Goal: Task Accomplishment & Management: Complete application form

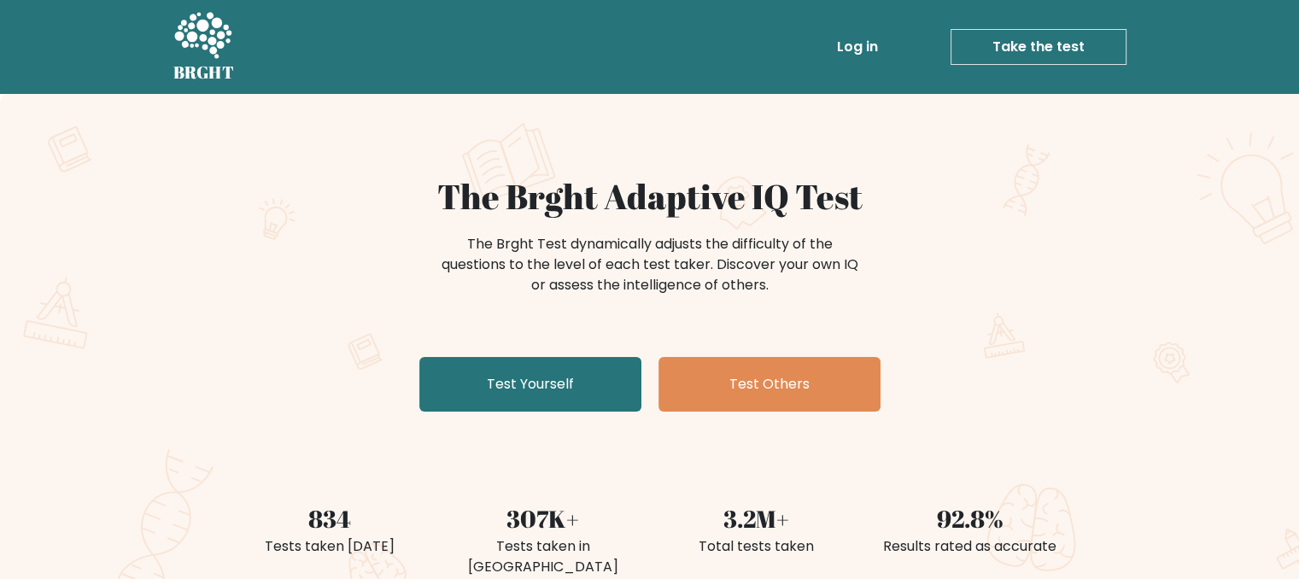
click at [1097, 43] on link "Take the test" at bounding box center [1039, 47] width 176 height 36
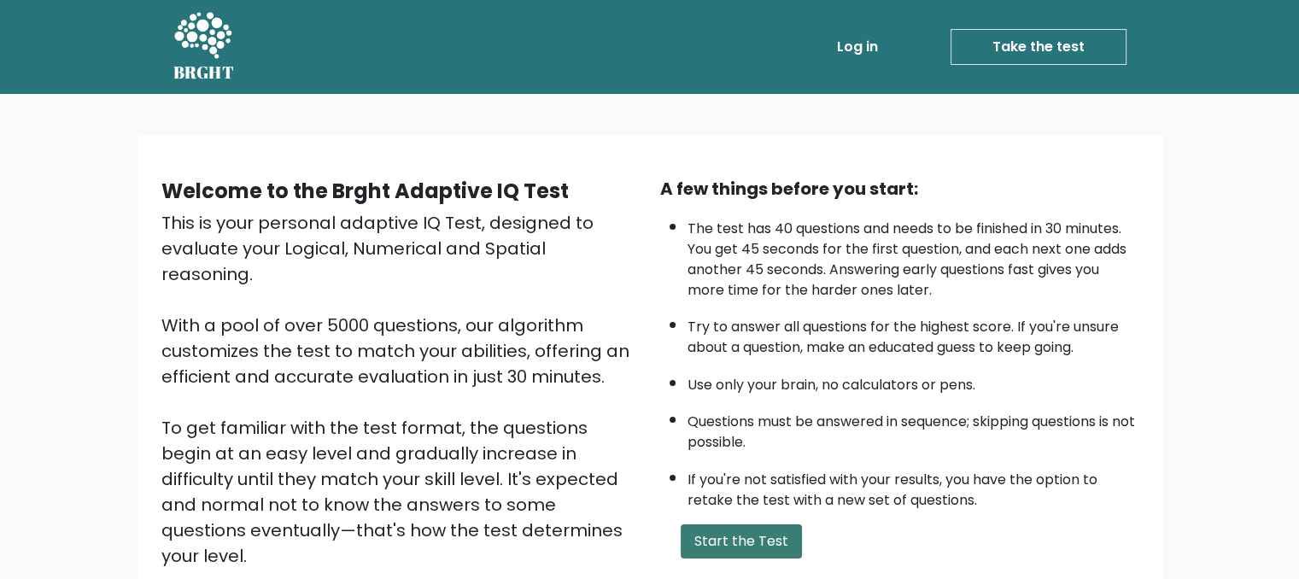
click at [733, 548] on button "Start the Test" at bounding box center [741, 542] width 121 height 34
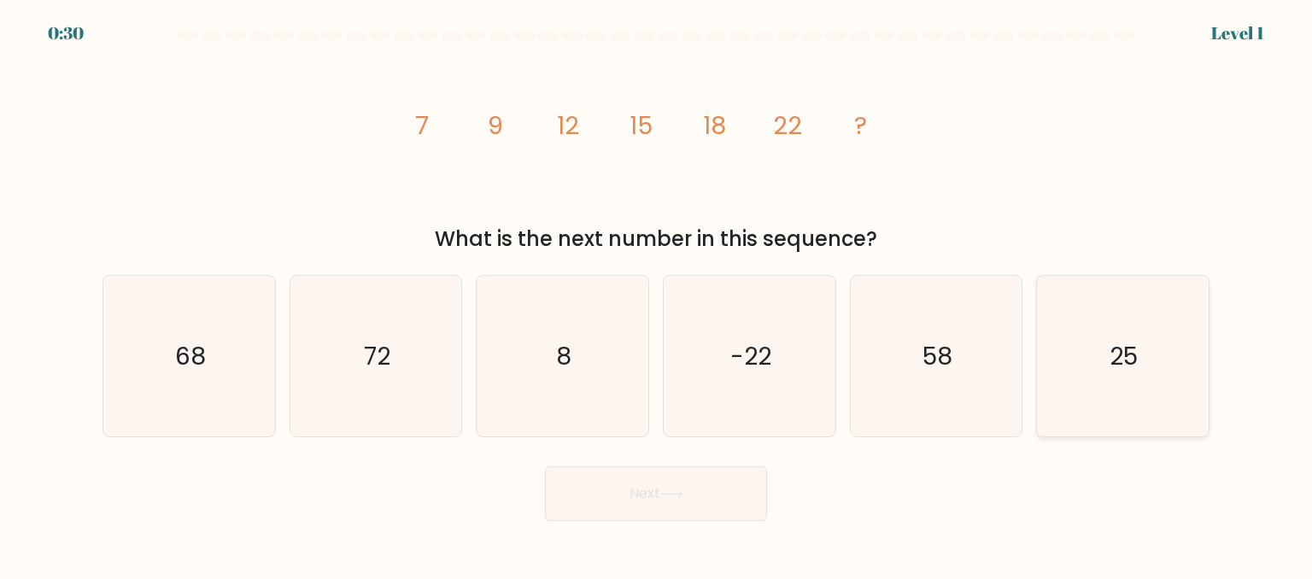
click at [1100, 354] on icon "25" at bounding box center [1122, 356] width 161 height 161
click at [657, 294] on input "f. 25" at bounding box center [656, 292] width 1 height 4
radio input "true"
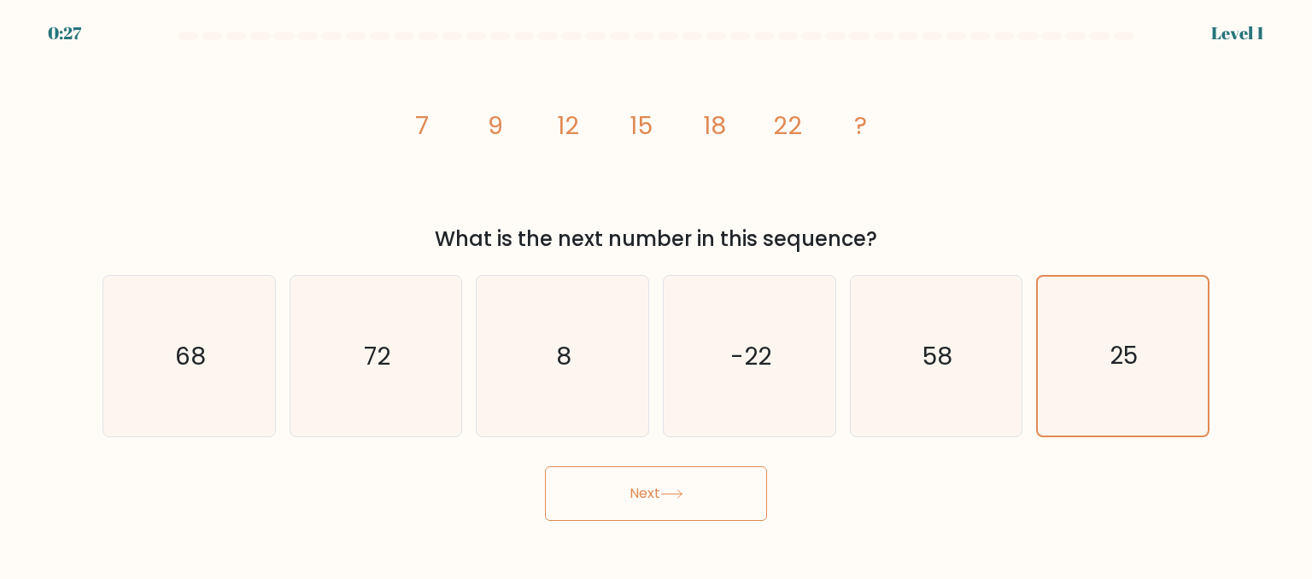
click at [690, 490] on button "Next" at bounding box center [656, 493] width 222 height 55
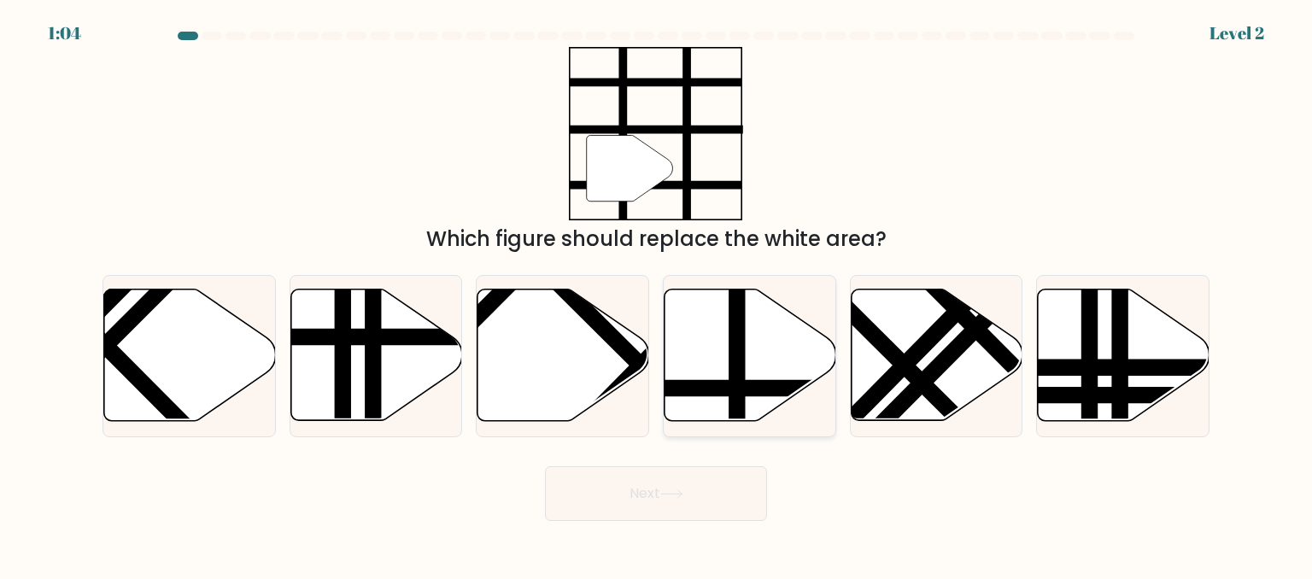
click at [748, 367] on icon at bounding box center [751, 356] width 172 height 132
click at [657, 294] on input "d." at bounding box center [656, 292] width 1 height 4
radio input "true"
click at [654, 498] on button "Next" at bounding box center [656, 493] width 222 height 55
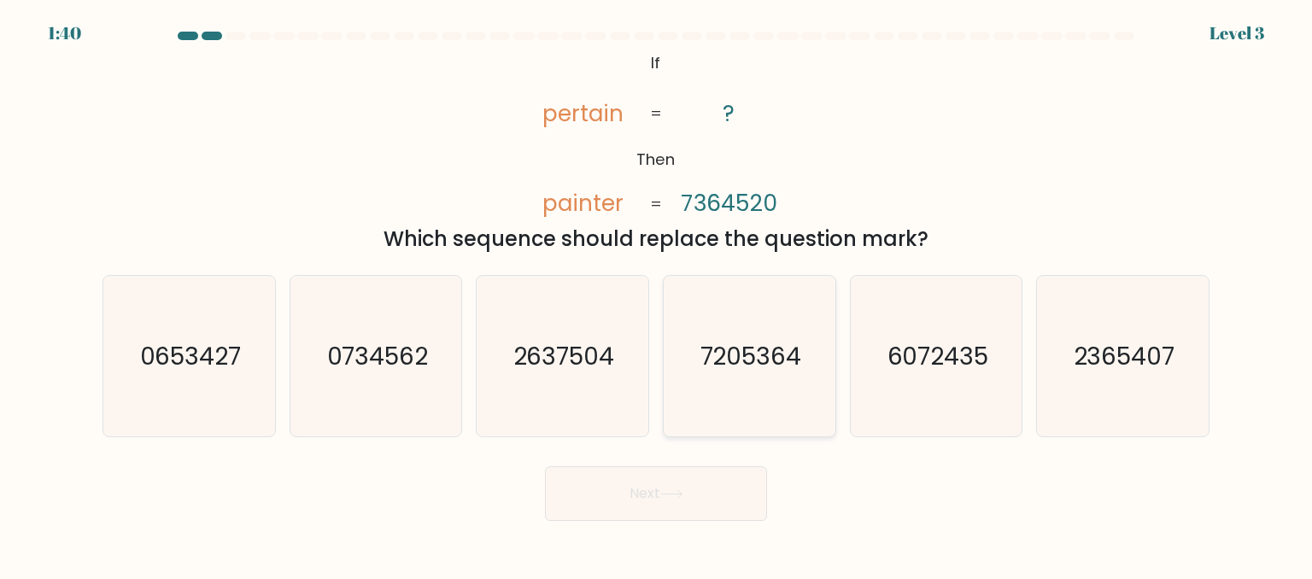
click at [765, 354] on text "7205364" at bounding box center [752, 355] width 102 height 34
click at [657, 294] on input "d. 7205364" at bounding box center [656, 292] width 1 height 4
radio input "true"
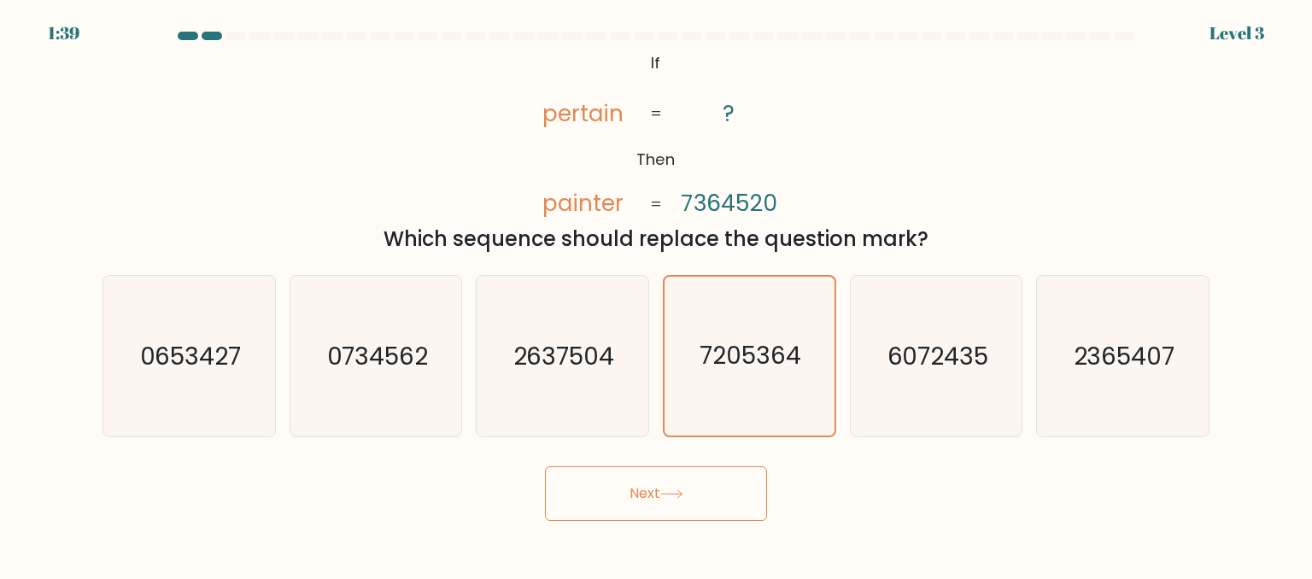
click at [578, 496] on button "Next" at bounding box center [656, 493] width 222 height 55
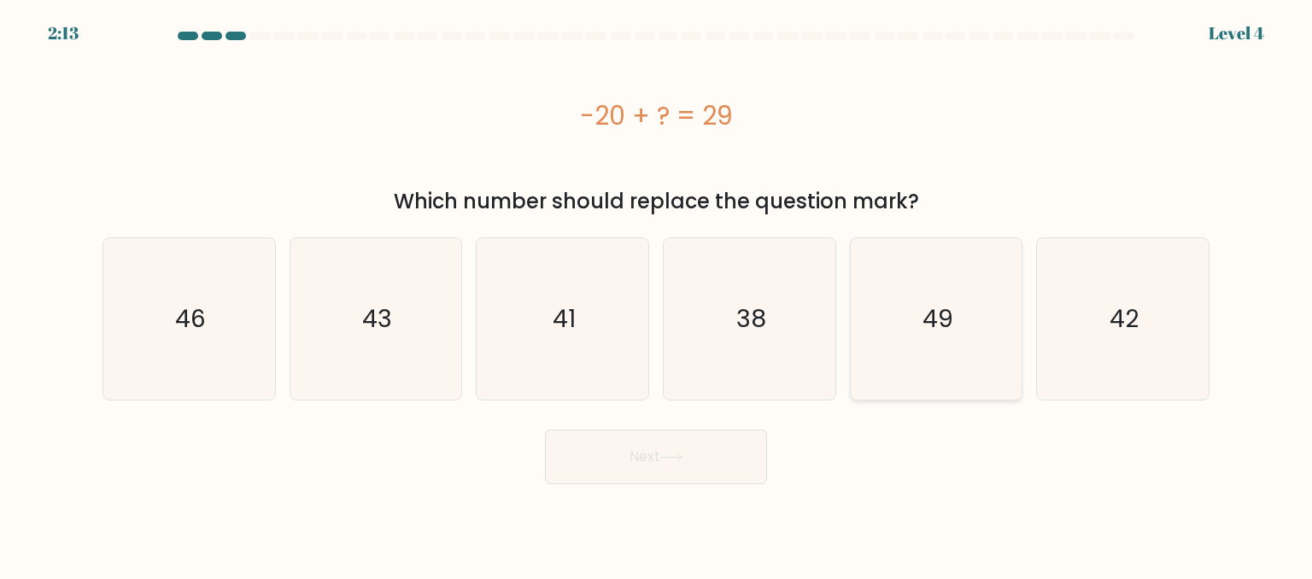
click at [959, 323] on icon "49" at bounding box center [936, 318] width 161 height 161
click at [657, 294] on input "e. 49" at bounding box center [656, 292] width 1 height 4
radio input "true"
click at [643, 455] on button "Next" at bounding box center [656, 457] width 222 height 55
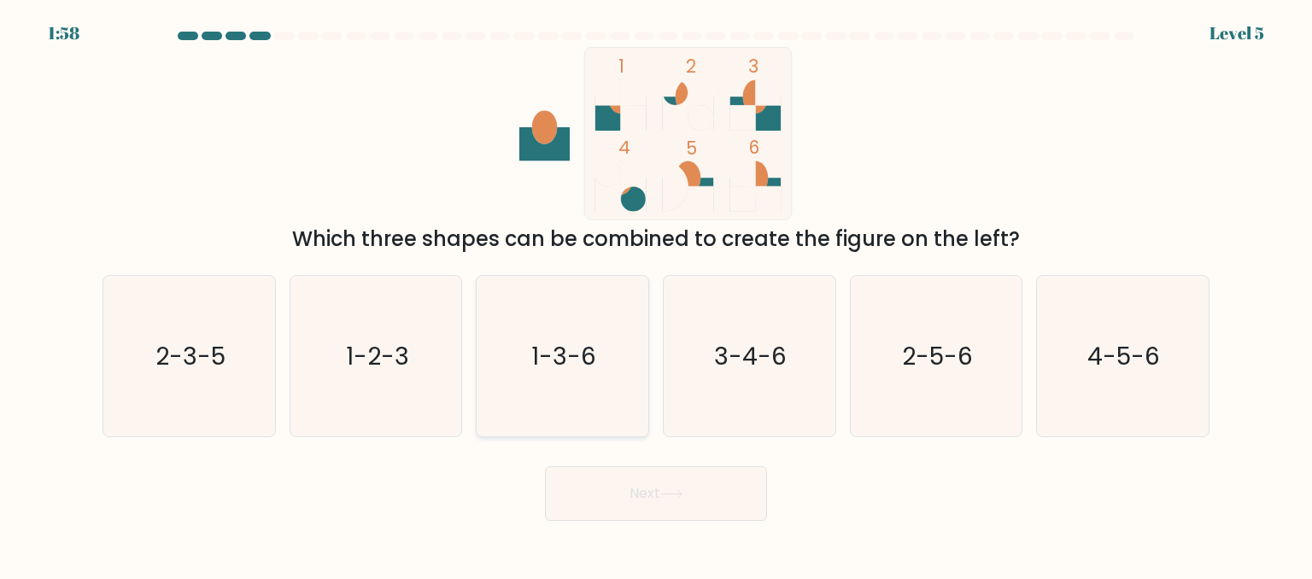
click at [595, 357] on text "1-3-6" at bounding box center [564, 355] width 65 height 34
click at [656, 294] on input "c. 1-3-6" at bounding box center [656, 292] width 1 height 4
radio input "true"
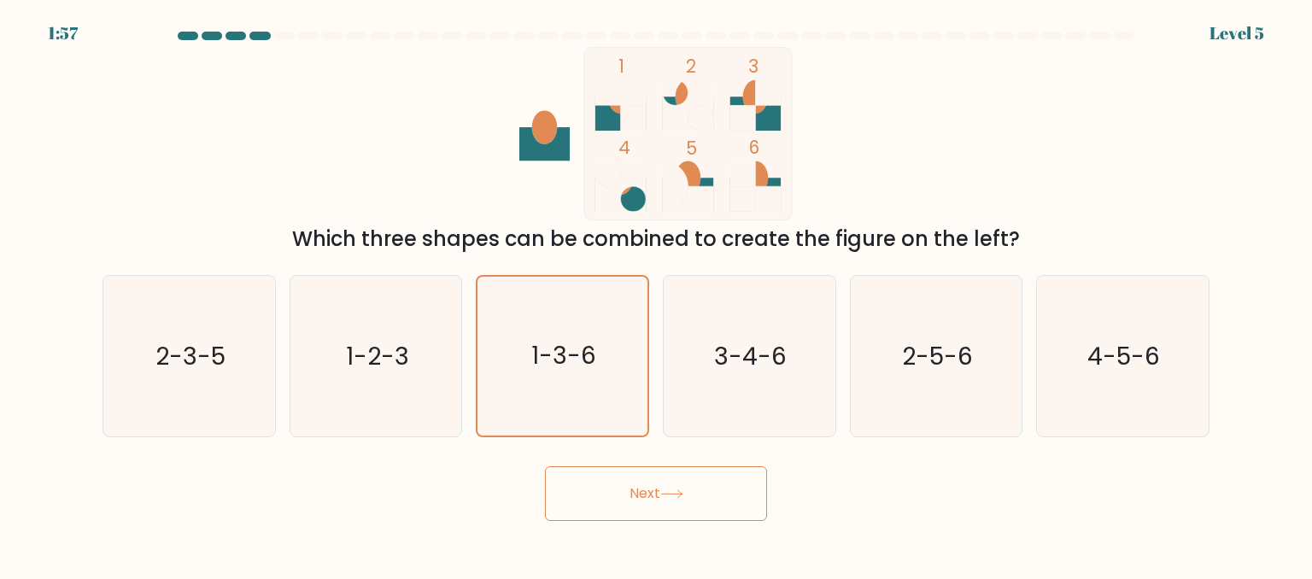
click at [654, 497] on button "Next" at bounding box center [656, 493] width 222 height 55
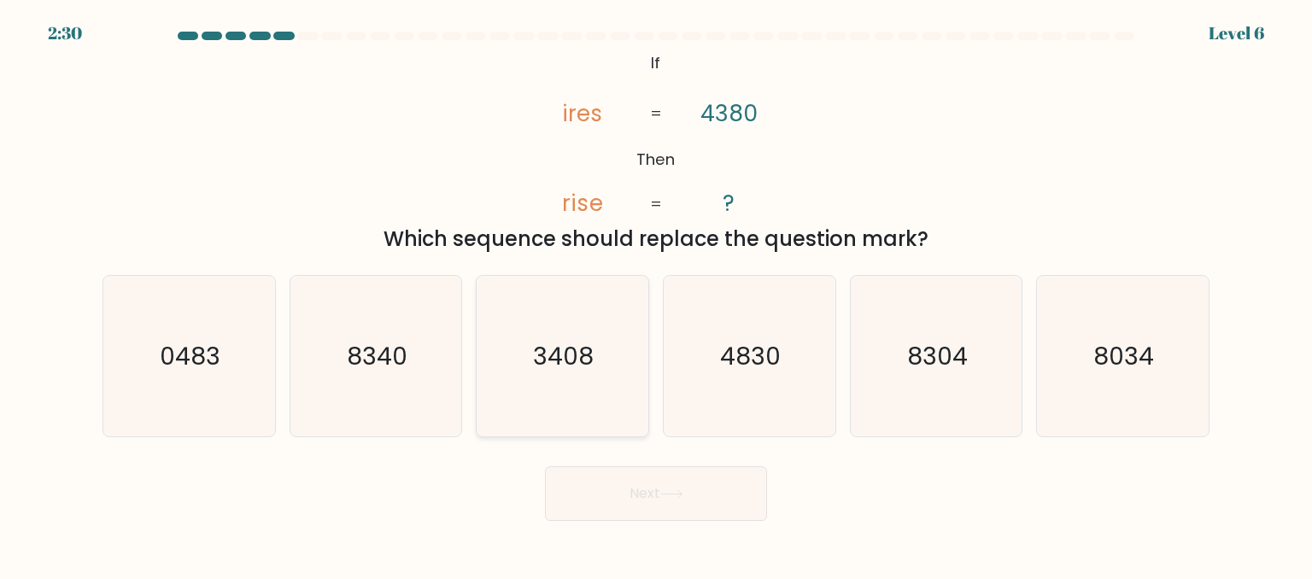
click at [516, 362] on icon "3408" at bounding box center [562, 356] width 161 height 161
click at [656, 294] on input "c. 3408" at bounding box center [656, 292] width 1 height 4
radio input "true"
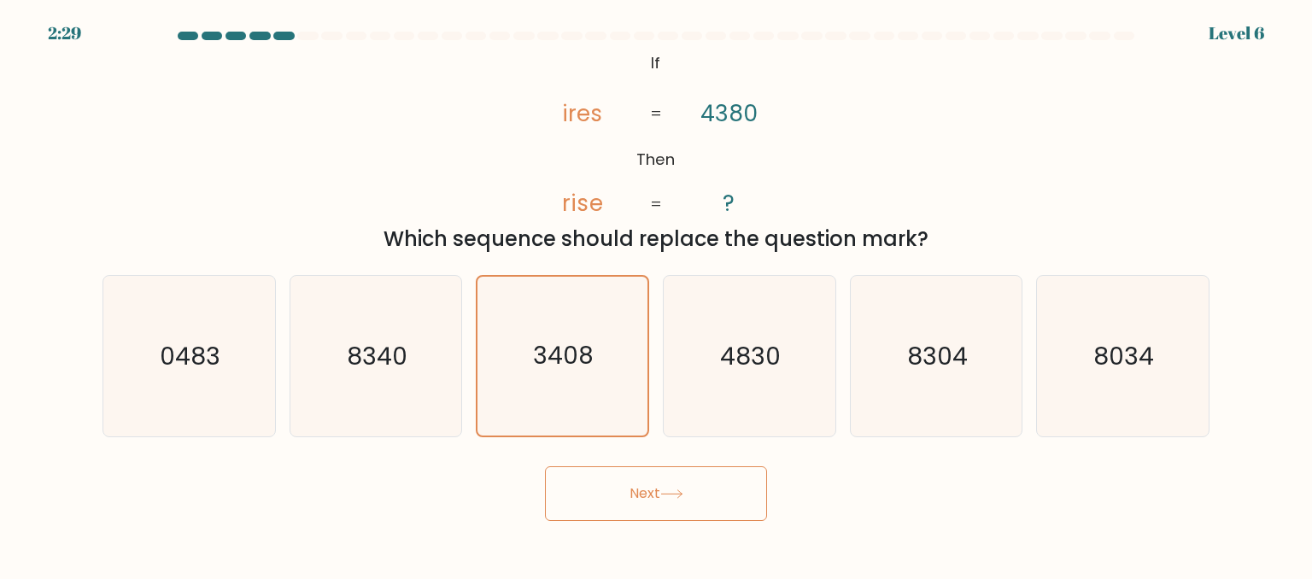
click at [616, 497] on button "Next" at bounding box center [656, 493] width 222 height 55
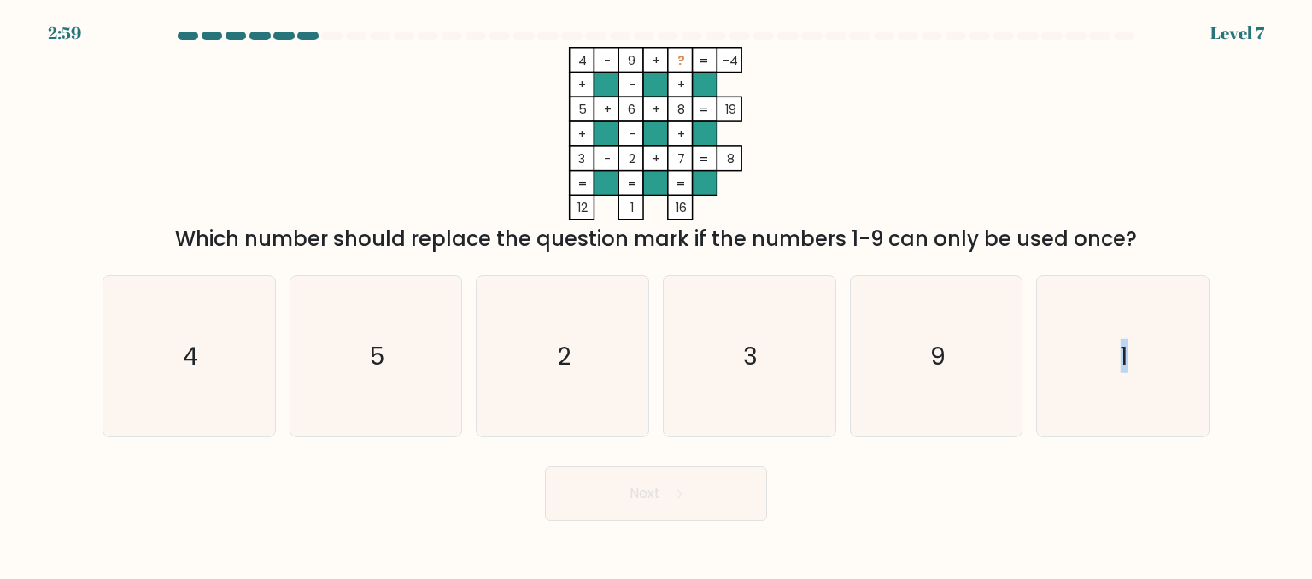
drag, startPoint x: 1117, startPoint y: 353, endPoint x: 696, endPoint y: 500, distance: 446.1
click at [696, 500] on form at bounding box center [656, 277] width 1312 height 490
click at [1029, 397] on div "f. 1" at bounding box center [1122, 356] width 187 height 162
click at [1095, 376] on icon "1" at bounding box center [1122, 356] width 161 height 161
click at [657, 294] on input "f. 1" at bounding box center [656, 292] width 1 height 4
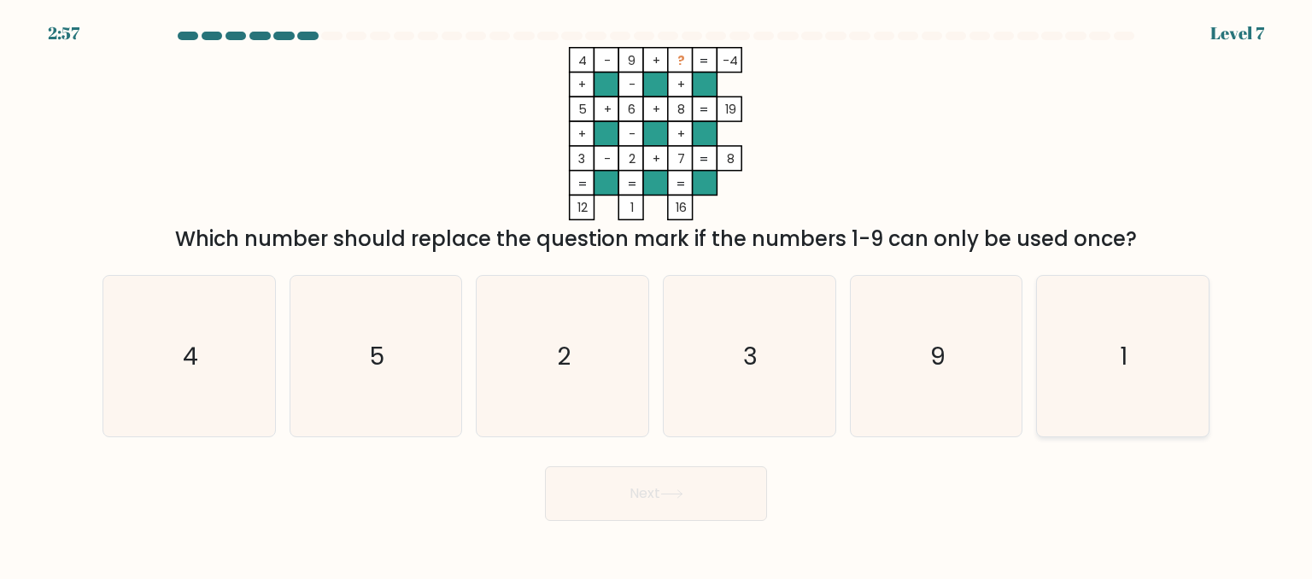
radio input "true"
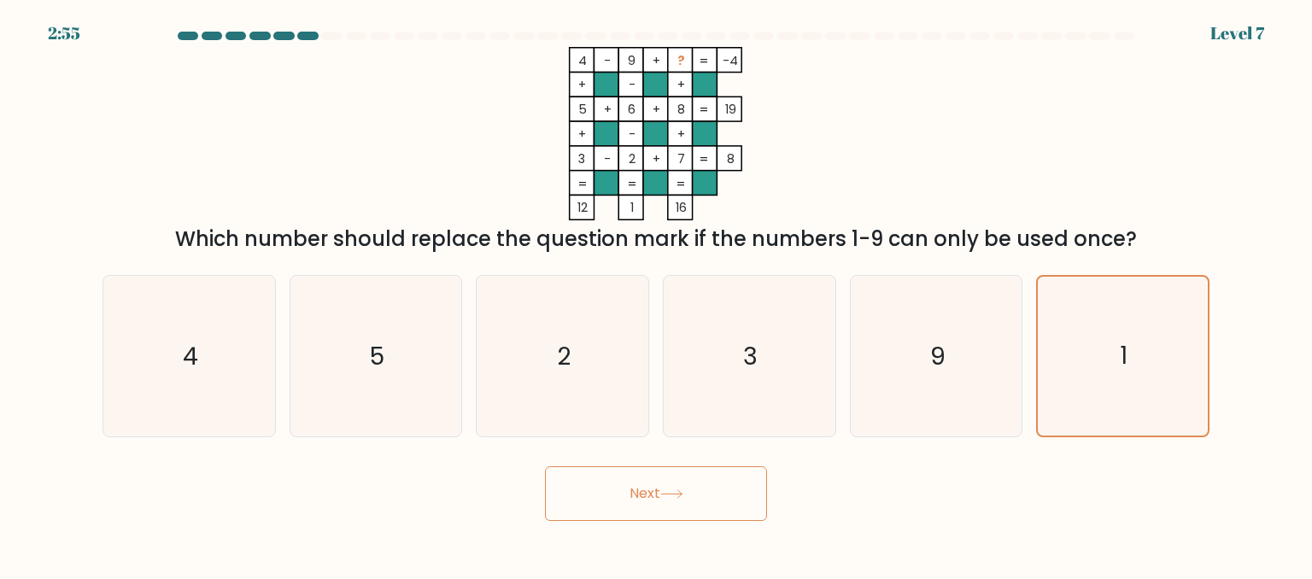
click at [720, 493] on button "Next" at bounding box center [656, 493] width 222 height 55
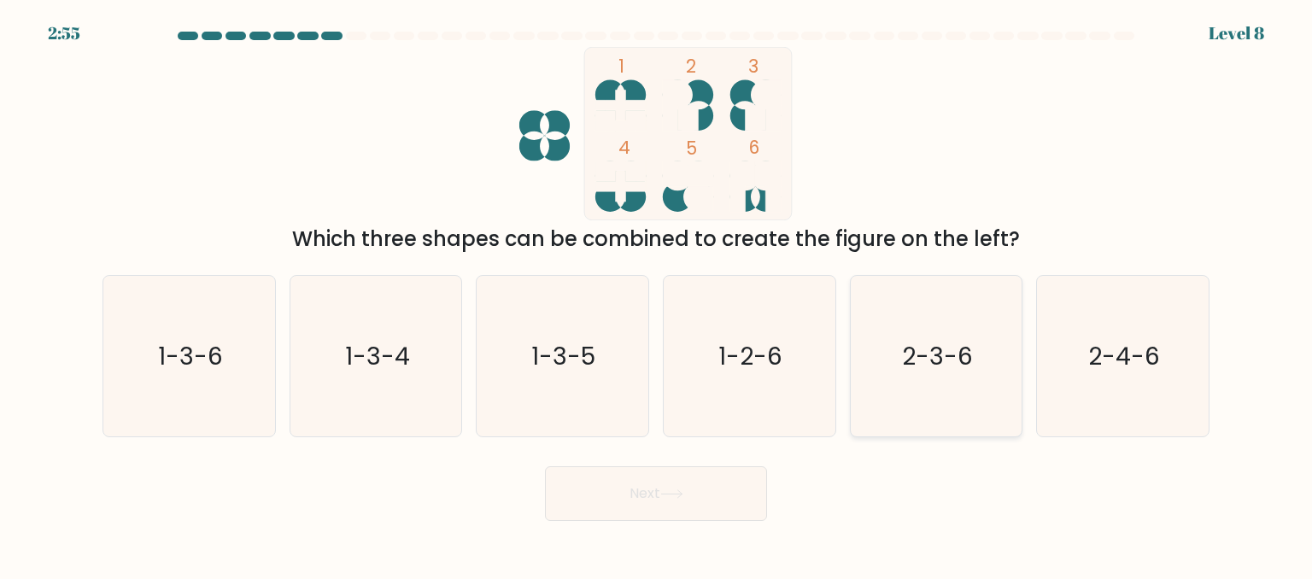
click at [971, 366] on text "2-3-6" at bounding box center [937, 355] width 71 height 34
click at [657, 294] on input "e. 2-3-6" at bounding box center [656, 292] width 1 height 4
radio input "true"
click at [676, 499] on icon at bounding box center [671, 494] width 23 height 9
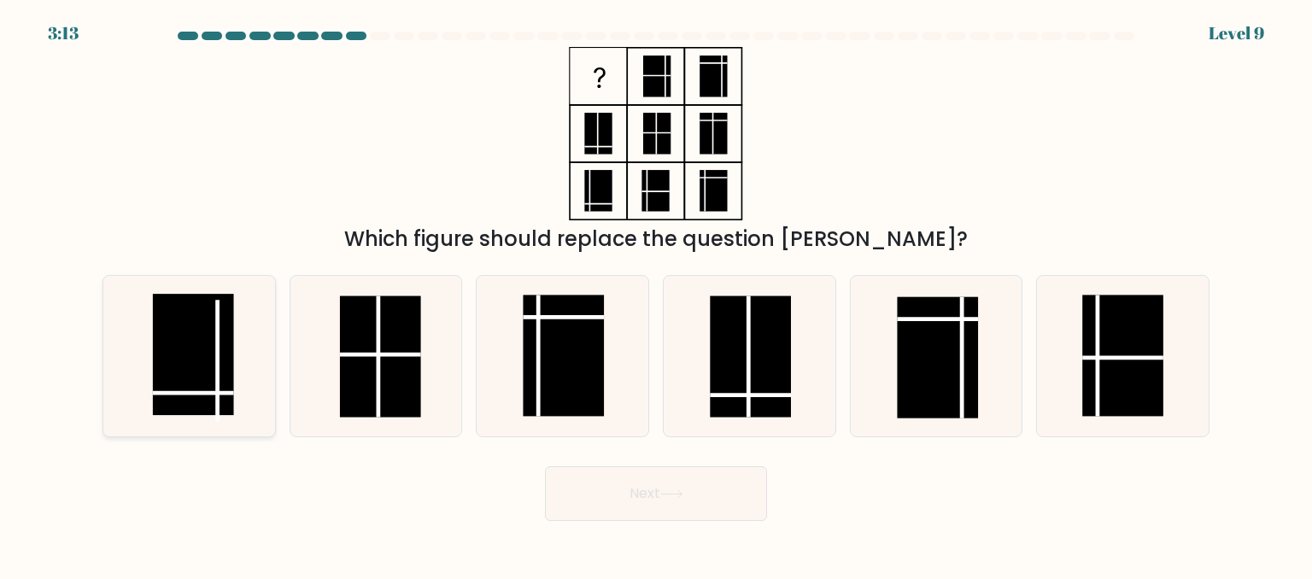
click at [174, 369] on rect at bounding box center [193, 354] width 81 height 121
click at [656, 294] on input "a." at bounding box center [656, 292] width 1 height 4
radio input "true"
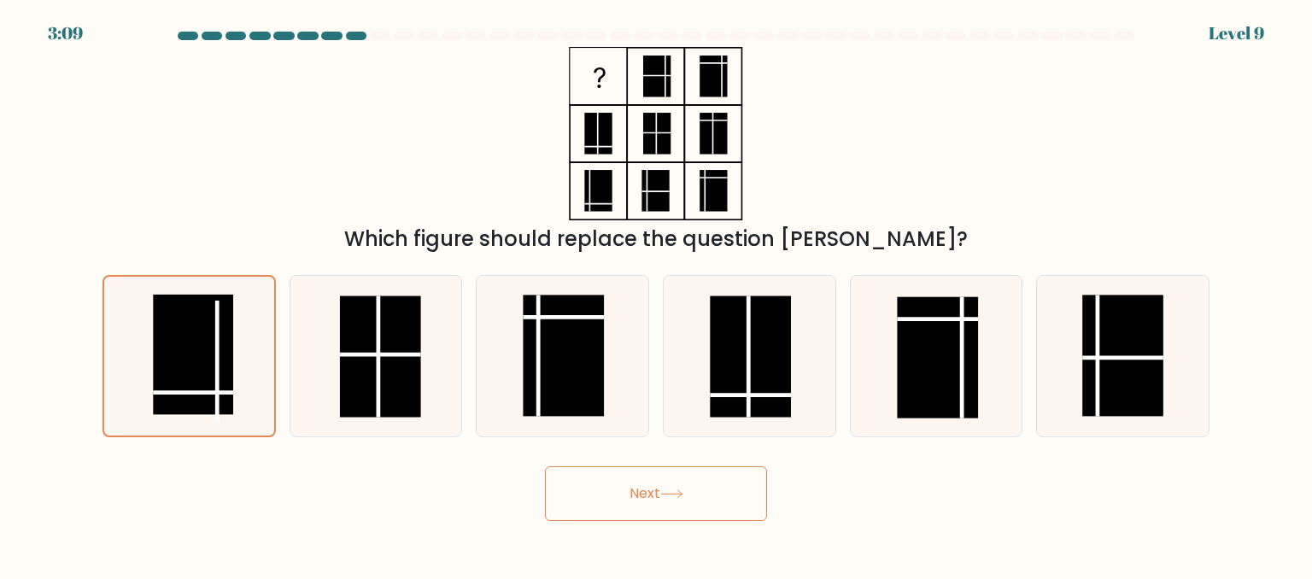
click at [602, 496] on button "Next" at bounding box center [656, 493] width 222 height 55
click at [653, 489] on button "Next" at bounding box center [656, 493] width 222 height 55
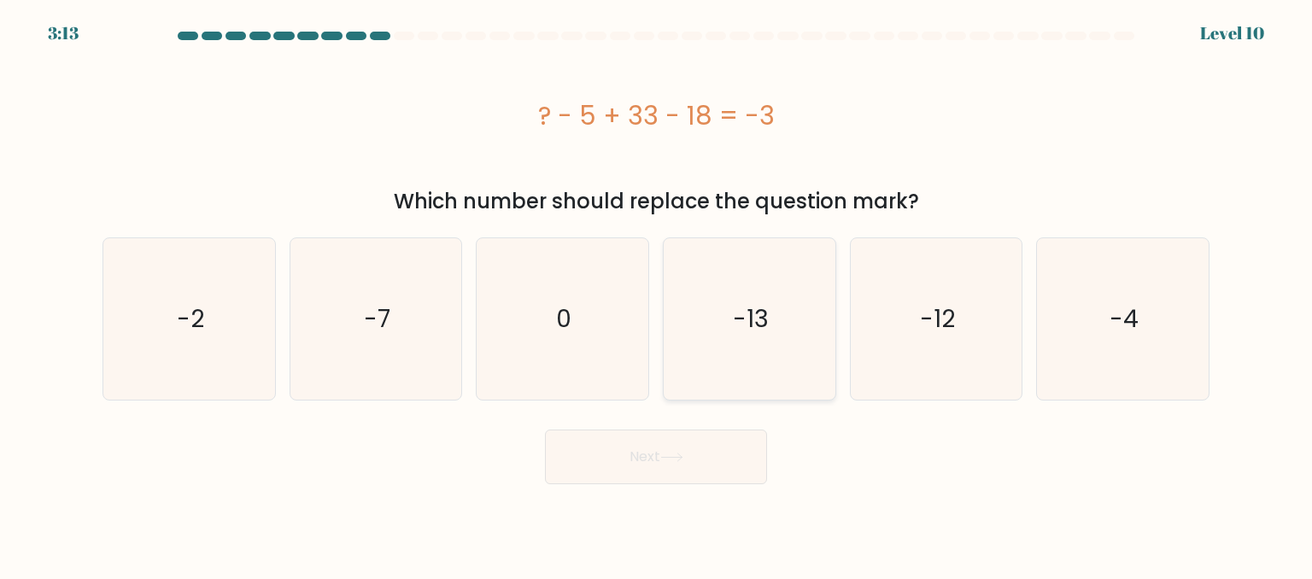
click at [758, 257] on icon "-13" at bounding box center [749, 318] width 161 height 161
click at [657, 290] on input "d. -13" at bounding box center [656, 292] width 1 height 4
radio input "true"
click at [712, 475] on button "Next" at bounding box center [656, 457] width 222 height 55
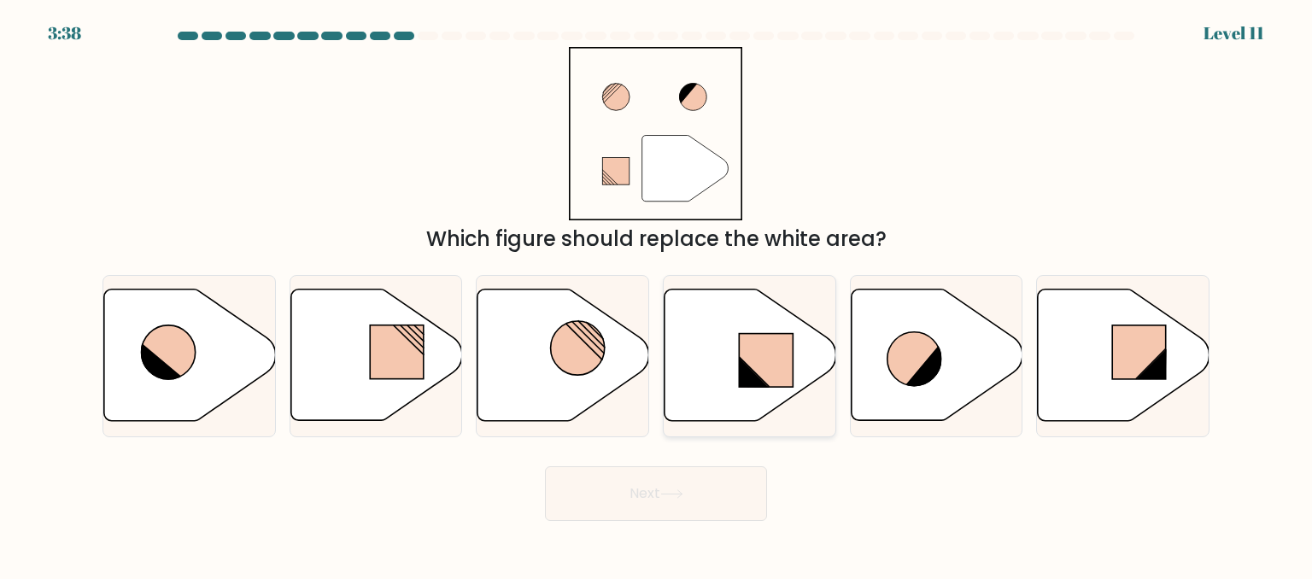
click at [747, 355] on rect at bounding box center [766, 360] width 54 height 53
click at [657, 294] on input "d." at bounding box center [656, 292] width 1 height 4
radio input "true"
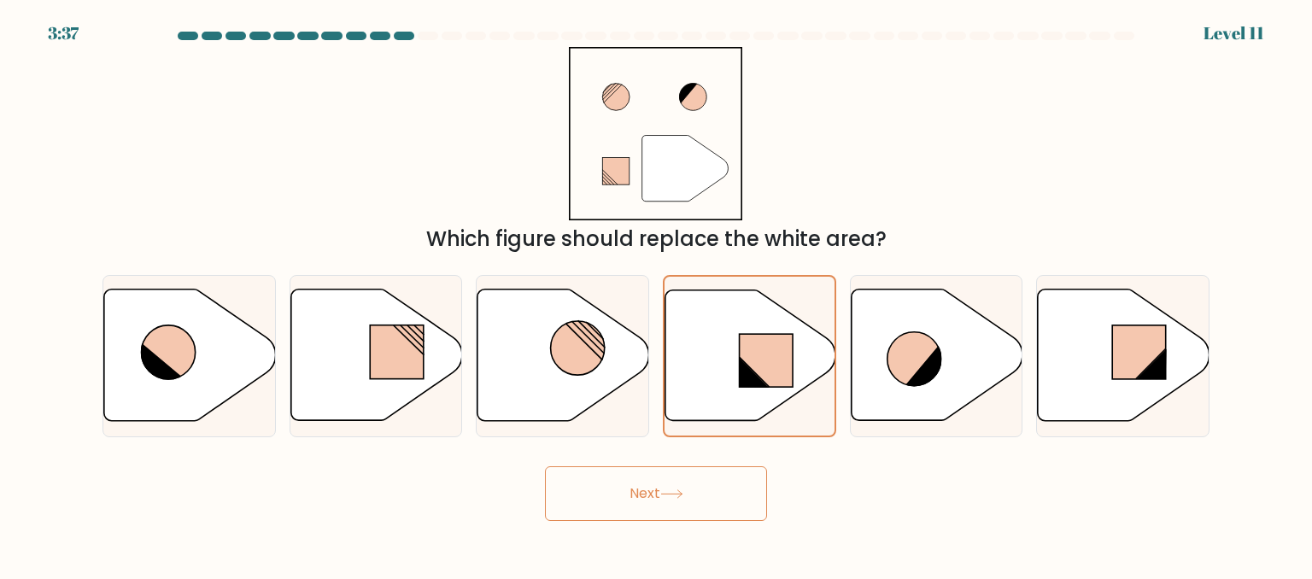
click at [673, 486] on button "Next" at bounding box center [656, 493] width 222 height 55
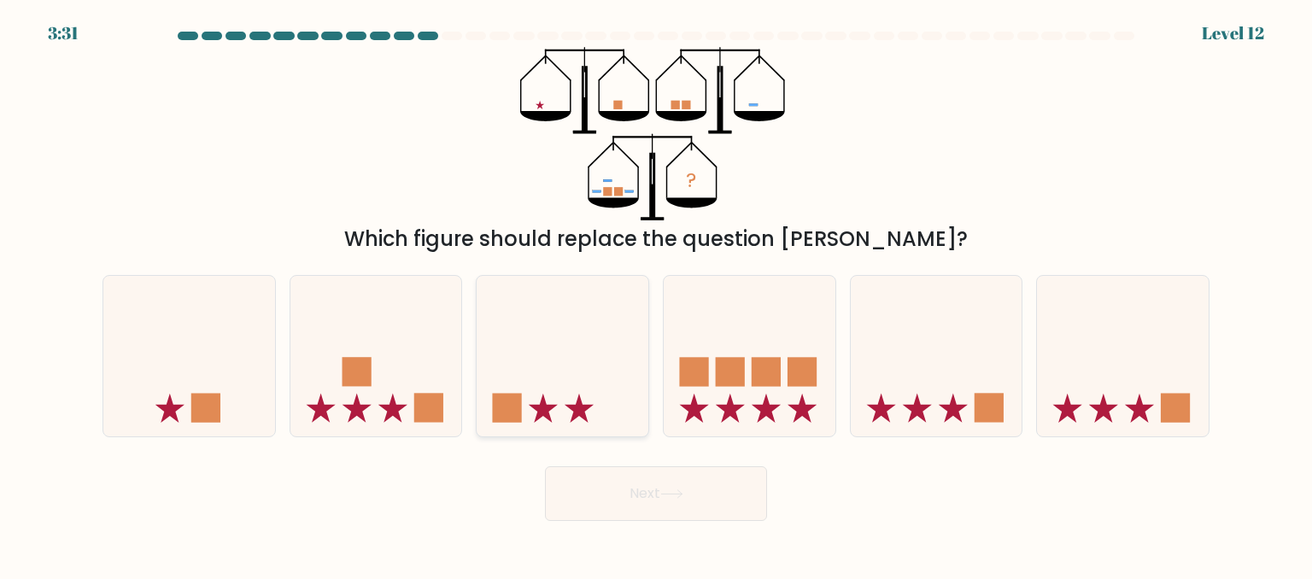
click at [570, 387] on icon at bounding box center [563, 356] width 172 height 142
click at [656, 294] on input "c." at bounding box center [656, 292] width 1 height 4
radio input "true"
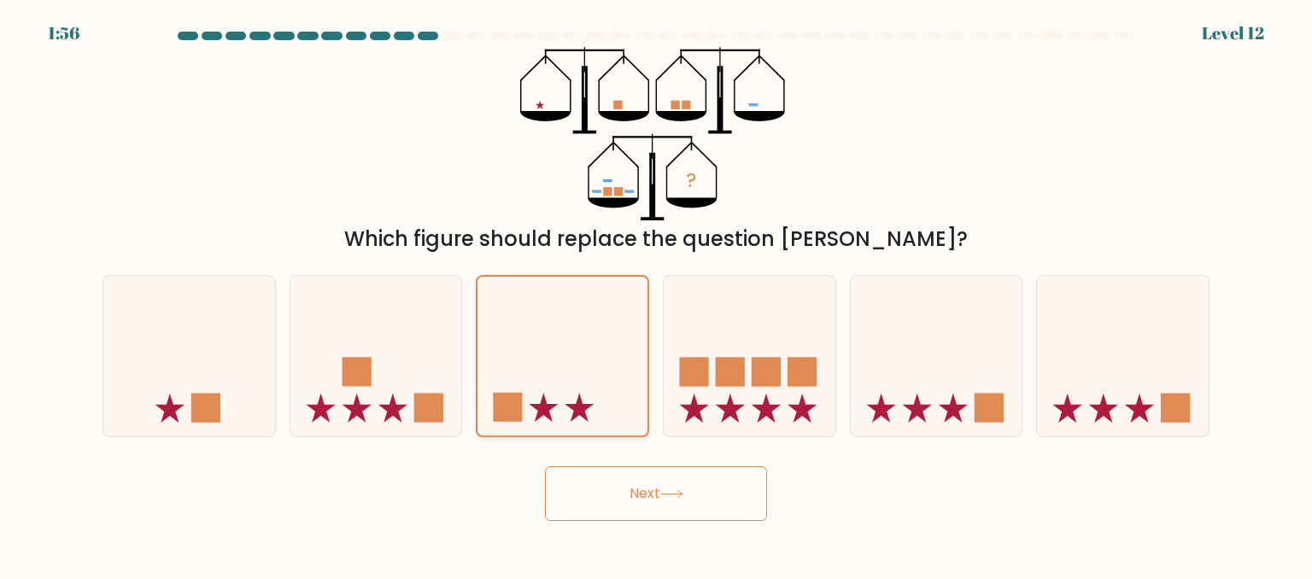
click at [556, 355] on icon at bounding box center [563, 355] width 170 height 141
click at [656, 294] on input "c." at bounding box center [656, 292] width 1 height 4
click at [614, 487] on button "Next" at bounding box center [656, 493] width 222 height 55
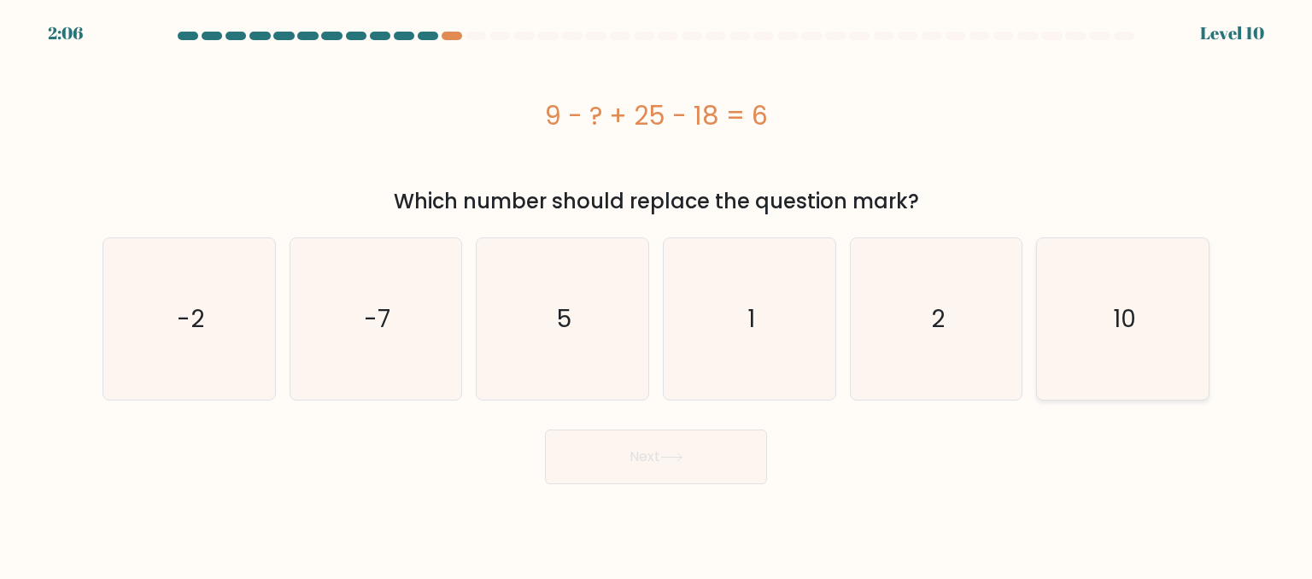
click at [1080, 326] on icon "10" at bounding box center [1122, 318] width 161 height 161
click at [657, 294] on input "f. 10" at bounding box center [656, 292] width 1 height 4
radio input "true"
click at [677, 476] on button "Next" at bounding box center [656, 457] width 222 height 55
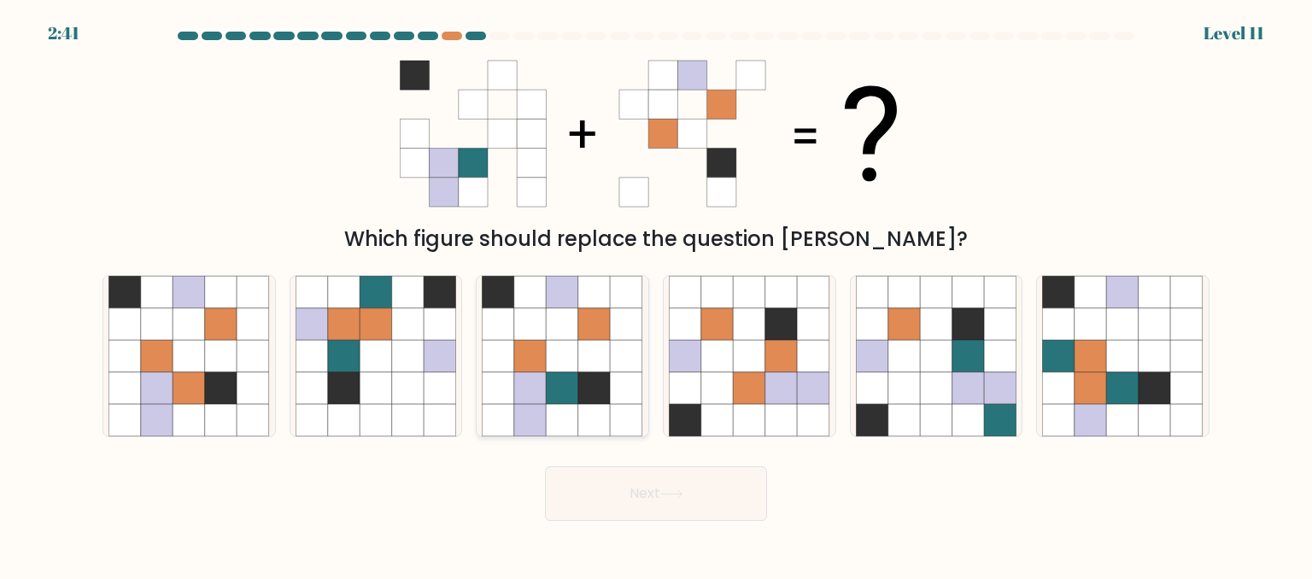
click at [601, 360] on icon at bounding box center [594, 356] width 32 height 32
click at [656, 294] on input "c." at bounding box center [656, 292] width 1 height 4
radio input "true"
click at [601, 494] on button "Next" at bounding box center [656, 493] width 222 height 55
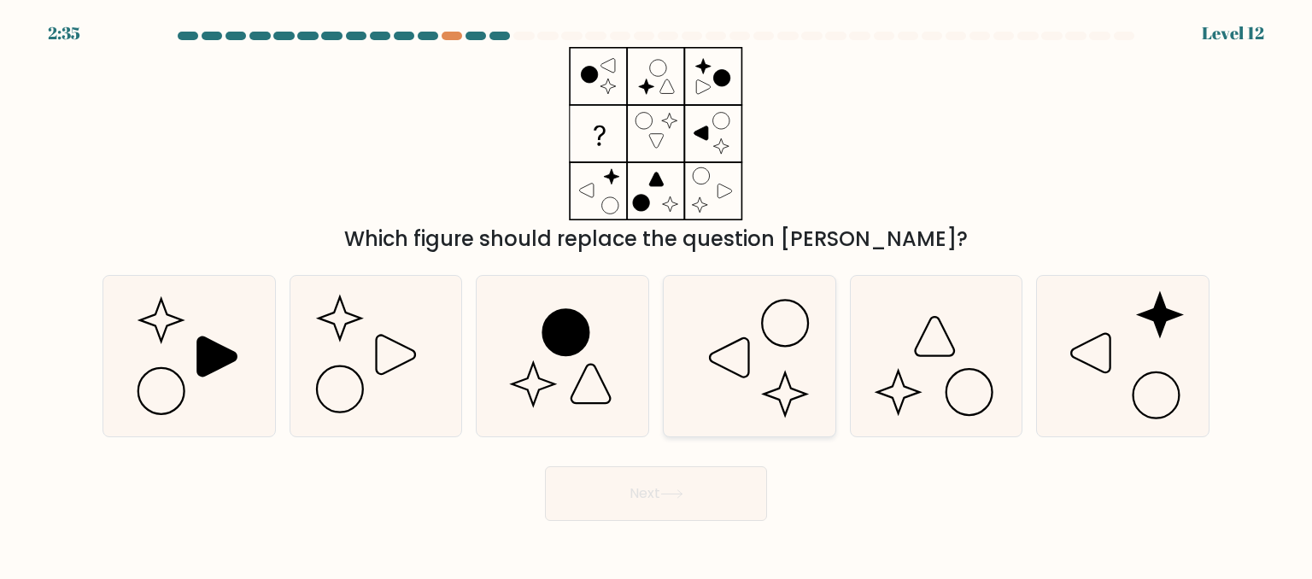
click at [819, 370] on icon at bounding box center [749, 356] width 161 height 161
click at [657, 294] on input "d." at bounding box center [656, 292] width 1 height 4
radio input "true"
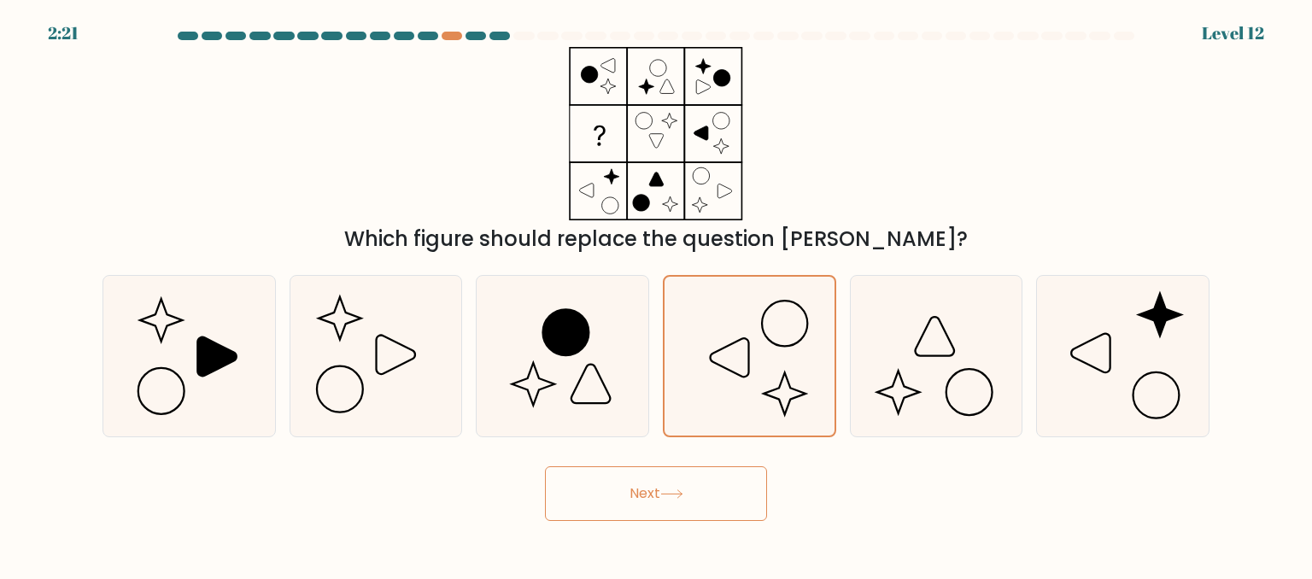
click at [614, 497] on button "Next" at bounding box center [656, 493] width 222 height 55
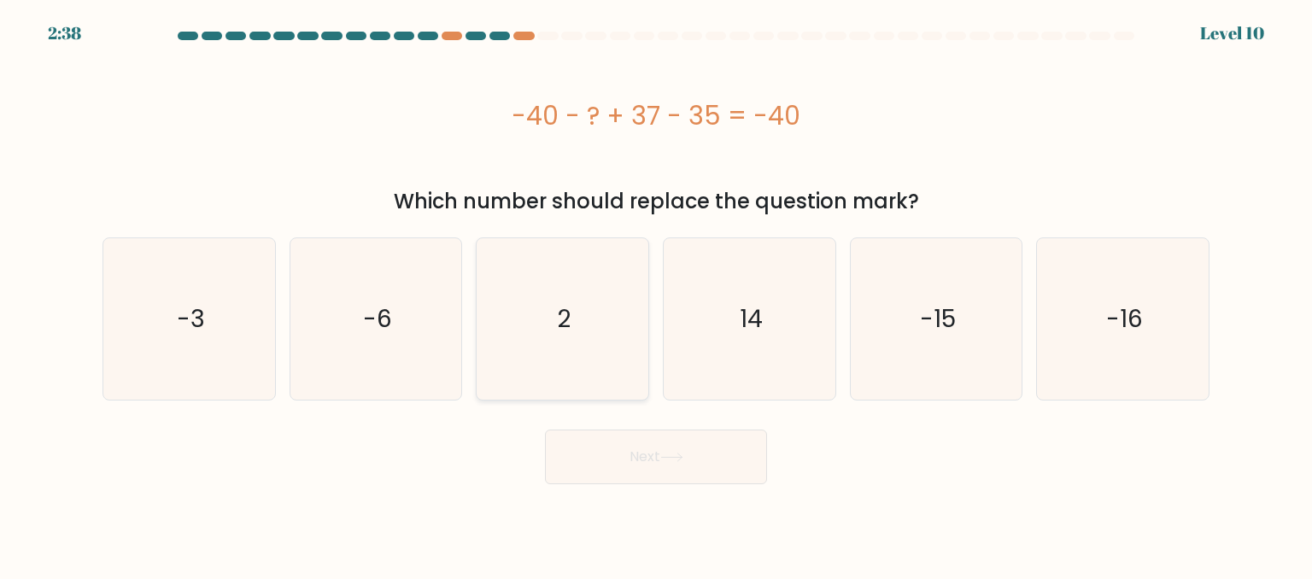
click at [602, 295] on icon "2" at bounding box center [562, 318] width 161 height 161
click at [656, 294] on input "c. 2" at bounding box center [656, 292] width 1 height 4
radio input "true"
click at [639, 463] on button "Next" at bounding box center [656, 457] width 222 height 55
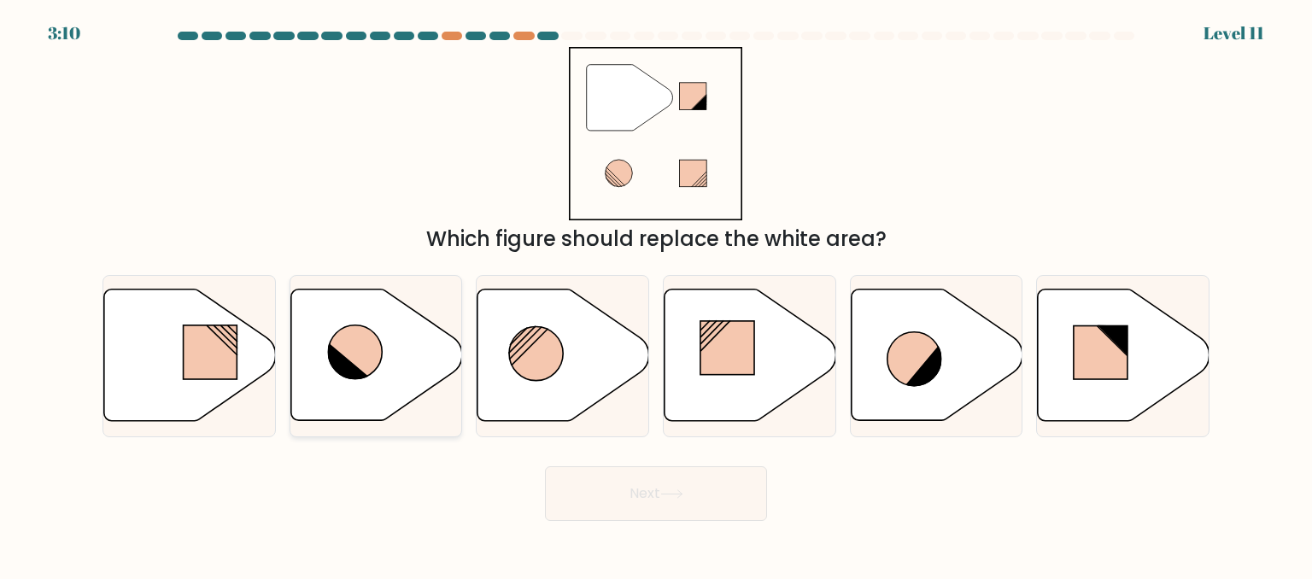
click at [397, 372] on icon at bounding box center [376, 356] width 172 height 132
click at [656, 294] on input "b." at bounding box center [656, 292] width 1 height 4
radio input "true"
click at [639, 488] on button "Next" at bounding box center [656, 493] width 222 height 55
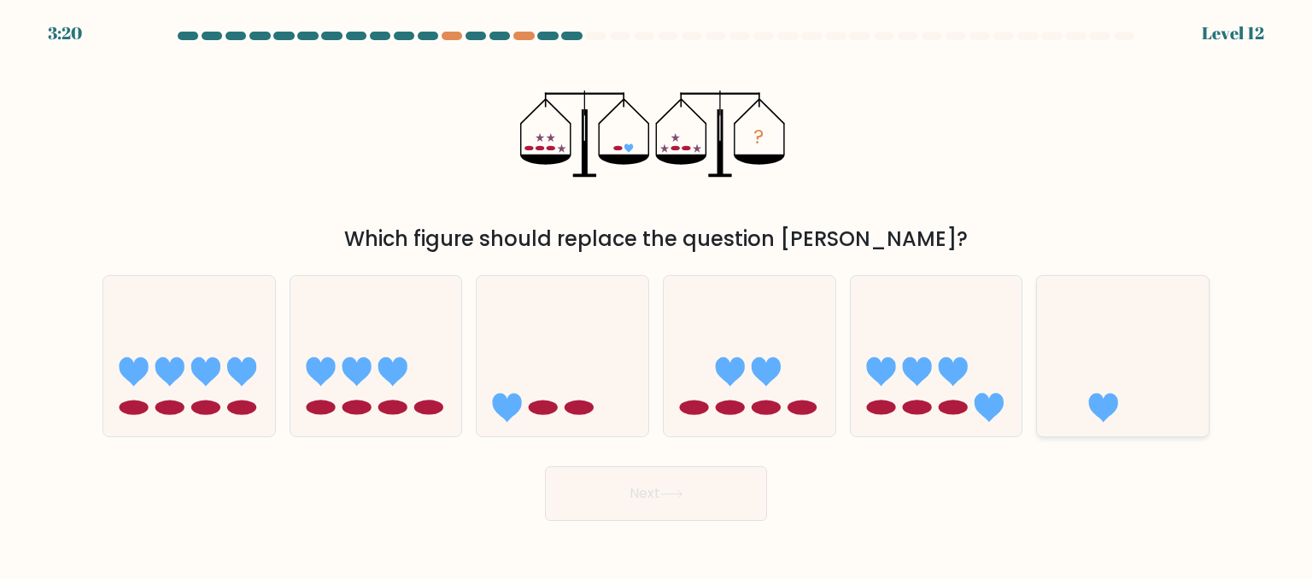
click at [1145, 403] on icon at bounding box center [1123, 356] width 172 height 142
click at [657, 294] on input "f." at bounding box center [656, 292] width 1 height 4
radio input "true"
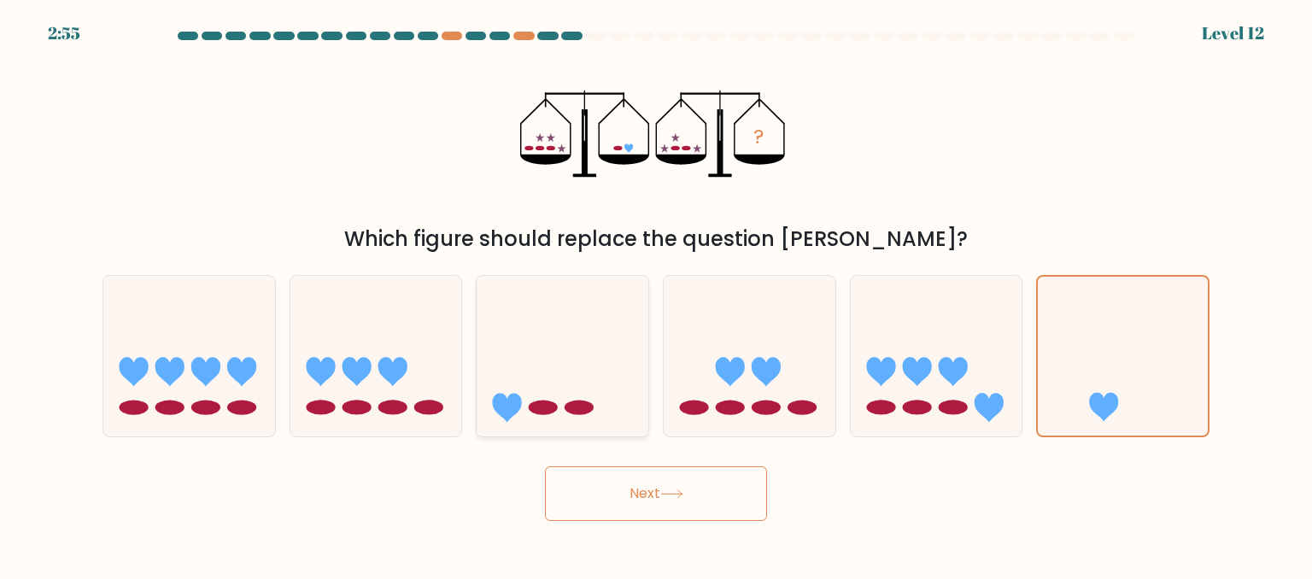
click at [543, 391] on icon at bounding box center [563, 356] width 172 height 142
click at [656, 294] on input "c." at bounding box center [656, 292] width 1 height 4
radio input "true"
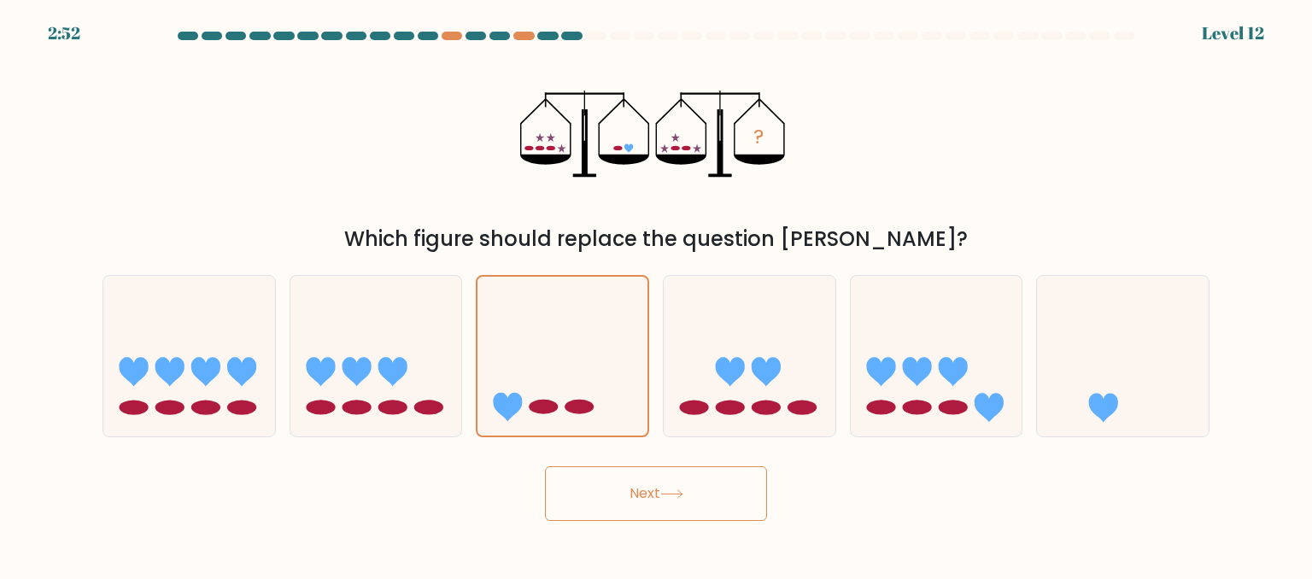
click at [576, 487] on button "Next" at bounding box center [656, 493] width 222 height 55
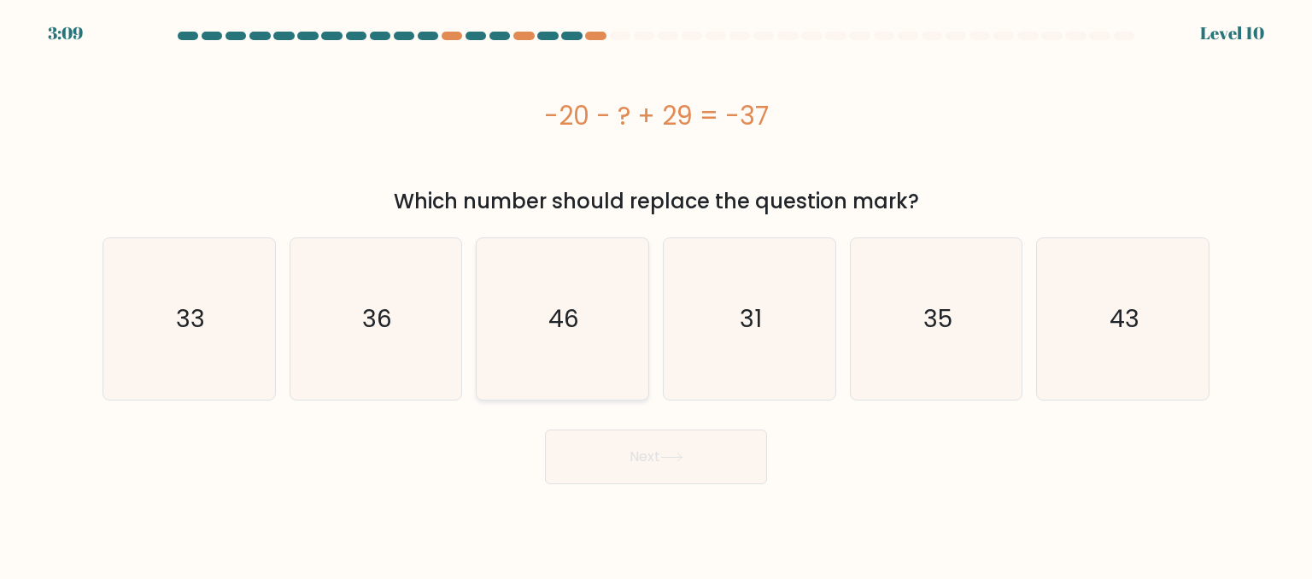
click at [574, 298] on icon "46" at bounding box center [562, 318] width 161 height 161
click at [656, 294] on input "c. 46" at bounding box center [656, 292] width 1 height 4
radio input "true"
click at [609, 454] on button "Next" at bounding box center [656, 457] width 222 height 55
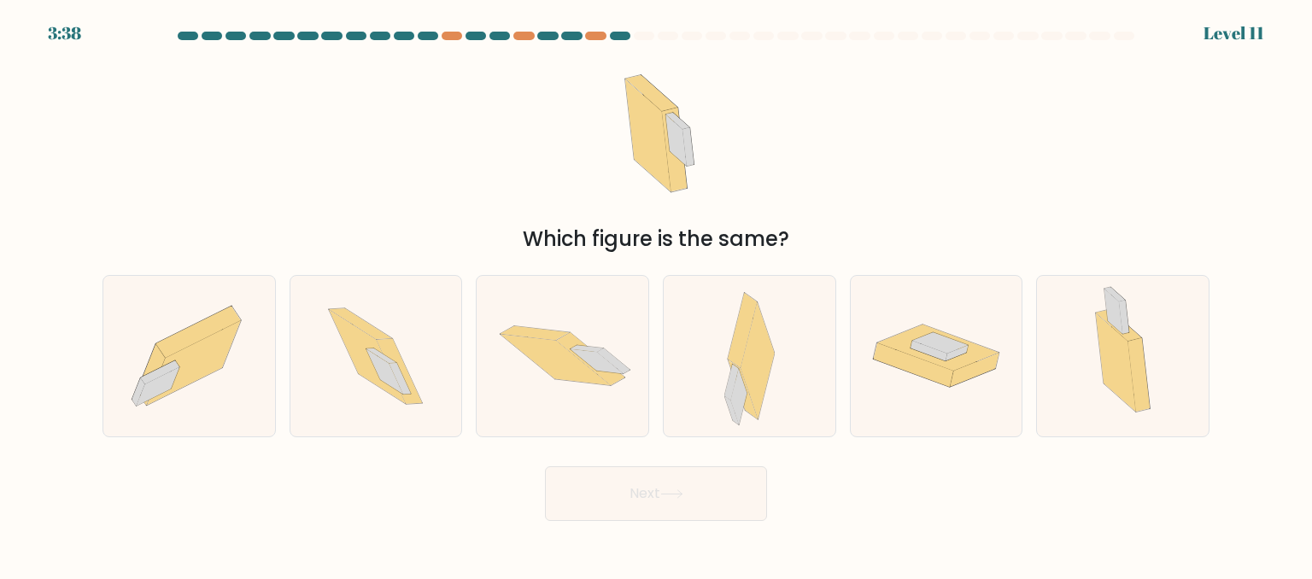
drag, startPoint x: 746, startPoint y: 393, endPoint x: 633, endPoint y: 491, distance: 149.6
click at [633, 491] on form at bounding box center [656, 277] width 1312 height 490
click at [724, 399] on icon at bounding box center [749, 356] width 50 height 161
click at [657, 294] on input "d." at bounding box center [656, 292] width 1 height 4
radio input "true"
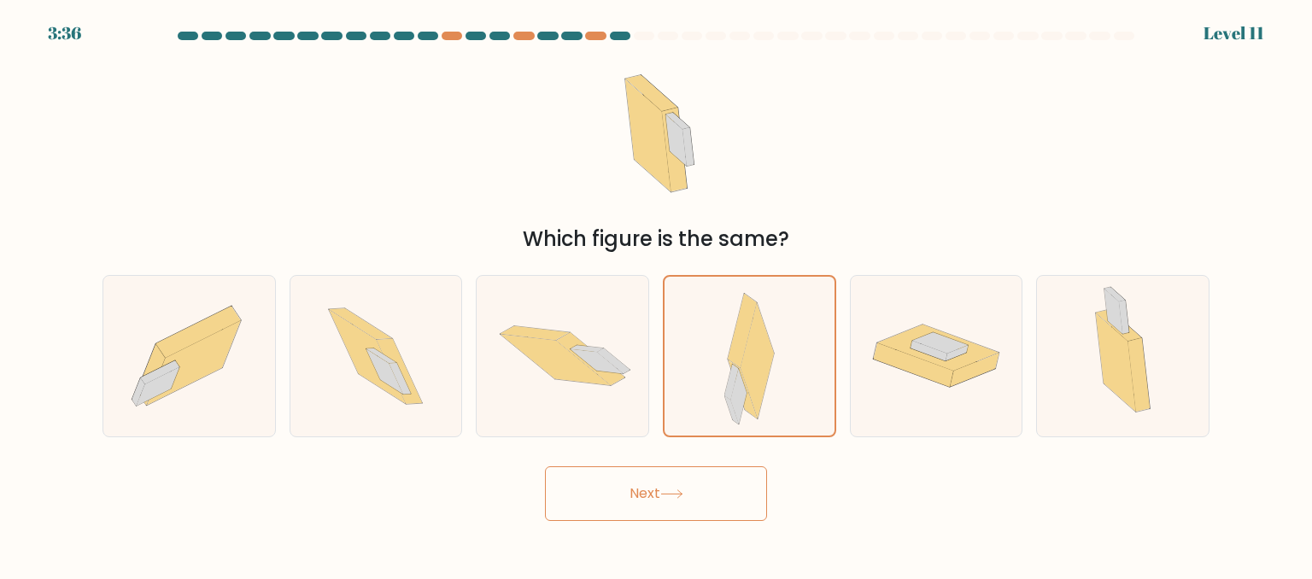
click at [642, 489] on button "Next" at bounding box center [656, 493] width 222 height 55
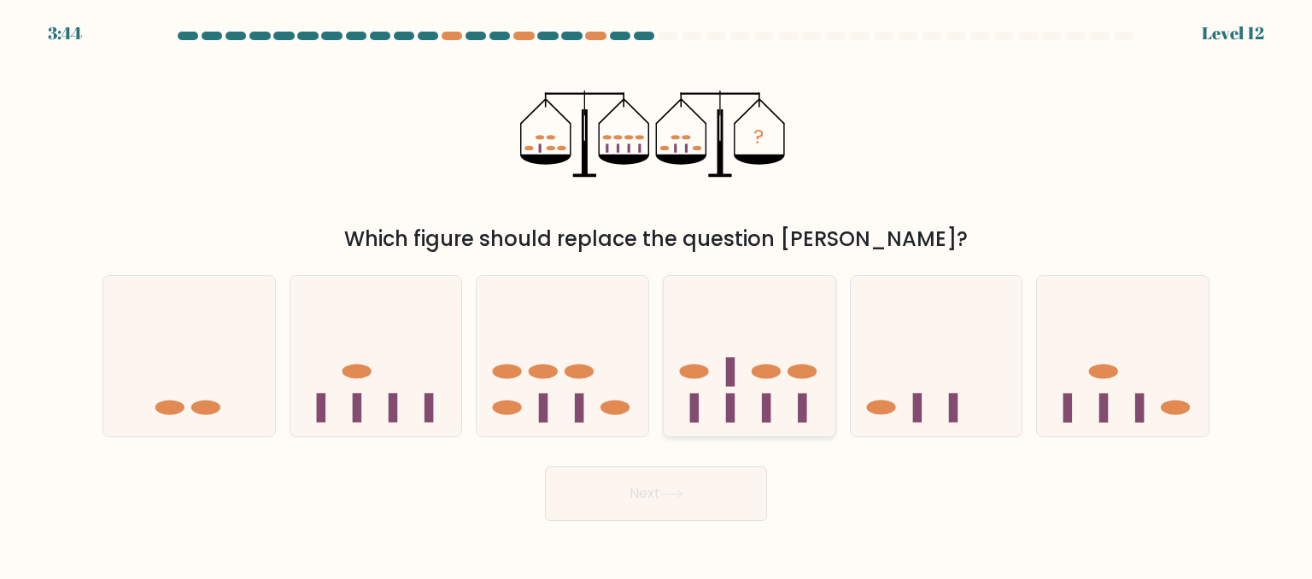
click at [741, 417] on icon at bounding box center [750, 356] width 172 height 142
click at [657, 294] on input "d." at bounding box center [656, 292] width 1 height 4
radio input "true"
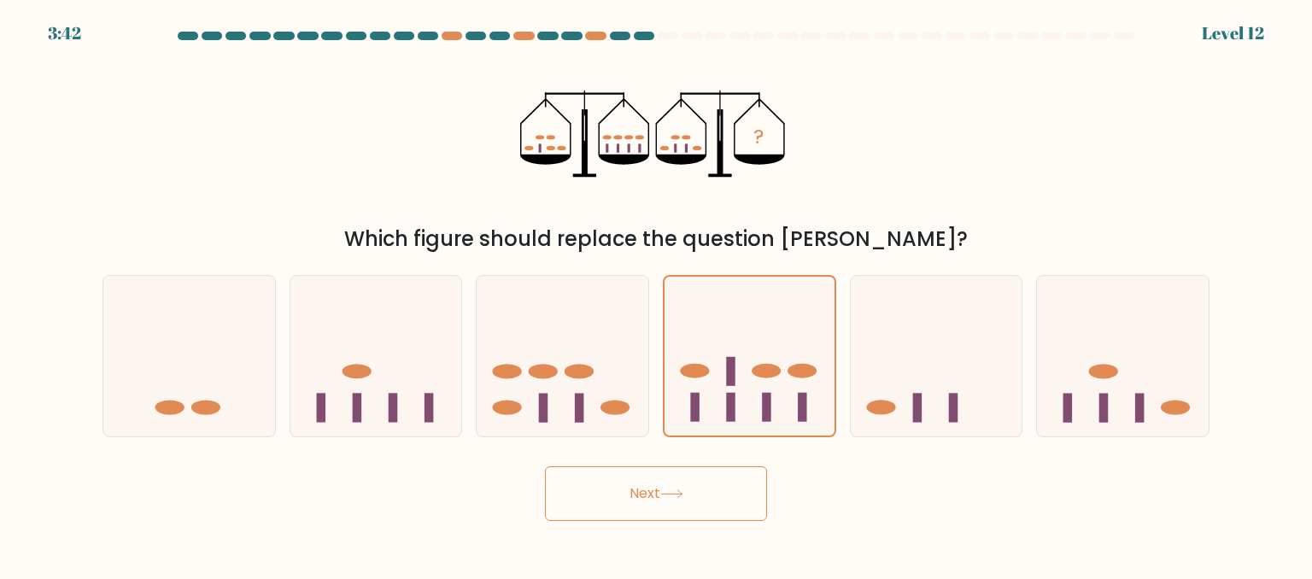
click at [676, 507] on button "Next" at bounding box center [656, 493] width 222 height 55
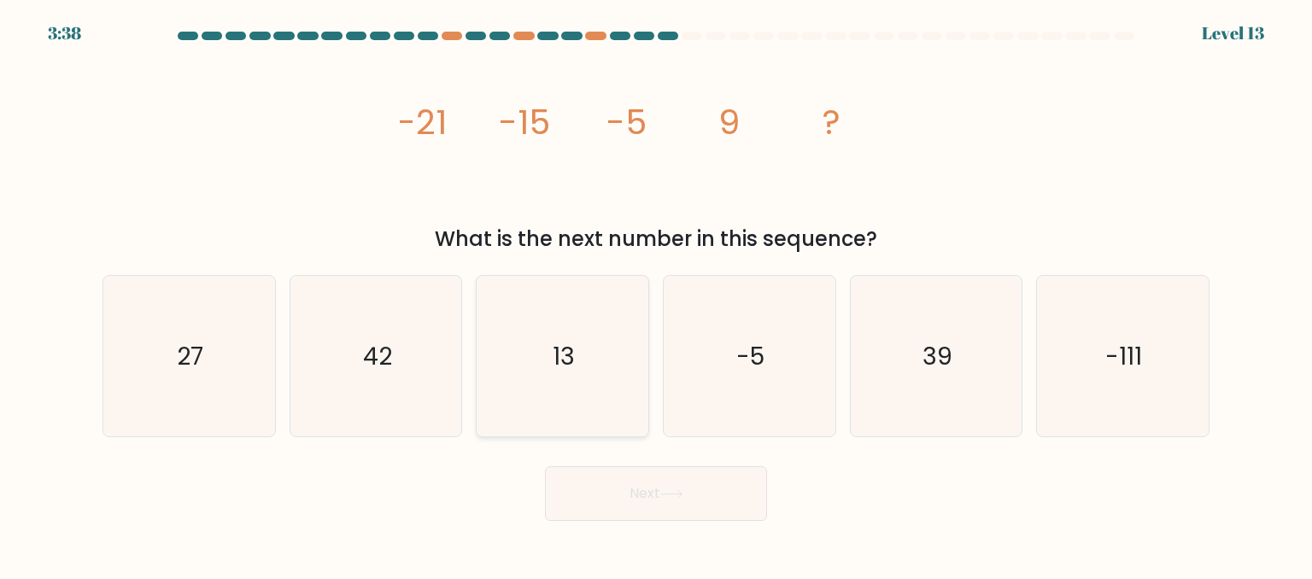
click at [560, 405] on icon "13" at bounding box center [562, 356] width 161 height 161
click at [656, 294] on input "c. 13" at bounding box center [656, 292] width 1 height 4
radio input "true"
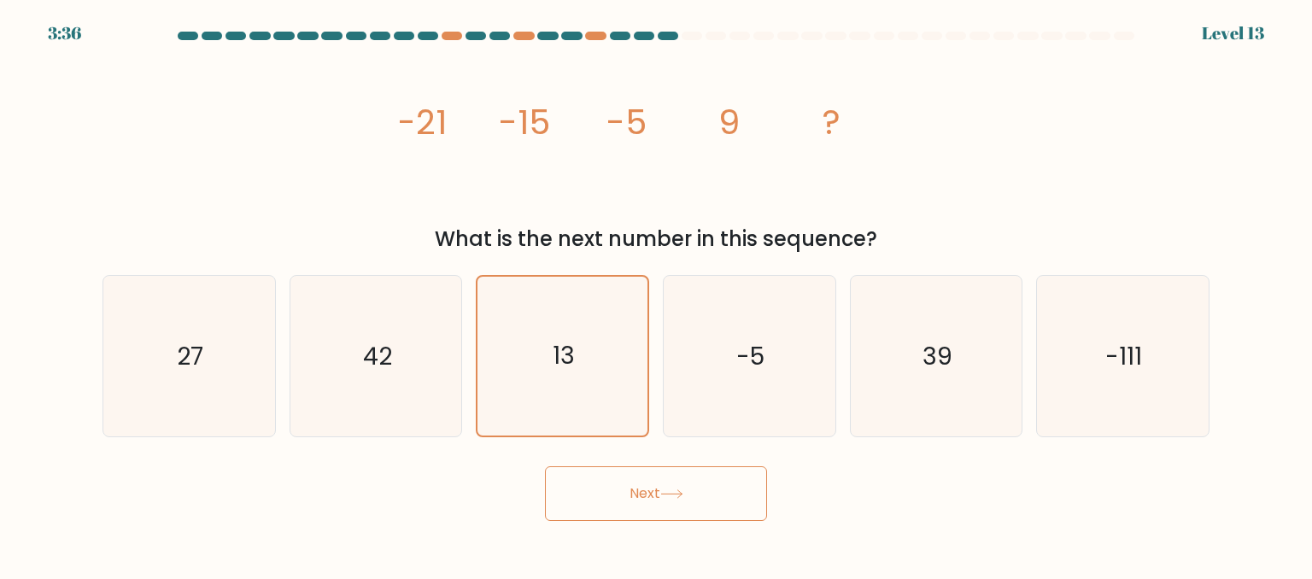
click at [615, 509] on button "Next" at bounding box center [656, 493] width 222 height 55
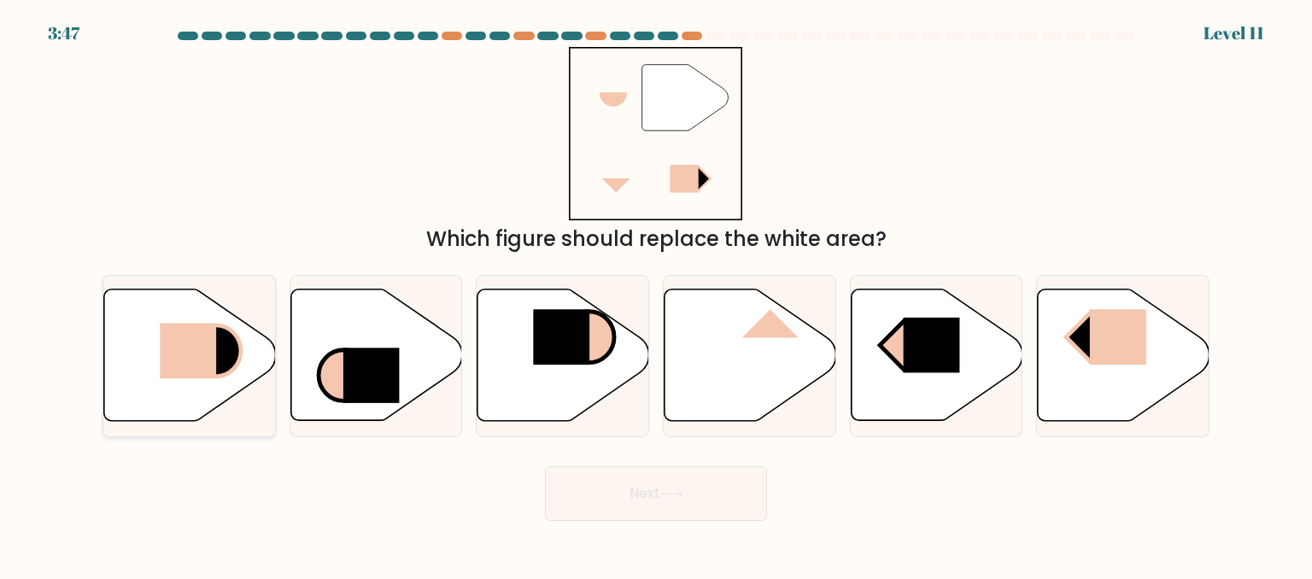
click at [227, 349] on icon at bounding box center [216, 351] width 50 height 51
click at [656, 294] on input "a." at bounding box center [656, 292] width 1 height 4
radio input "true"
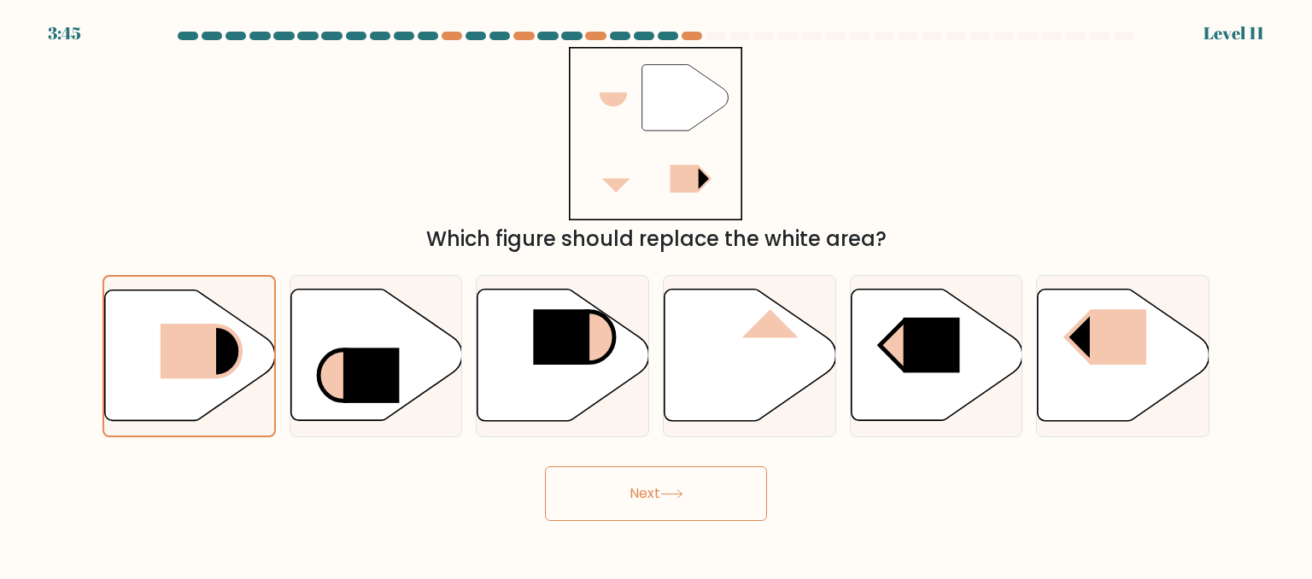
click at [639, 485] on button "Next" at bounding box center [656, 493] width 222 height 55
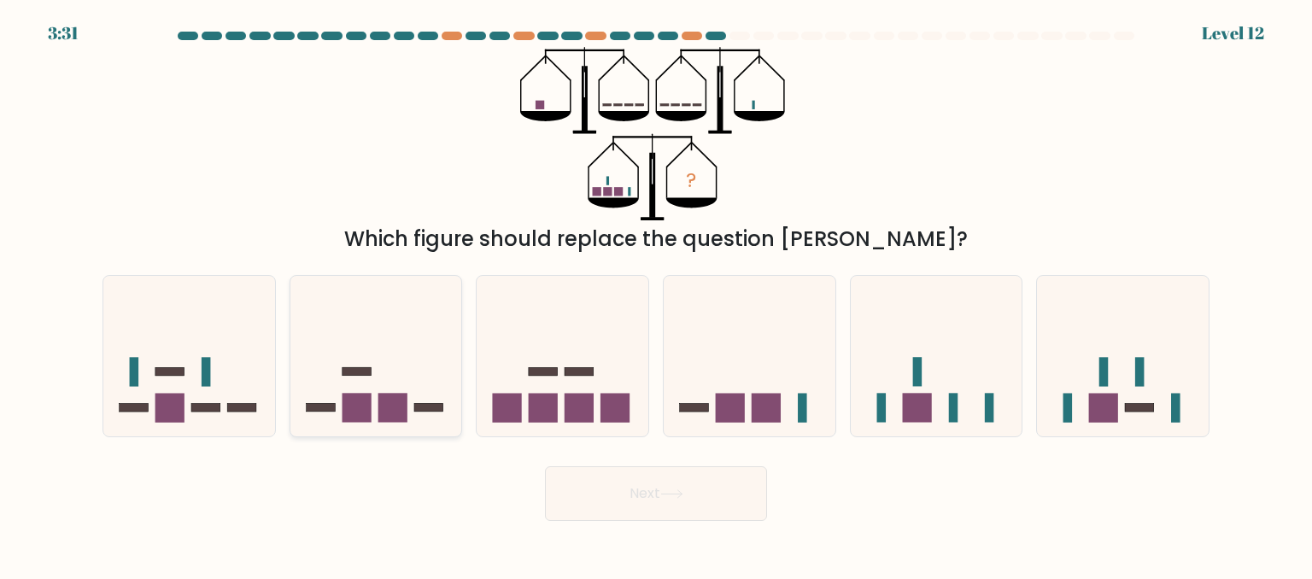
click at [403, 428] on div at bounding box center [376, 356] width 173 height 162
click at [656, 294] on input "b." at bounding box center [656, 292] width 1 height 4
radio input "true"
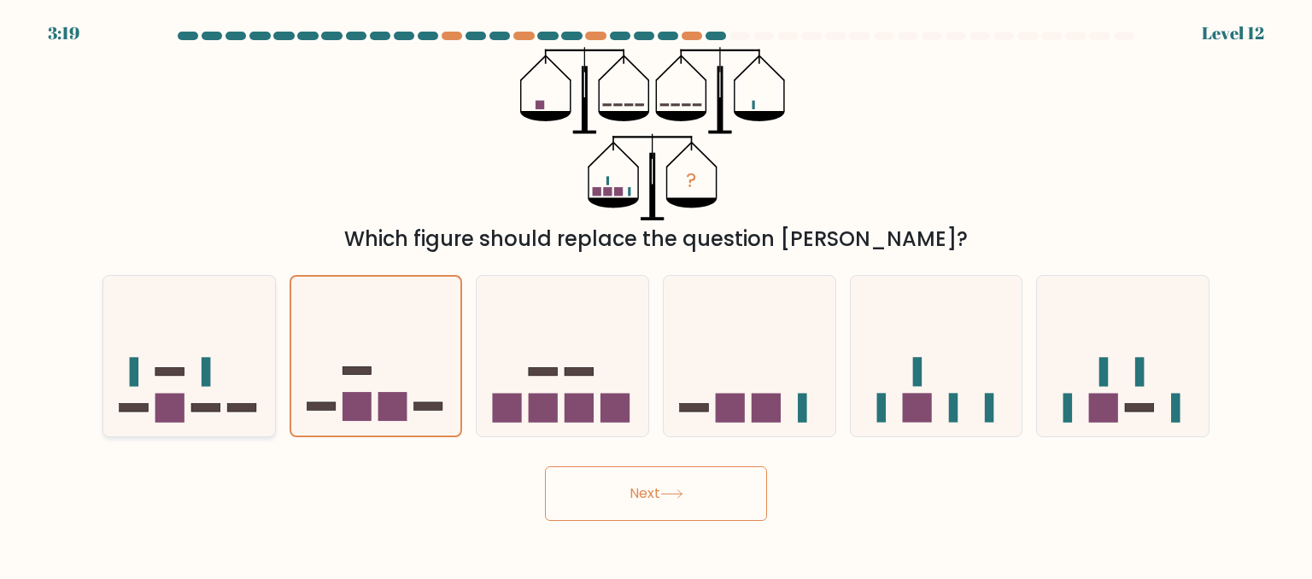
click at [179, 402] on rect at bounding box center [169, 407] width 29 height 29
click at [656, 294] on input "a." at bounding box center [656, 292] width 1 height 4
radio input "true"
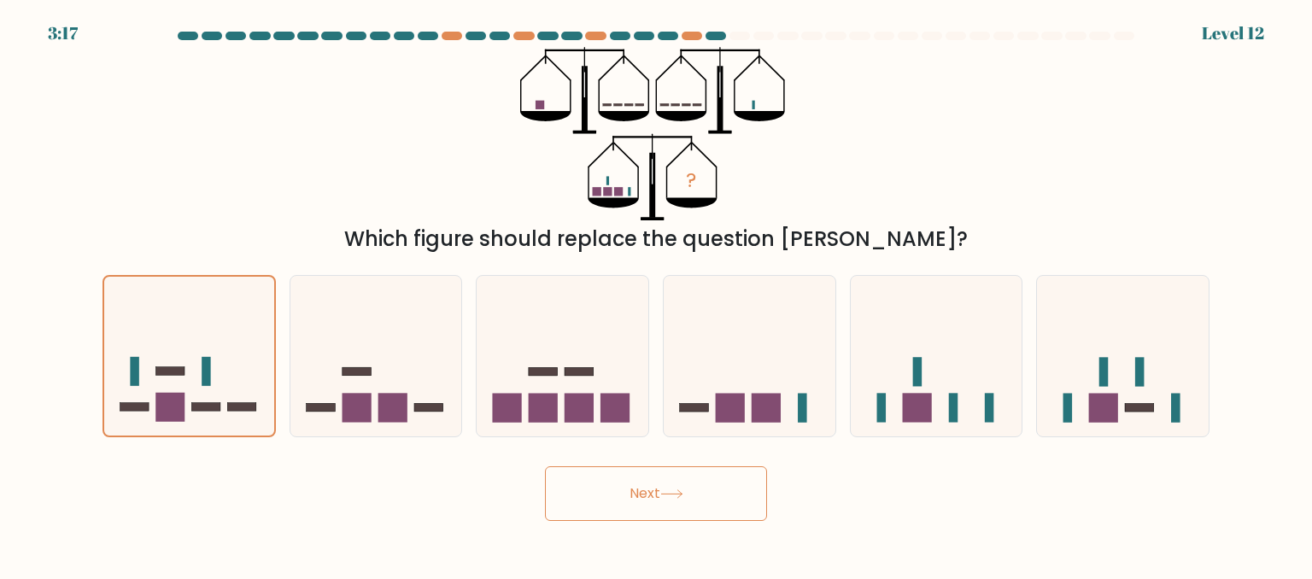
click at [590, 503] on button "Next" at bounding box center [656, 493] width 222 height 55
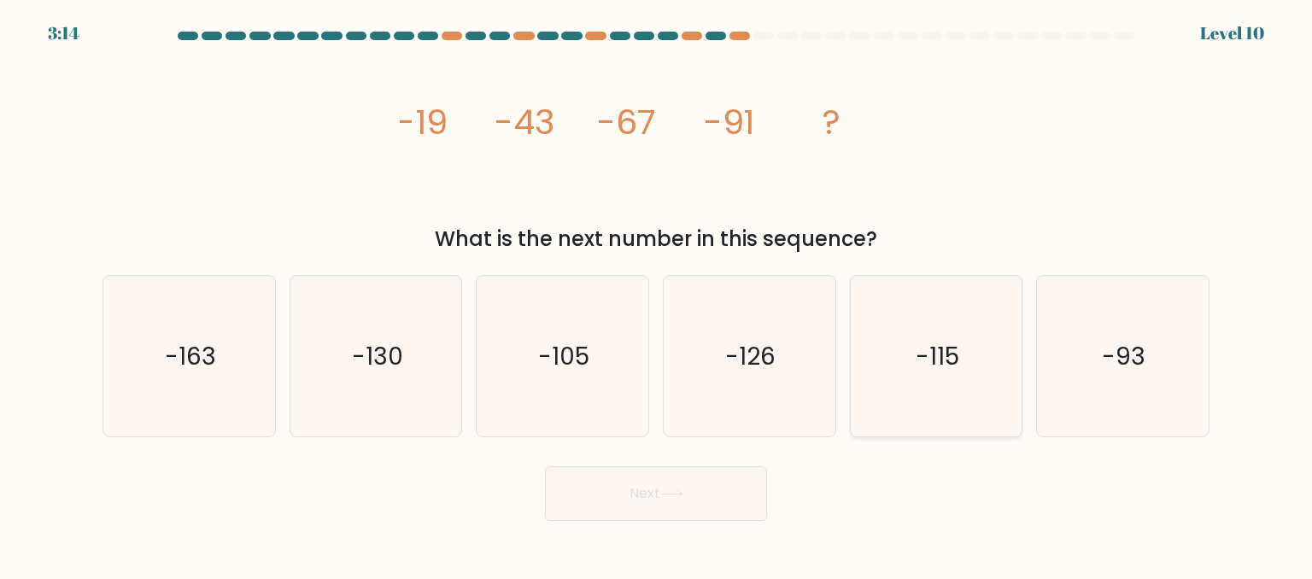
click at [967, 408] on icon "-115" at bounding box center [936, 356] width 161 height 161
click at [657, 294] on input "e. -115" at bounding box center [656, 292] width 1 height 4
radio input "true"
click at [654, 513] on button "Next" at bounding box center [656, 493] width 222 height 55
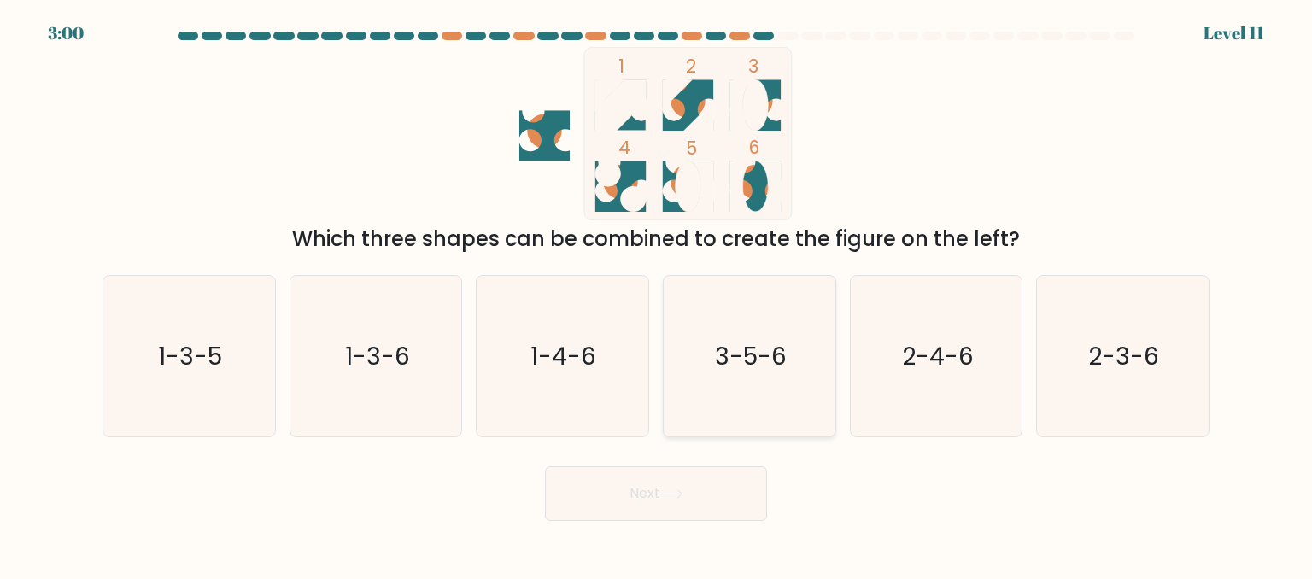
click at [767, 365] on text "3-5-6" at bounding box center [751, 355] width 72 height 34
click at [657, 294] on input "d. 3-5-6" at bounding box center [656, 292] width 1 height 4
radio input "true"
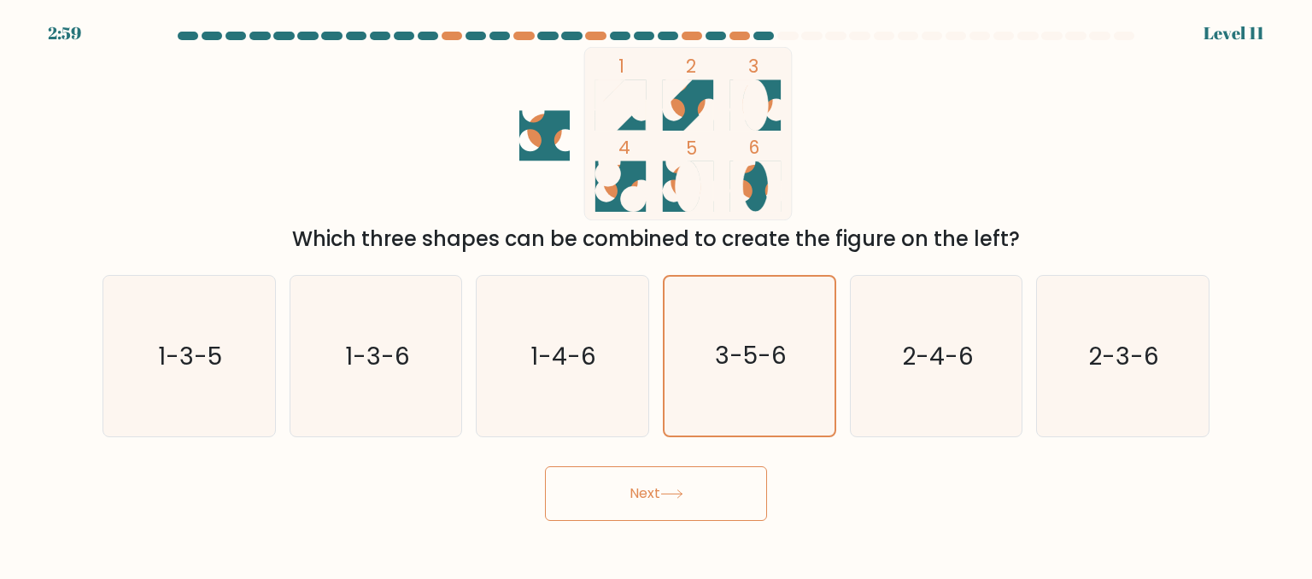
click at [671, 493] on icon at bounding box center [671, 494] width 23 height 9
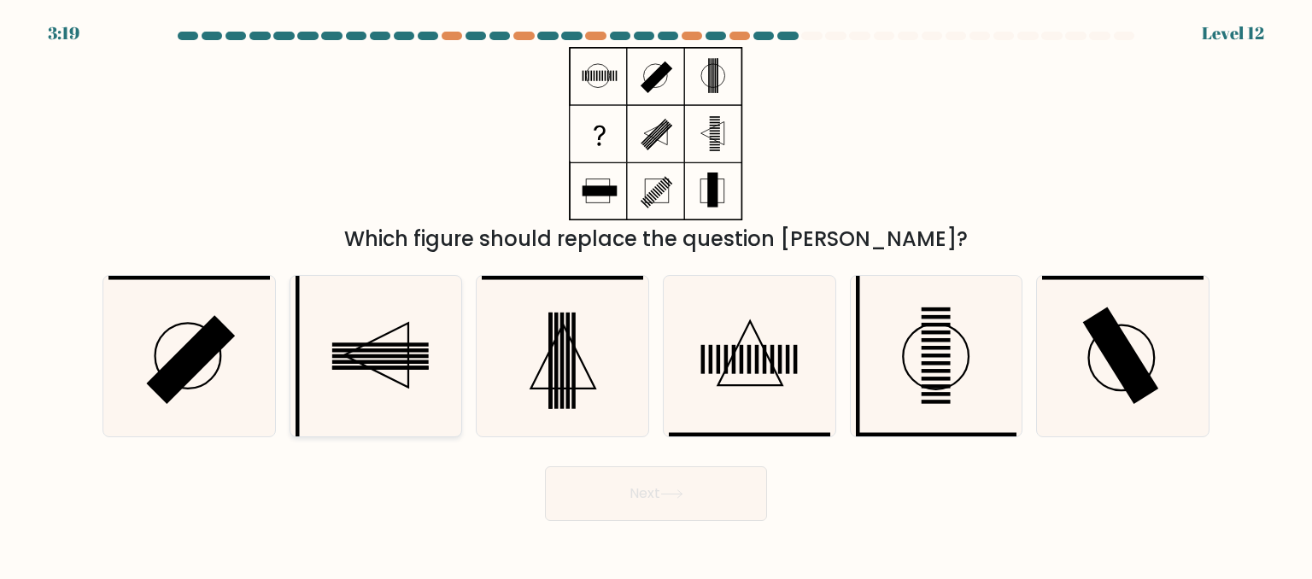
click at [408, 349] on icon at bounding box center [376, 355] width 64 height 64
click at [656, 294] on input "b." at bounding box center [656, 292] width 1 height 4
radio input "true"
click at [620, 496] on button "Next" at bounding box center [656, 493] width 222 height 55
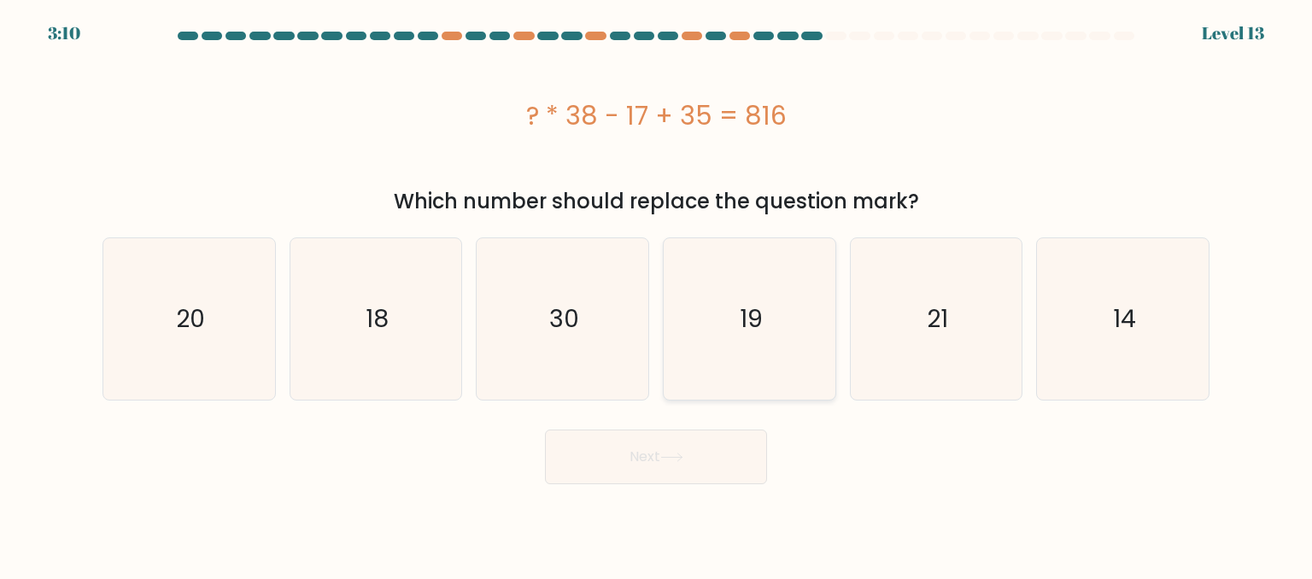
click at [804, 391] on icon "19" at bounding box center [749, 318] width 161 height 161
click at [657, 294] on input "d. 19" at bounding box center [656, 292] width 1 height 4
radio input "true"
click at [950, 330] on icon "21" at bounding box center [936, 318] width 161 height 161
click at [657, 294] on input "e. 21" at bounding box center [656, 292] width 1 height 4
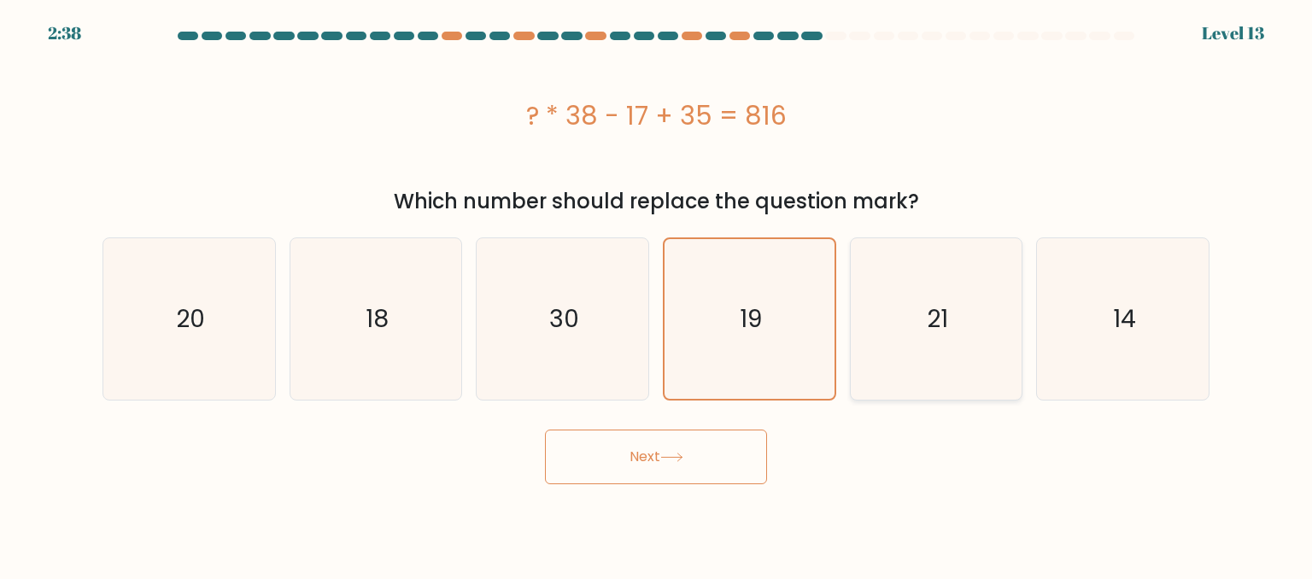
radio input "true"
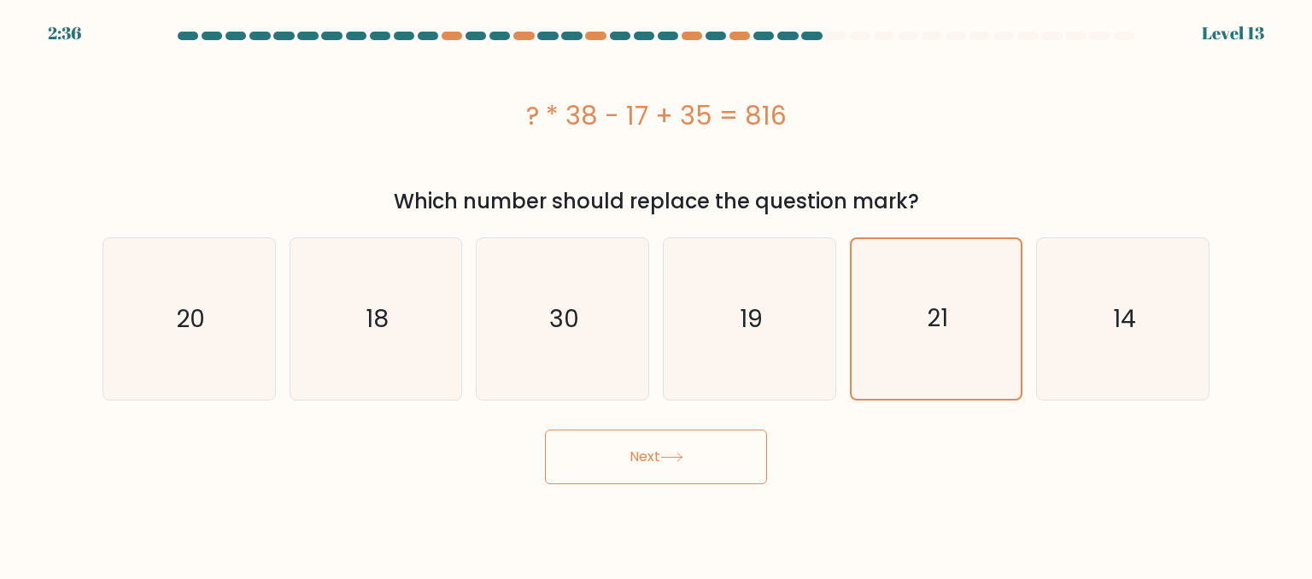
click at [683, 455] on icon at bounding box center [671, 457] width 23 height 9
click at [689, 465] on button "Next" at bounding box center [656, 457] width 222 height 55
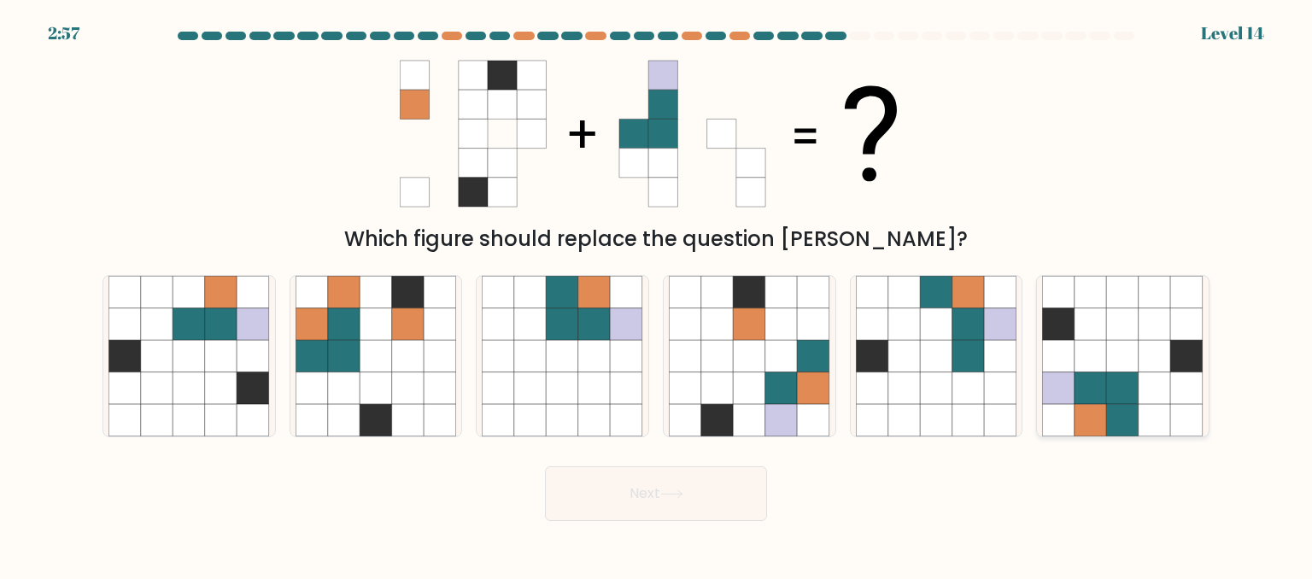
click at [1135, 379] on icon at bounding box center [1123, 388] width 32 height 32
click at [657, 294] on input "f." at bounding box center [656, 292] width 1 height 4
radio input "true"
click at [740, 501] on button "Next" at bounding box center [656, 493] width 222 height 55
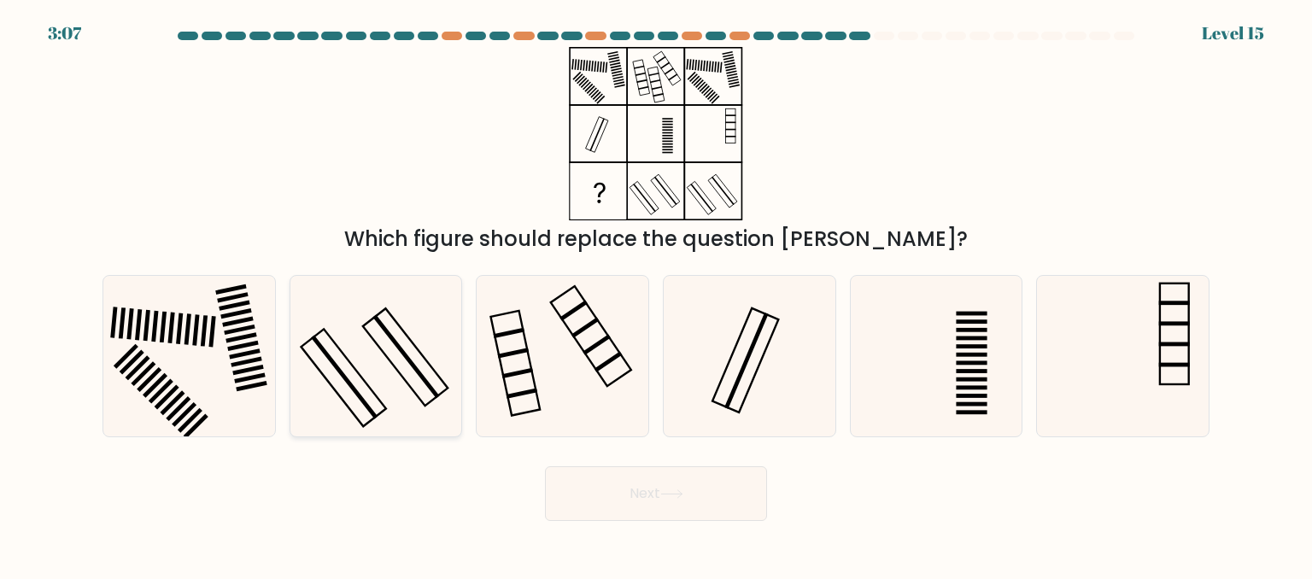
click at [383, 378] on icon at bounding box center [376, 356] width 161 height 161
click at [656, 294] on input "b." at bounding box center [656, 292] width 1 height 4
radio input "true"
click at [613, 487] on button "Next" at bounding box center [656, 493] width 222 height 55
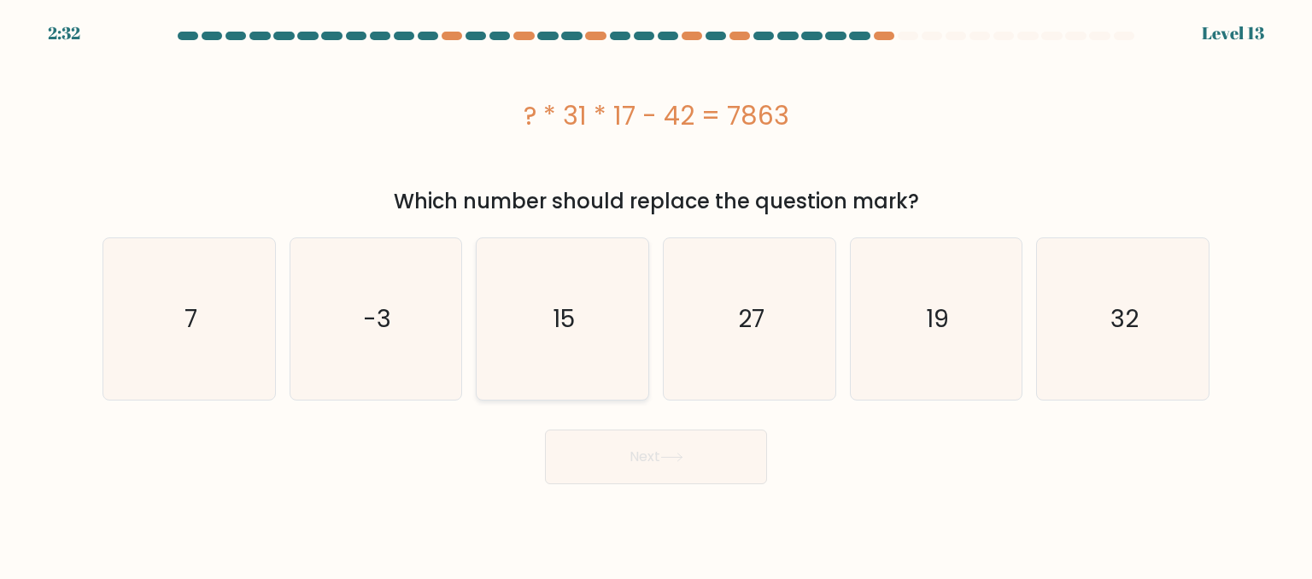
click at [554, 343] on icon "15" at bounding box center [562, 318] width 161 height 161
click at [656, 294] on input "c. 15" at bounding box center [656, 292] width 1 height 4
radio input "true"
click at [623, 477] on button "Next" at bounding box center [656, 457] width 222 height 55
click at [657, 462] on button "Next" at bounding box center [656, 457] width 222 height 55
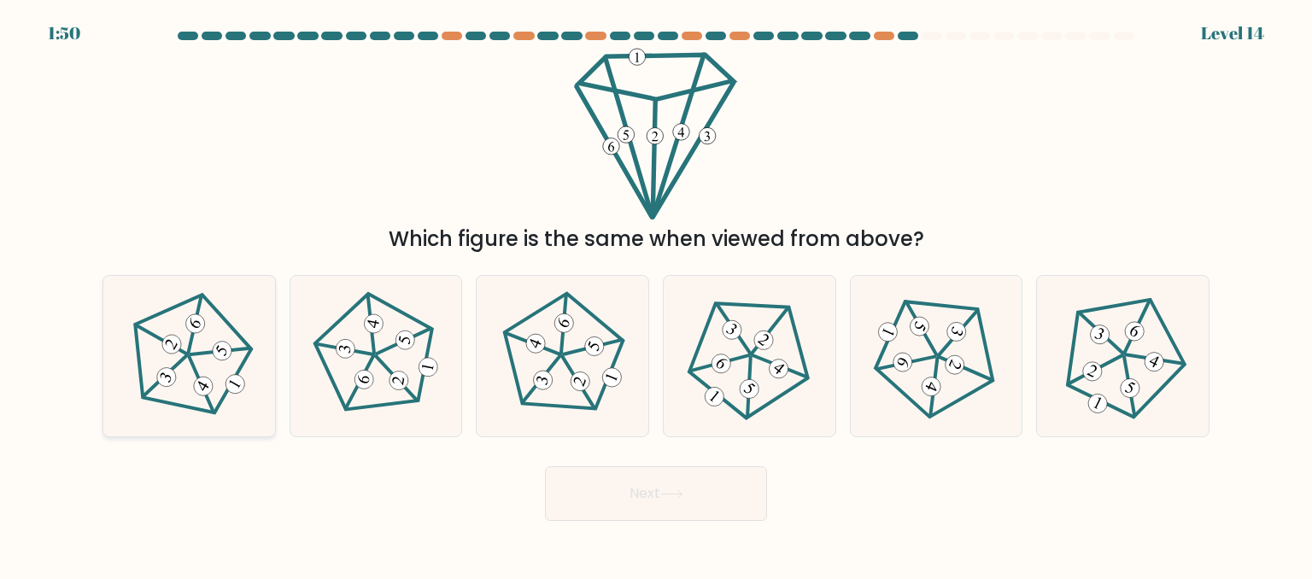
click at [171, 360] on icon at bounding box center [189, 355] width 129 height 129
click at [656, 294] on input "a." at bounding box center [656, 292] width 1 height 4
radio input "true"
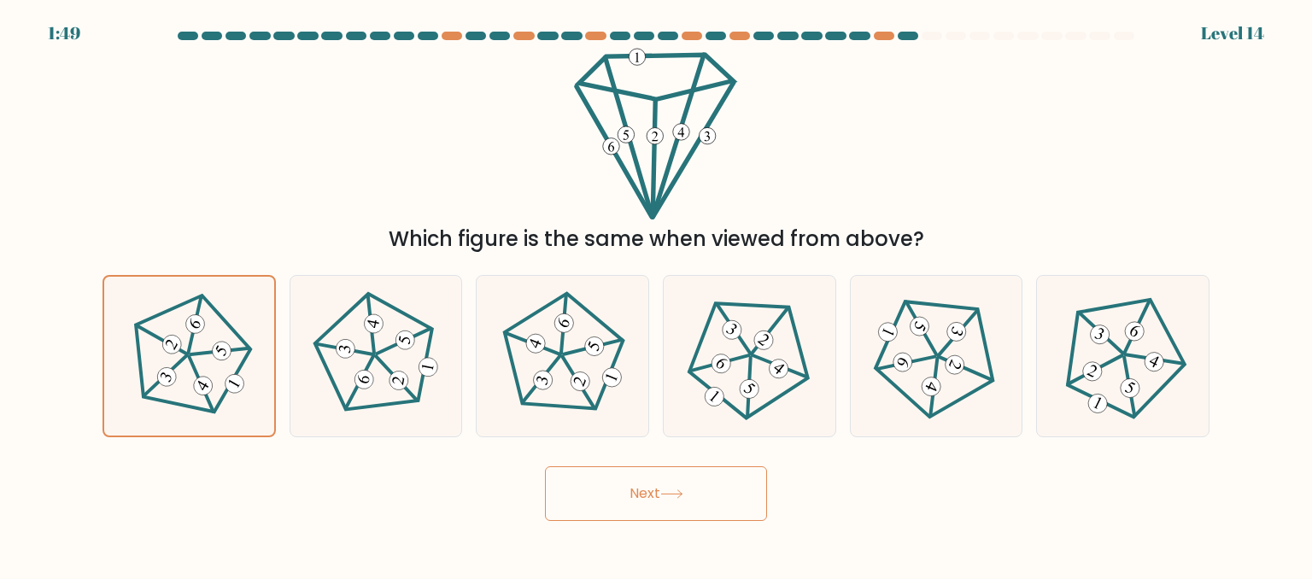
click at [701, 501] on button "Next" at bounding box center [656, 493] width 222 height 55
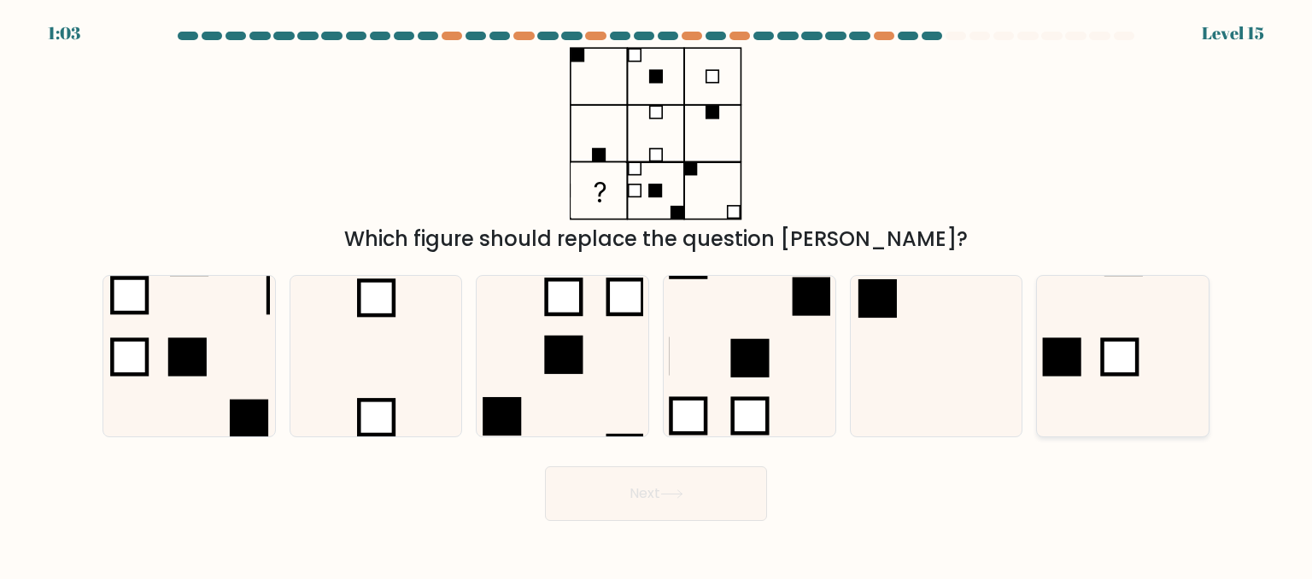
click at [1062, 363] on rect at bounding box center [1062, 356] width 38 height 38
click at [657, 294] on input "f." at bounding box center [656, 292] width 1 height 4
radio input "true"
click at [715, 485] on button "Next" at bounding box center [656, 493] width 222 height 55
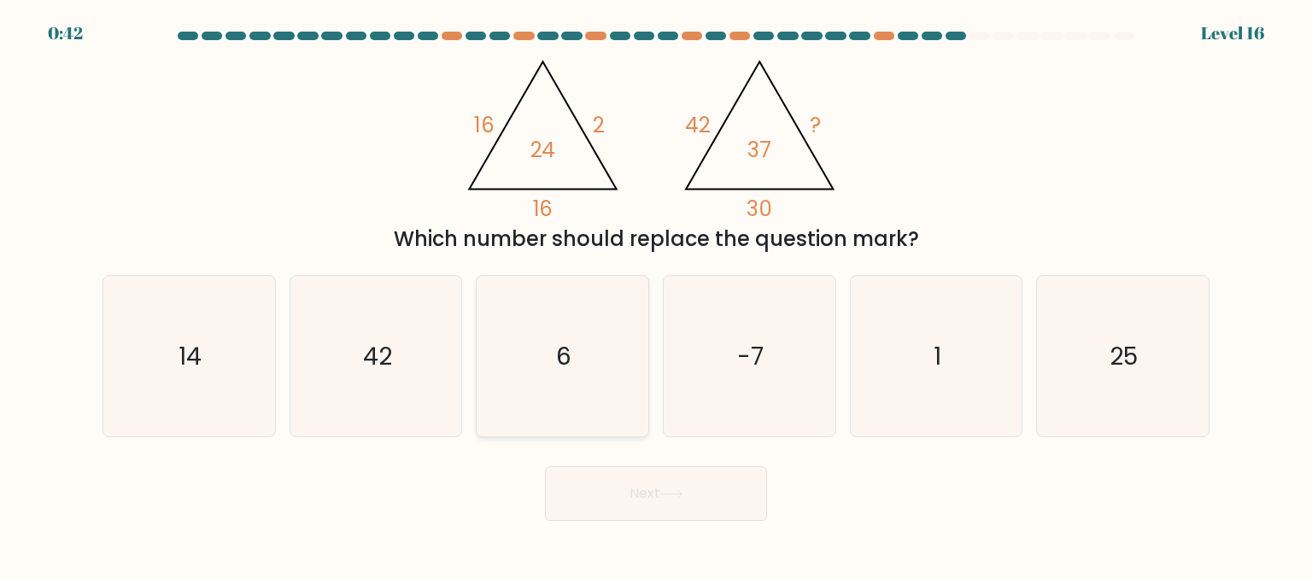
click at [564, 329] on icon "6" at bounding box center [562, 356] width 161 height 161
click at [656, 294] on input "c. 6" at bounding box center [656, 292] width 1 height 4
radio input "true"
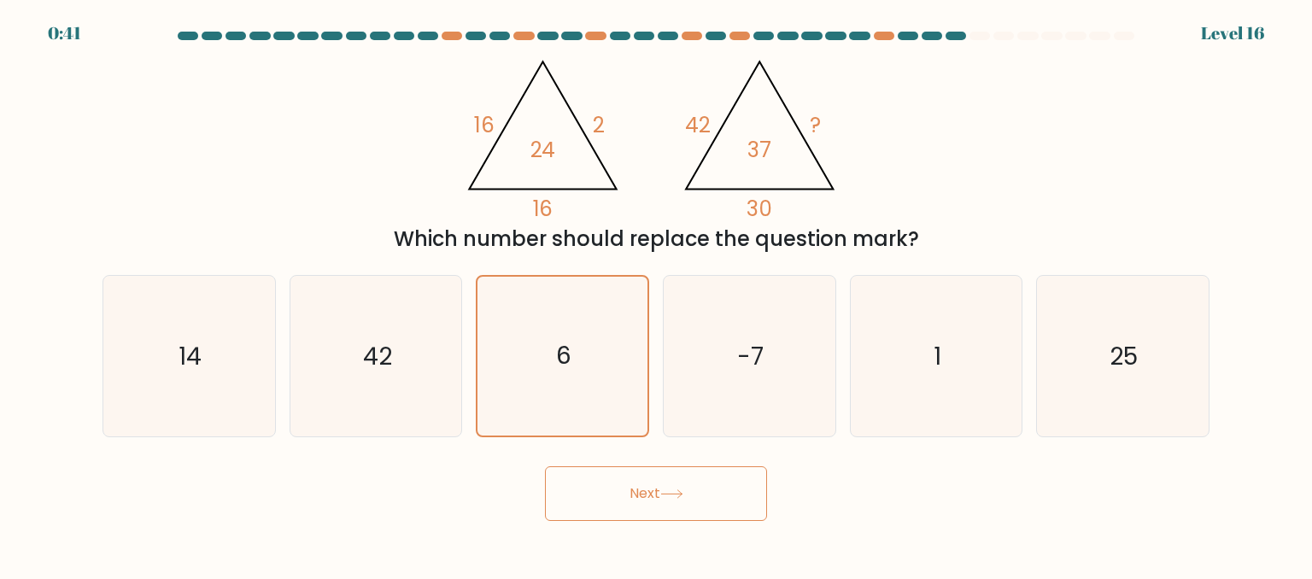
click at [704, 488] on button "Next" at bounding box center [656, 493] width 222 height 55
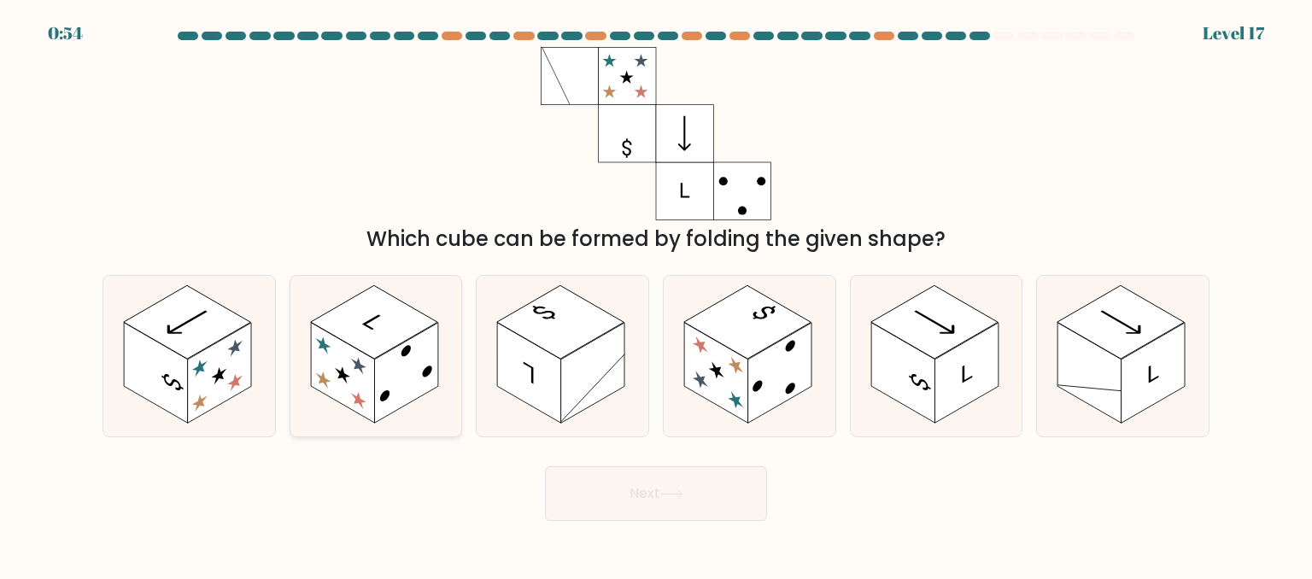
click at [372, 343] on rect at bounding box center [373, 321] width 127 height 73
click at [656, 294] on input "b." at bounding box center [656, 292] width 1 height 4
radio input "true"
click at [754, 374] on rect at bounding box center [780, 373] width 64 height 101
click at [657, 294] on input "d." at bounding box center [656, 292] width 1 height 4
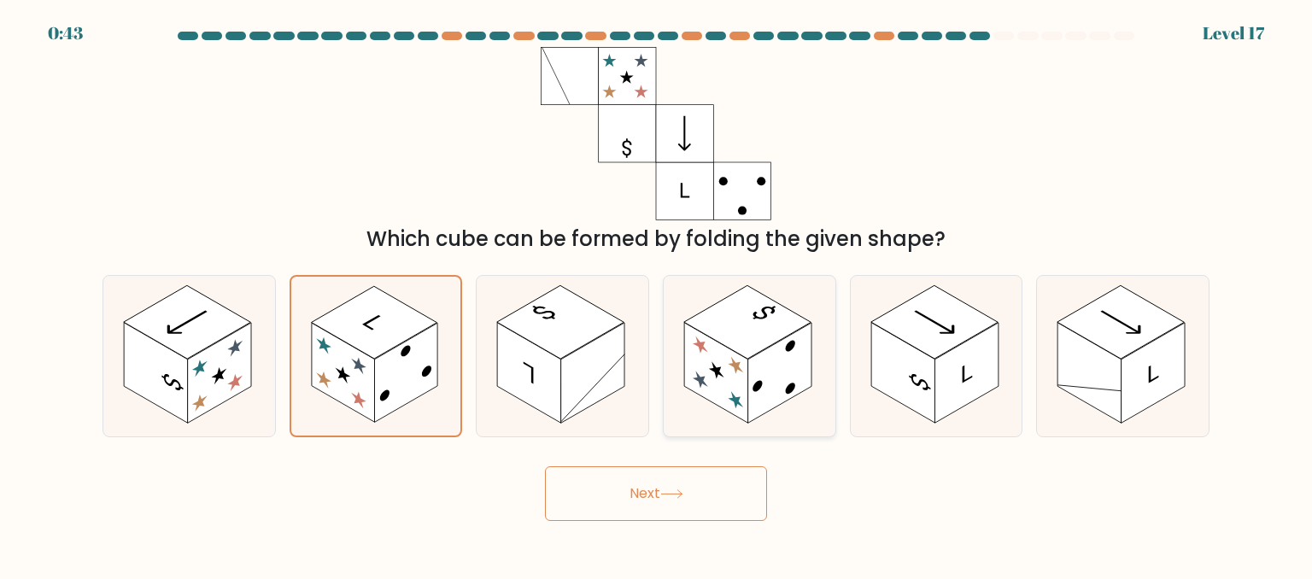
radio input "true"
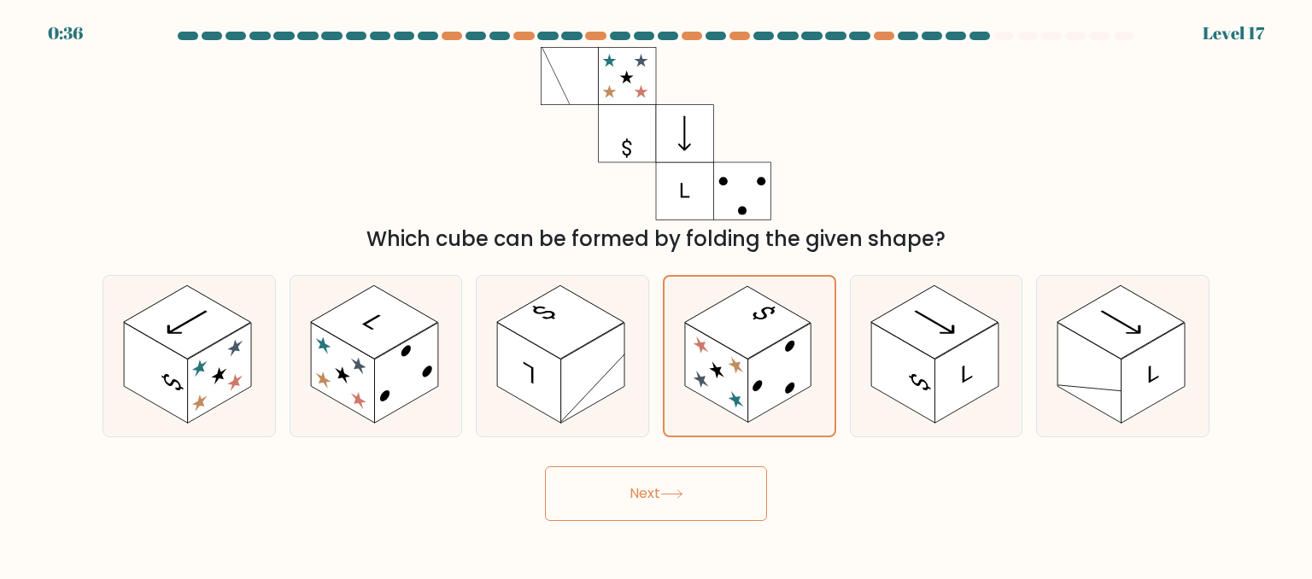
click at [642, 495] on button "Next" at bounding box center [656, 493] width 222 height 55
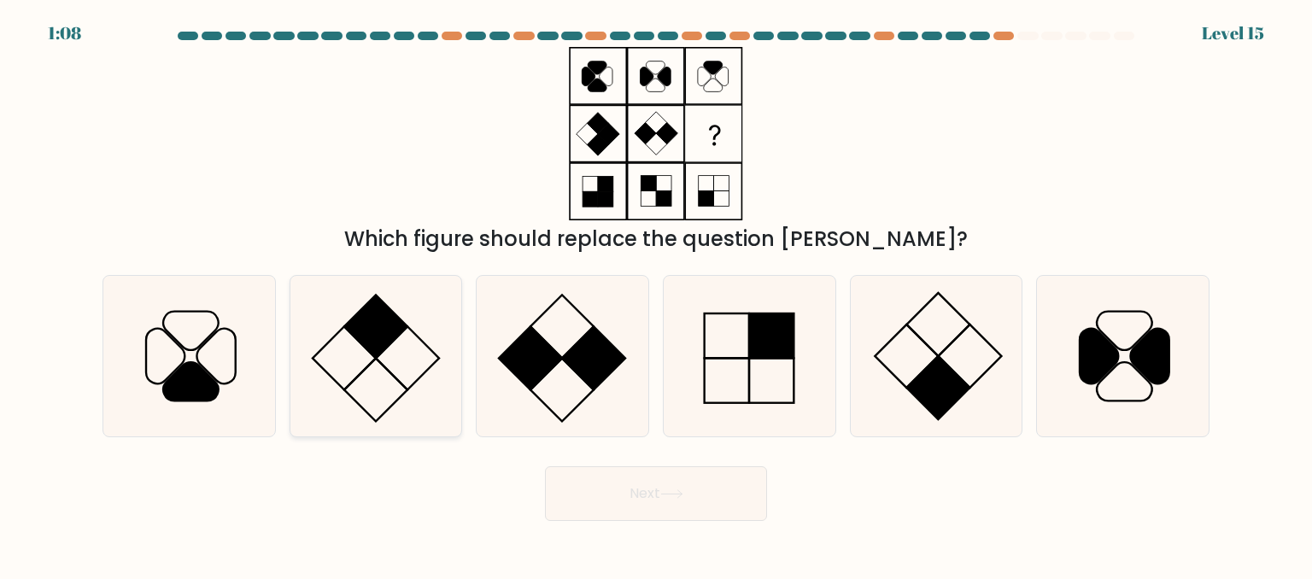
click at [396, 354] on icon at bounding box center [376, 356] width 161 height 161
click at [656, 294] on input "b." at bounding box center [656, 292] width 1 height 4
radio input "true"
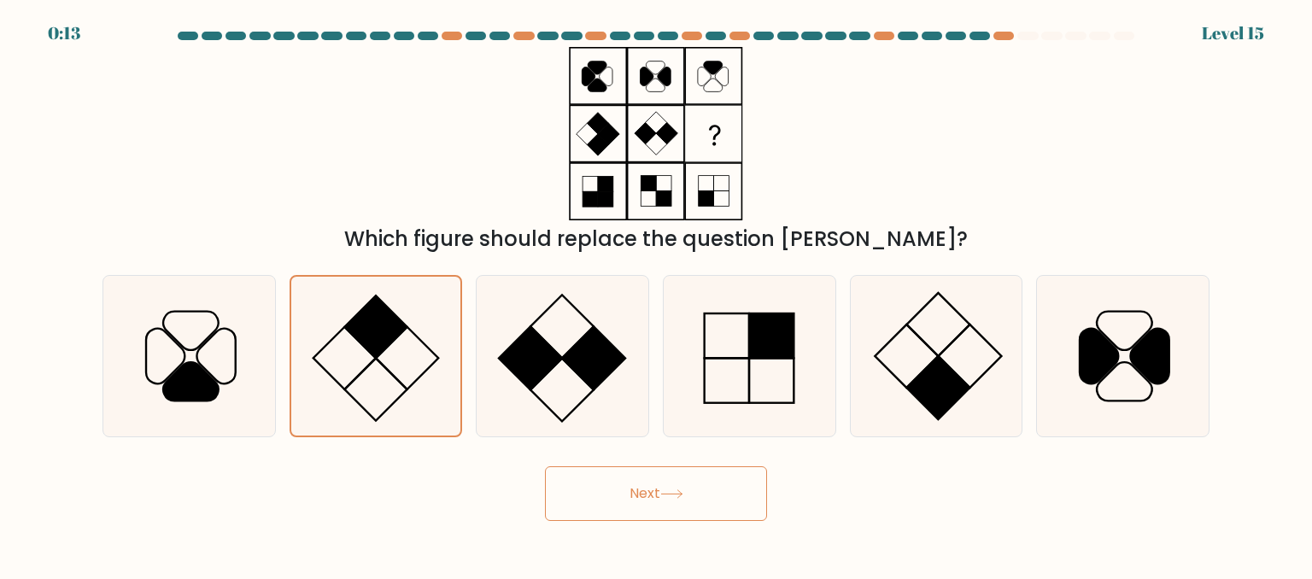
click at [667, 483] on button "Next" at bounding box center [656, 493] width 222 height 55
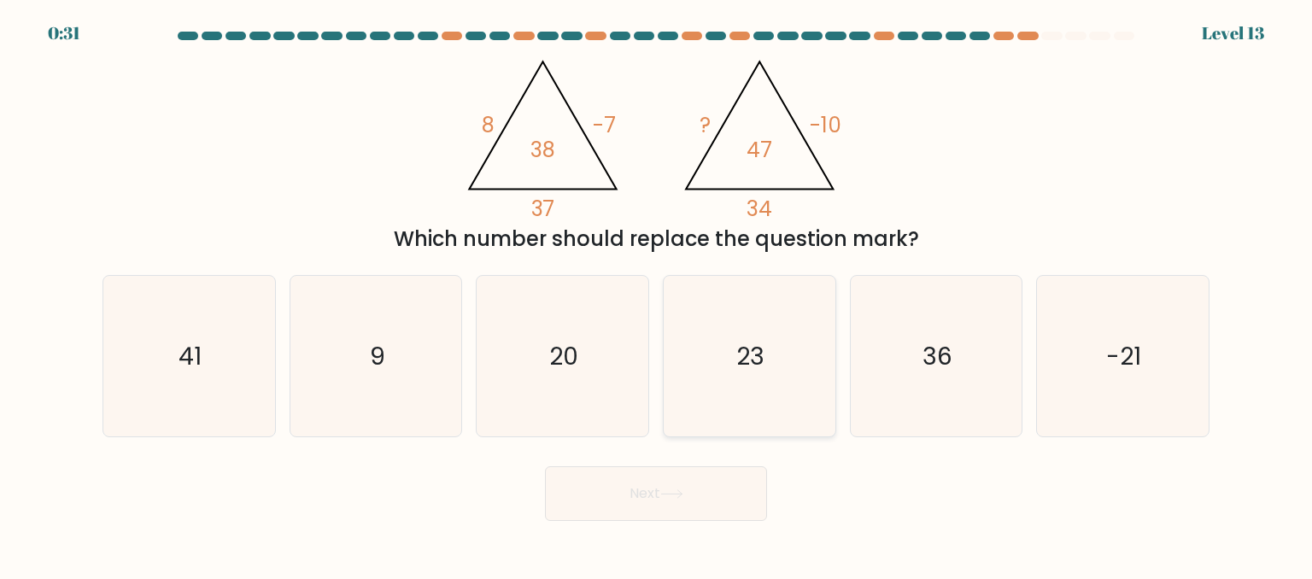
click at [748, 336] on icon "23" at bounding box center [749, 356] width 161 height 161
click at [657, 294] on input "d. 23" at bounding box center [656, 292] width 1 height 4
radio input "true"
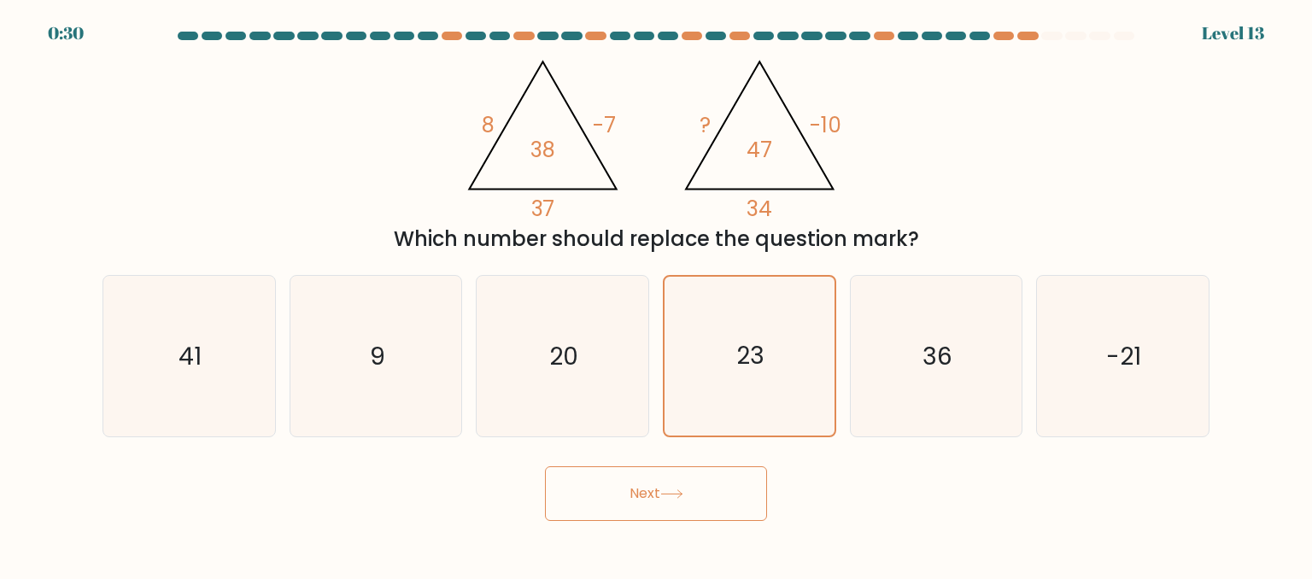
click at [674, 507] on button "Next" at bounding box center [656, 493] width 222 height 55
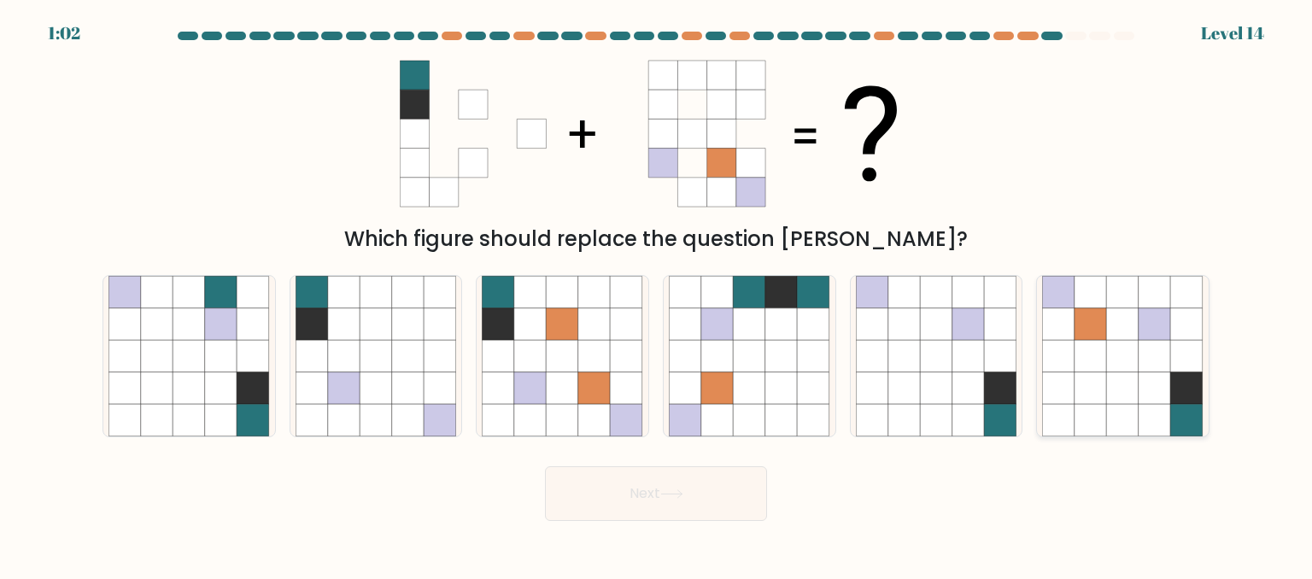
click at [1142, 354] on icon at bounding box center [1155, 356] width 32 height 32
click at [657, 294] on input "f." at bounding box center [656, 292] width 1 height 4
radio input "true"
click at [669, 499] on icon at bounding box center [671, 494] width 23 height 9
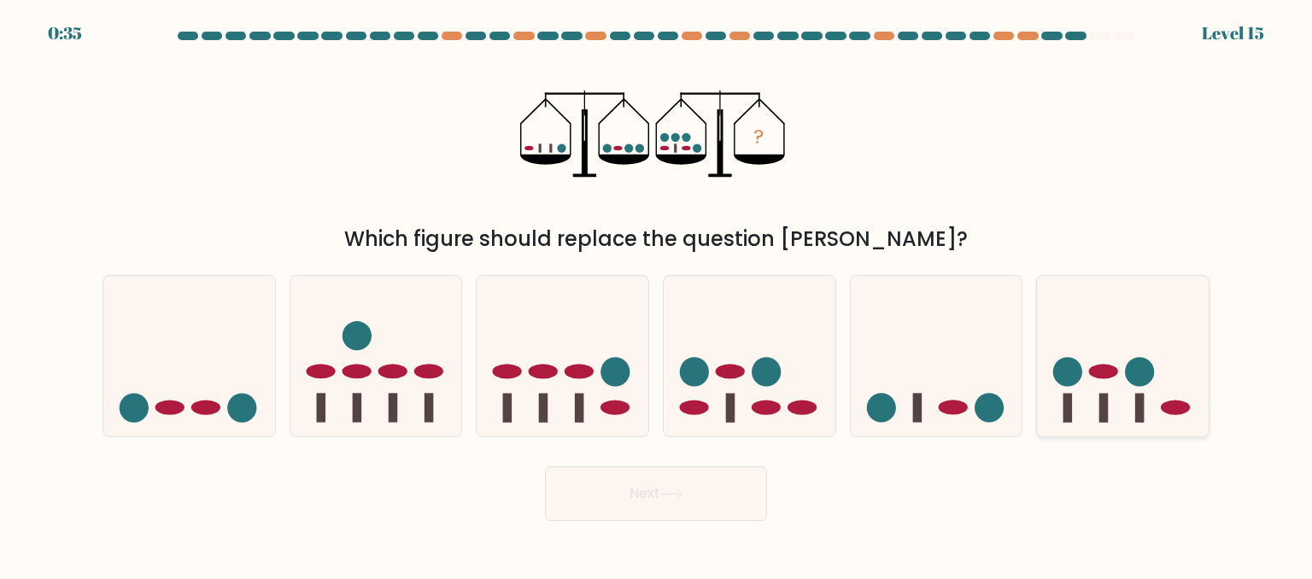
click at [1135, 406] on icon at bounding box center [1123, 356] width 172 height 142
click at [657, 294] on input "f." at bounding box center [656, 292] width 1 height 4
radio input "true"
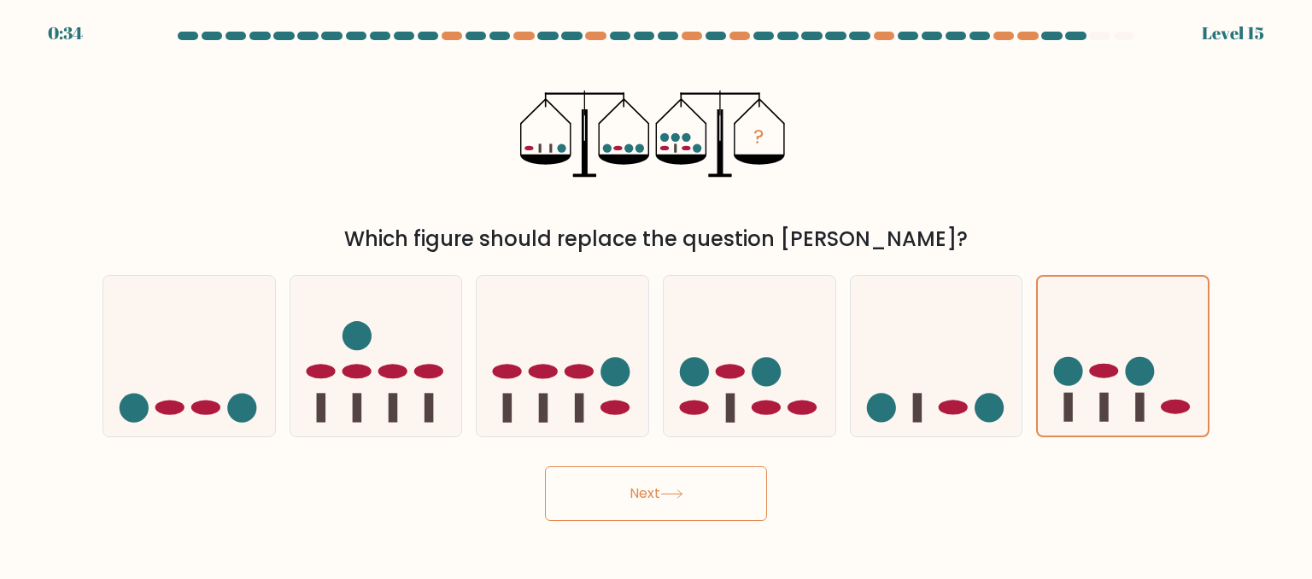
click at [681, 493] on icon at bounding box center [671, 494] width 23 height 9
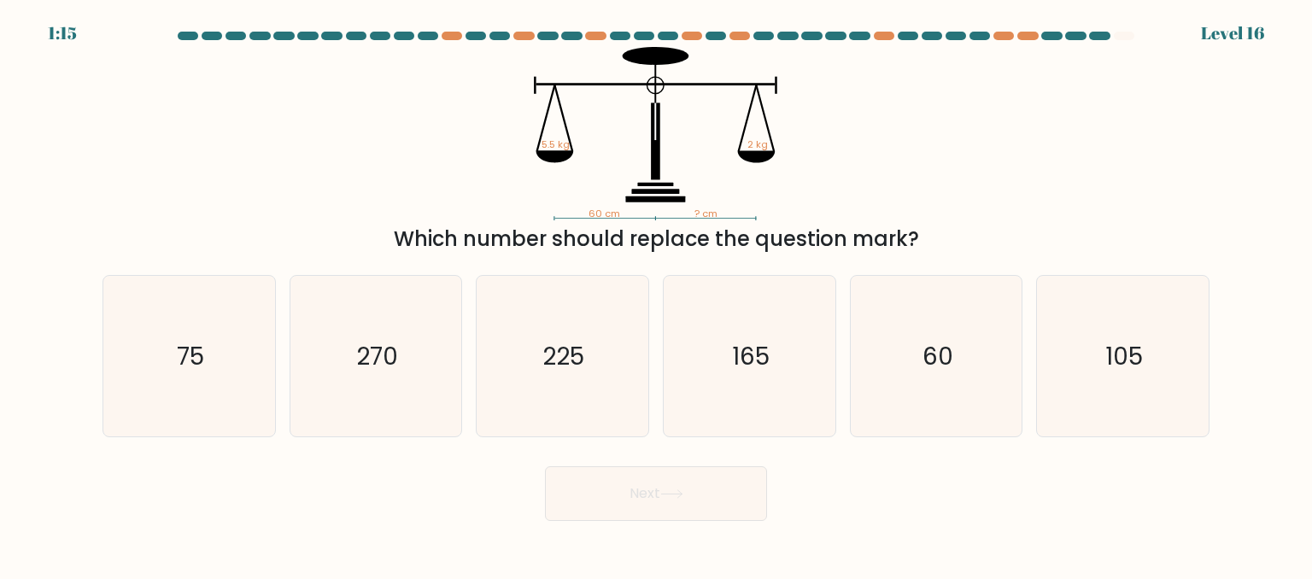
click at [640, 226] on div "Which number should replace the question mark?" at bounding box center [656, 239] width 1087 height 31
click at [924, 352] on text "60" at bounding box center [938, 355] width 31 height 34
click at [657, 294] on input "e. 60" at bounding box center [656, 292] width 1 height 4
radio input "true"
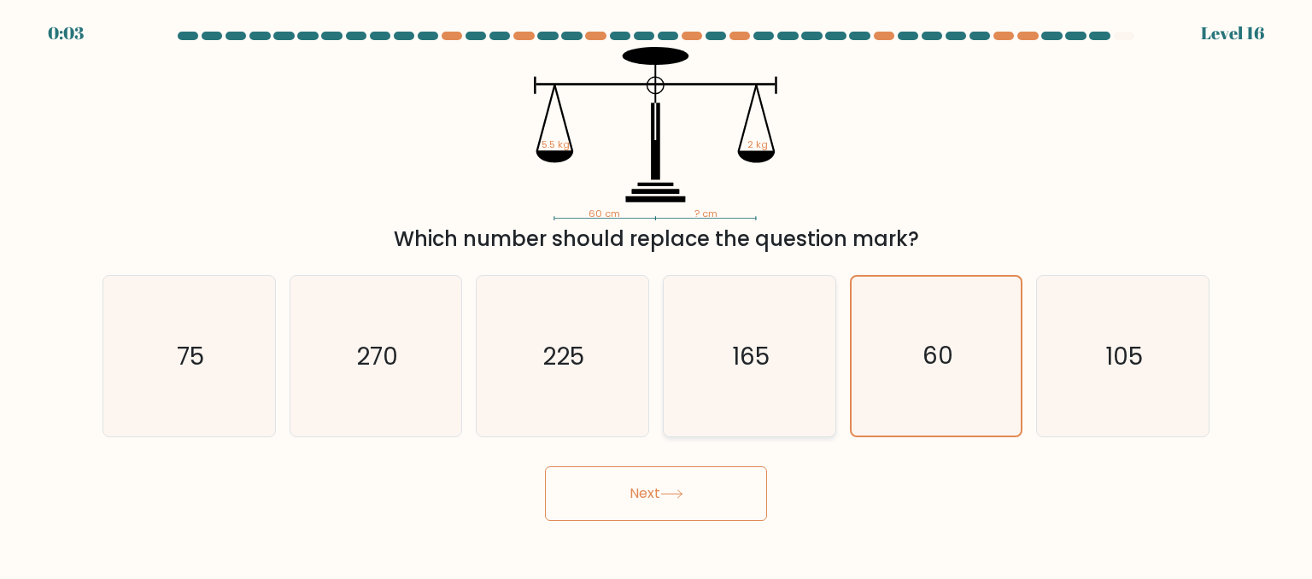
click at [774, 354] on icon "165" at bounding box center [749, 356] width 161 height 161
click at [657, 294] on input "d. 165" at bounding box center [656, 292] width 1 height 4
radio input "true"
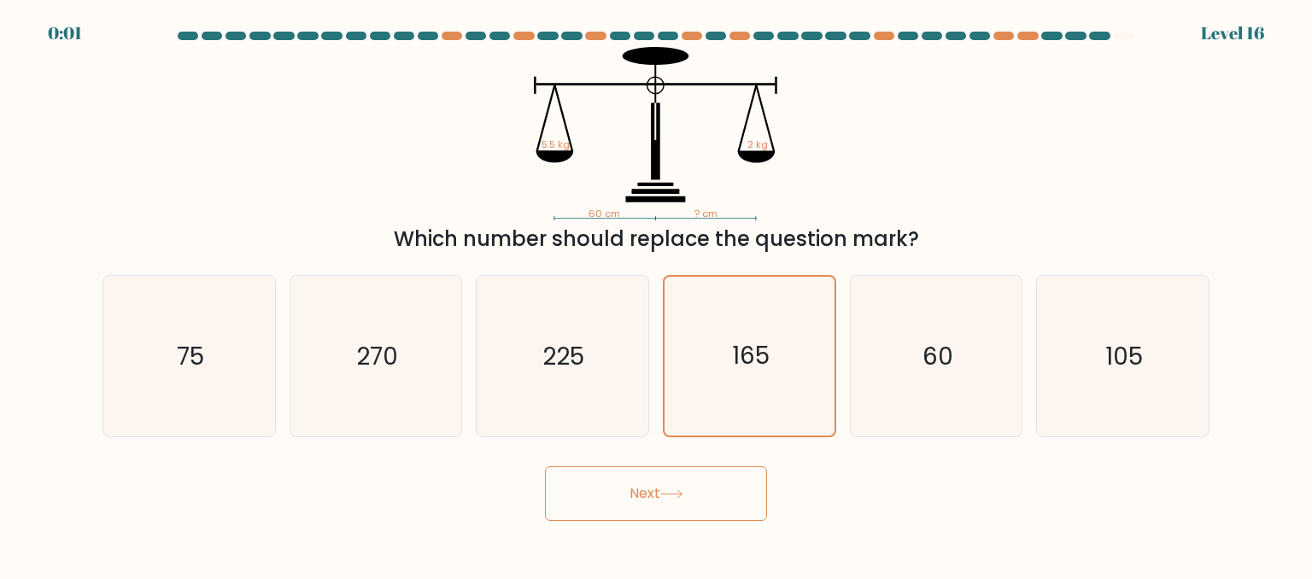
click at [657, 494] on button "Next" at bounding box center [656, 493] width 222 height 55
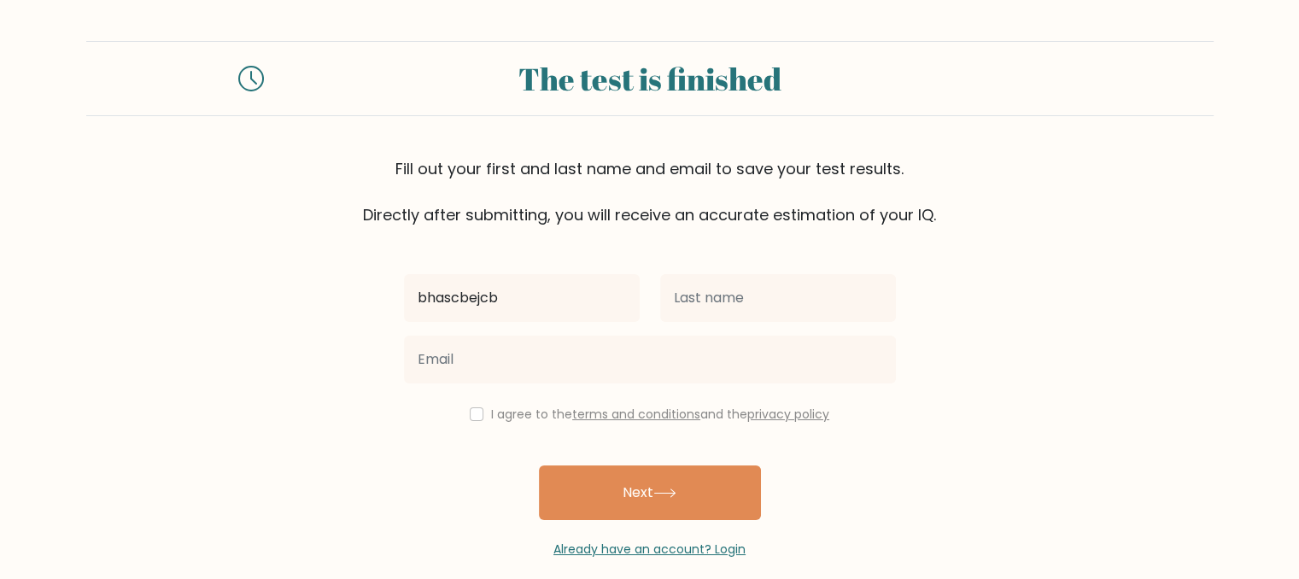
type input "bhascbejcb"
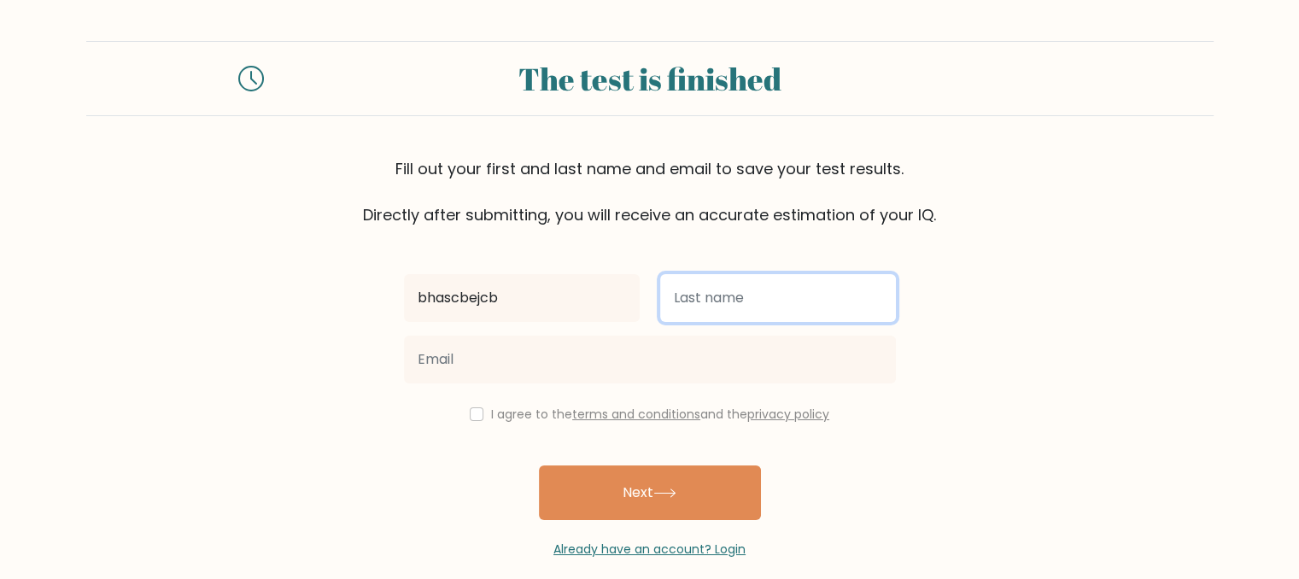
click at [734, 311] on input "text" at bounding box center [778, 298] width 236 height 48
type input "jewhcejwnfj"
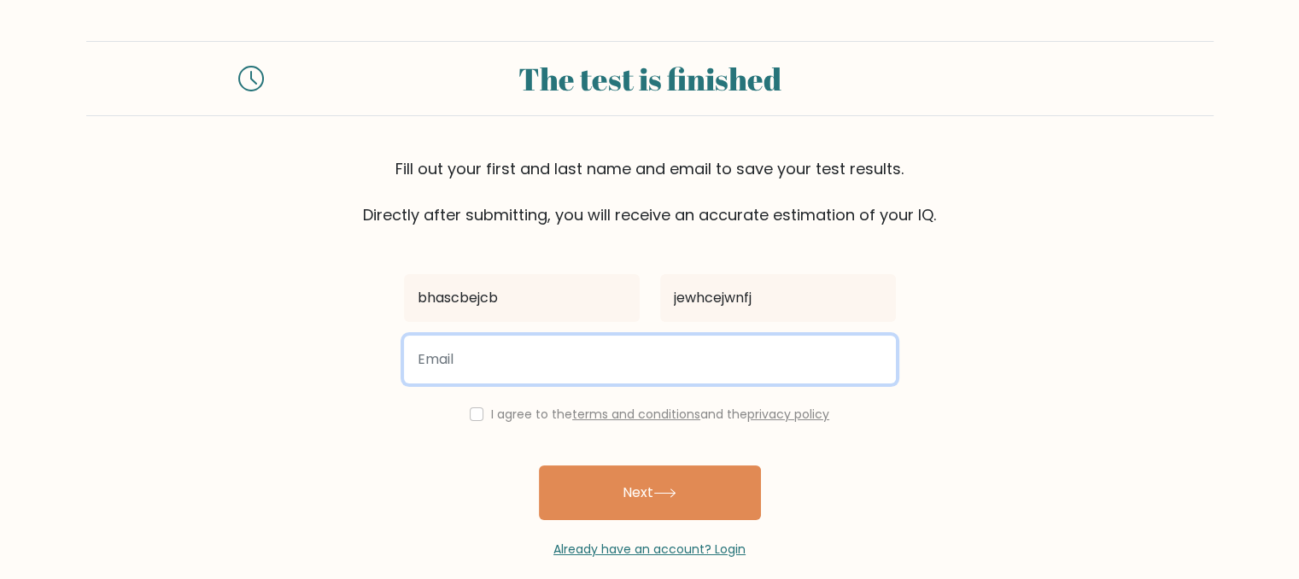
click at [589, 380] on input "email" at bounding box center [650, 360] width 492 height 48
click at [475, 363] on input "rajput123@gmail.com" at bounding box center [650, 360] width 492 height 48
type input "rajput1290@gmail.com"
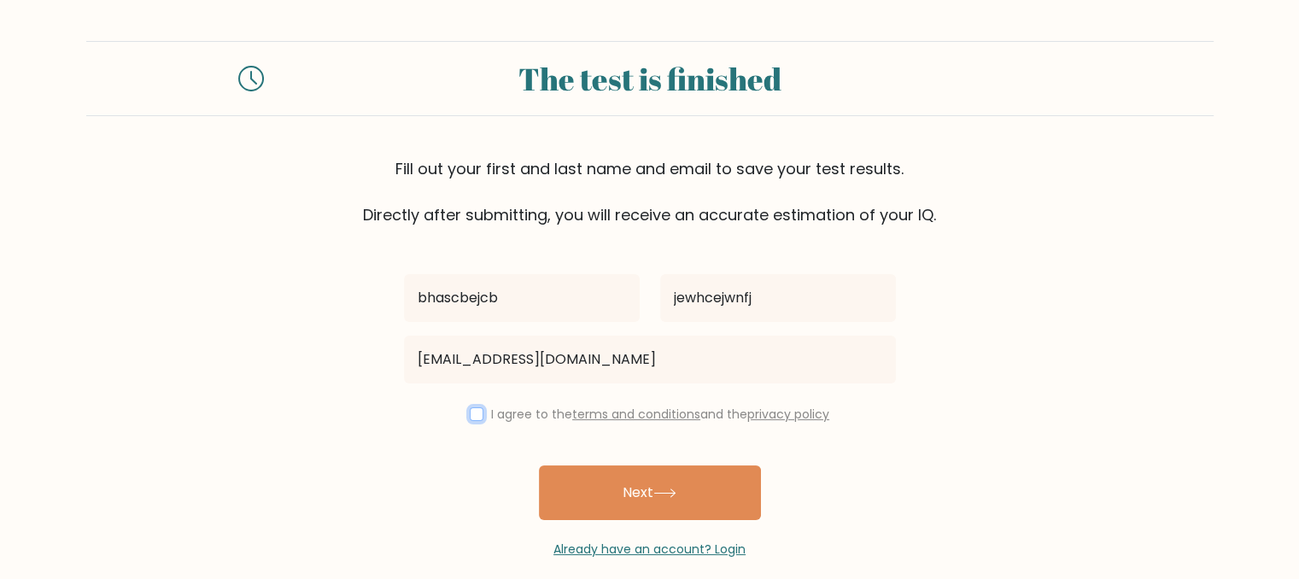
click at [470, 408] on input "checkbox" at bounding box center [477, 415] width 14 height 14
checkbox input "true"
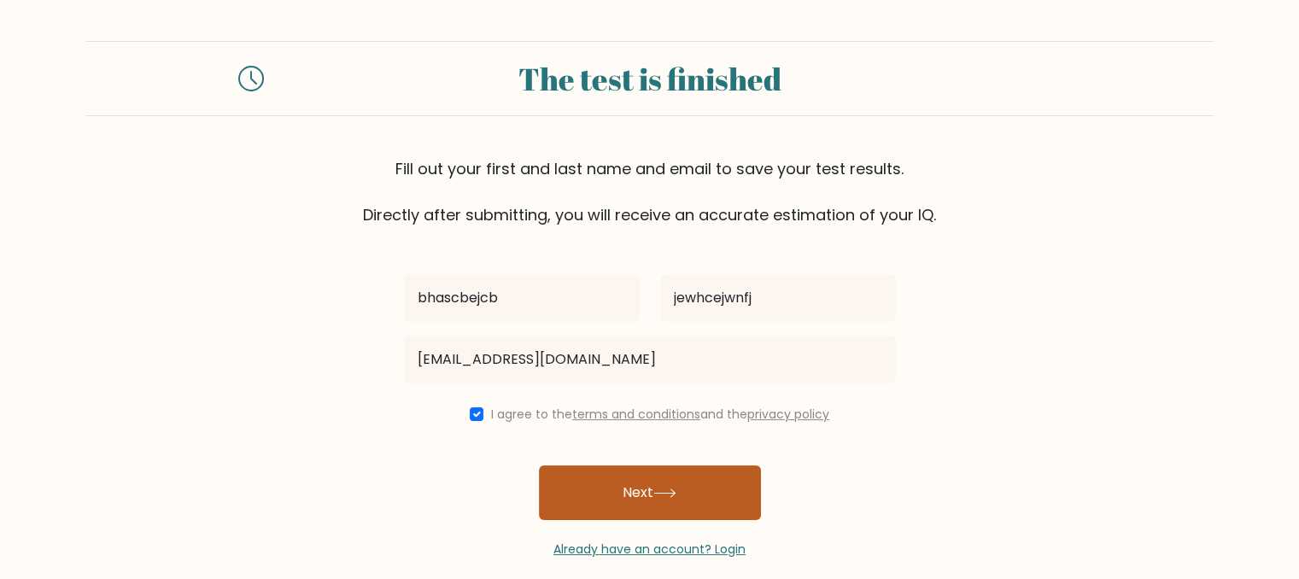
click at [598, 510] on button "Next" at bounding box center [650, 493] width 222 height 55
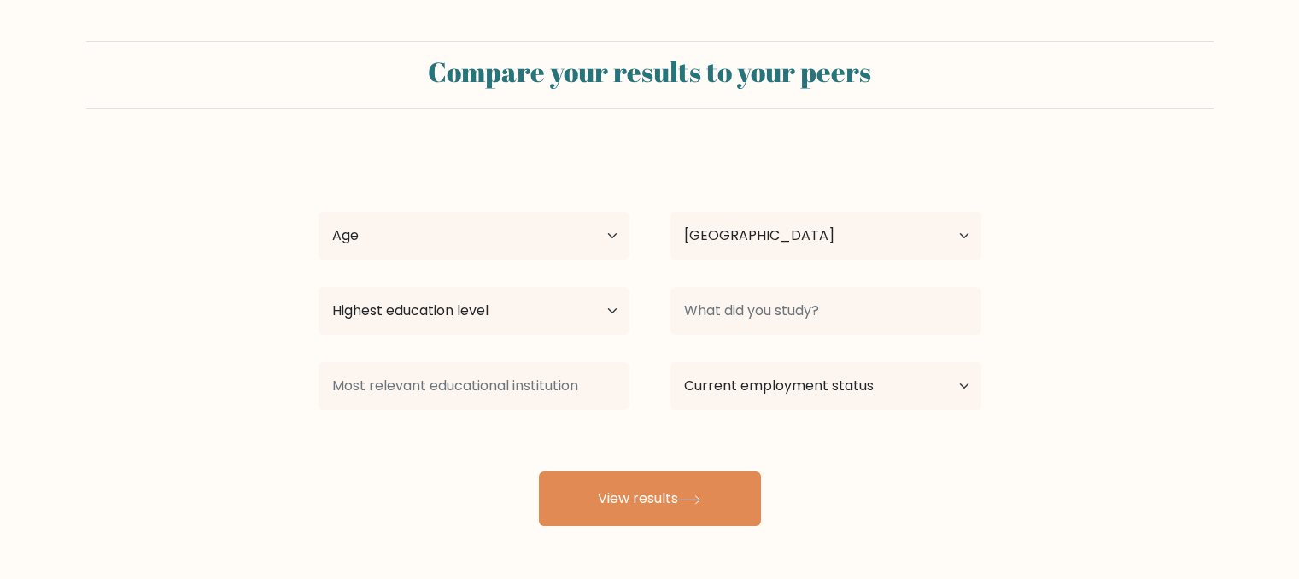
select select "IN"
click at [587, 243] on select "Age Under 18 years old 18-24 years old 25-34 years old 35-44 years old 45-54 ye…" at bounding box center [474, 236] width 311 height 48
click at [319, 212] on select "Age Under 18 years old 18-24 years old 25-34 years old 35-44 years old 45-54 ye…" at bounding box center [474, 236] width 311 height 48
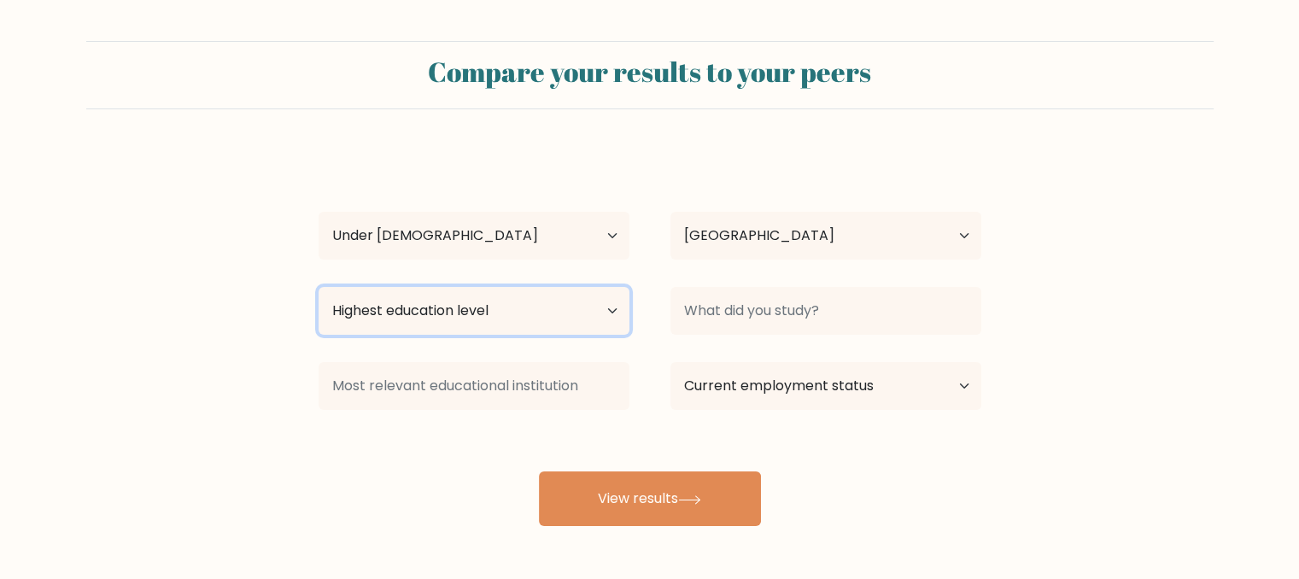
click at [484, 294] on select "Highest education level No schooling Primary Lower Secondary Upper Secondary Oc…" at bounding box center [474, 311] width 311 height 48
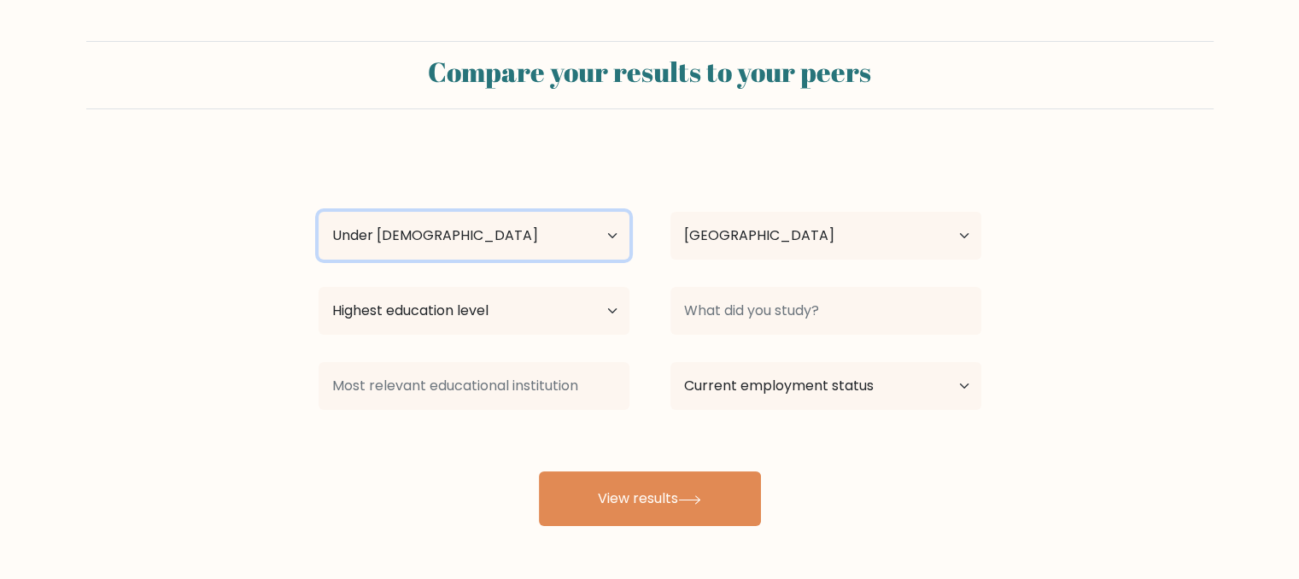
click at [591, 237] on select "Age Under 18 years old 18-24 years old 25-34 years old 35-44 years old 45-54 ye…" at bounding box center [474, 236] width 311 height 48
select select "18_24"
click at [319, 212] on select "Age Under 18 years old 18-24 years old 25-34 years old 35-44 years old 45-54 ye…" at bounding box center [474, 236] width 311 height 48
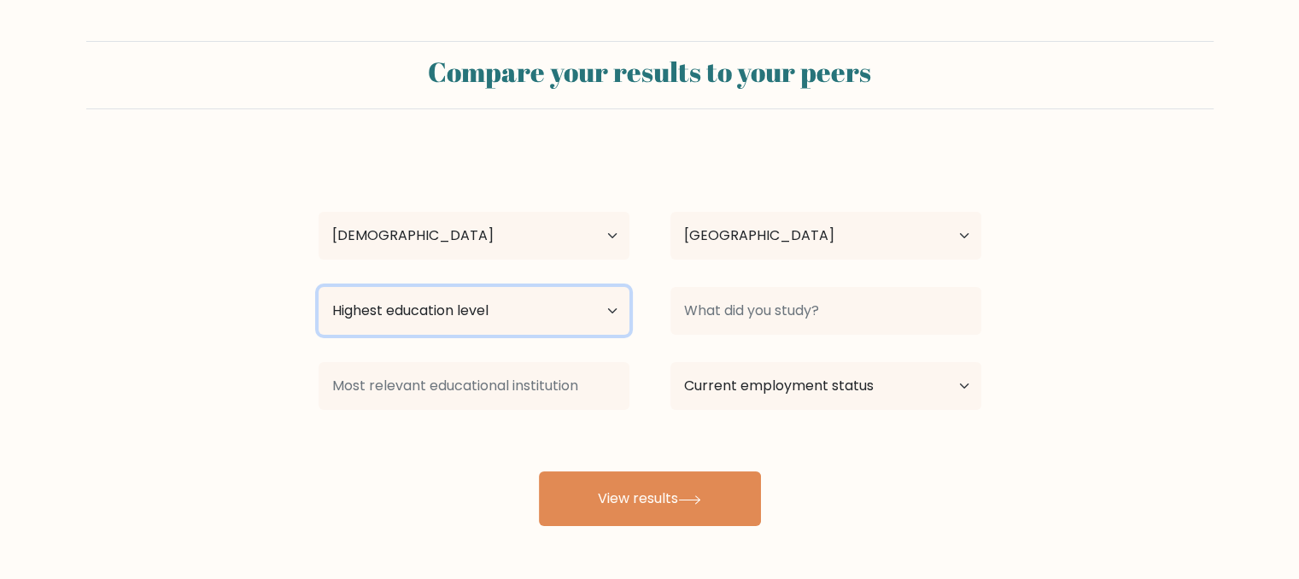
click at [485, 310] on select "Highest education level No schooling Primary Lower Secondary Upper Secondary Oc…" at bounding box center [474, 311] width 311 height 48
select select "no_schooling"
click at [319, 287] on select "Highest education level No schooling Primary Lower Secondary Upper Secondary Oc…" at bounding box center [474, 311] width 311 height 48
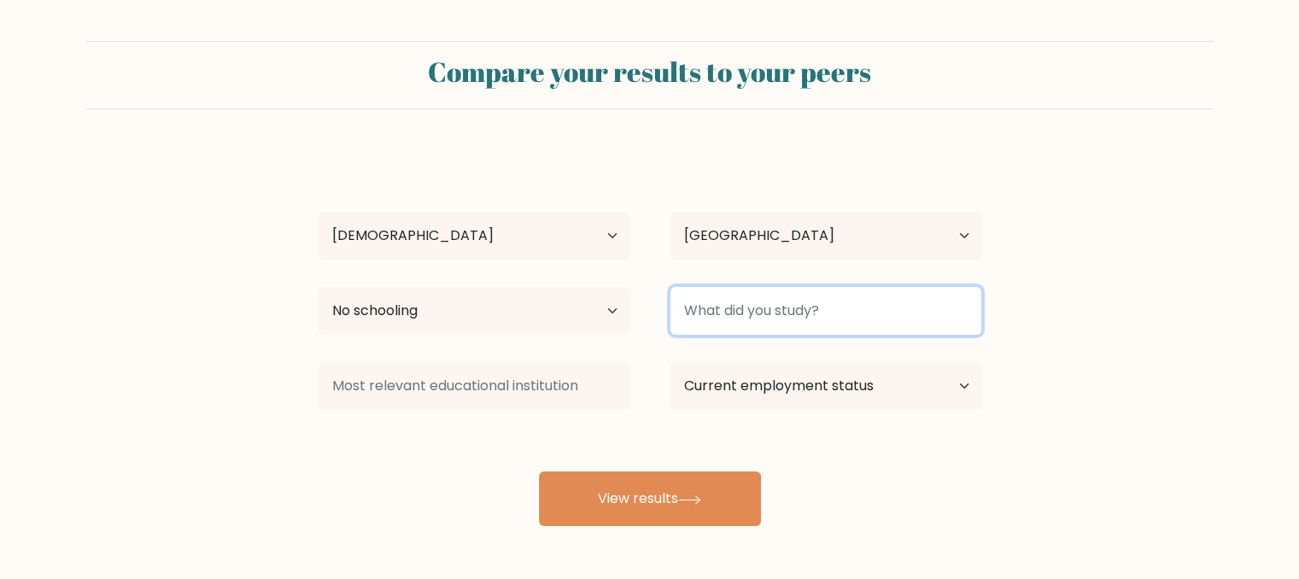
click at [753, 322] on input at bounding box center [826, 311] width 311 height 48
type input "nothing"
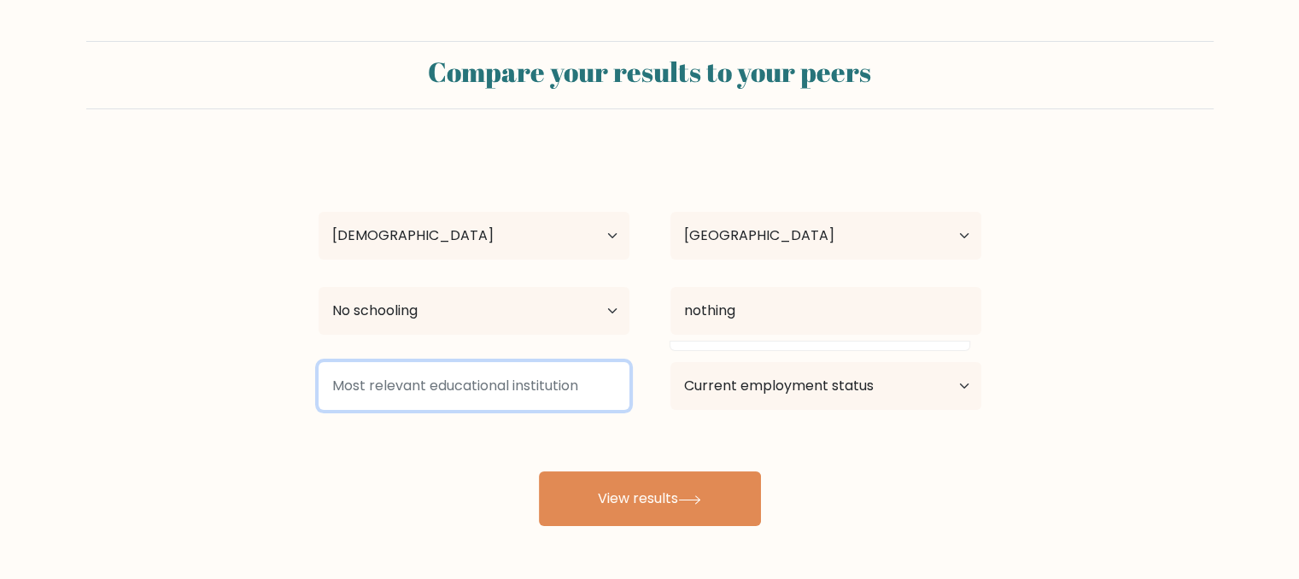
click at [584, 387] on input at bounding box center [474, 386] width 311 height 48
type input "cthgt"
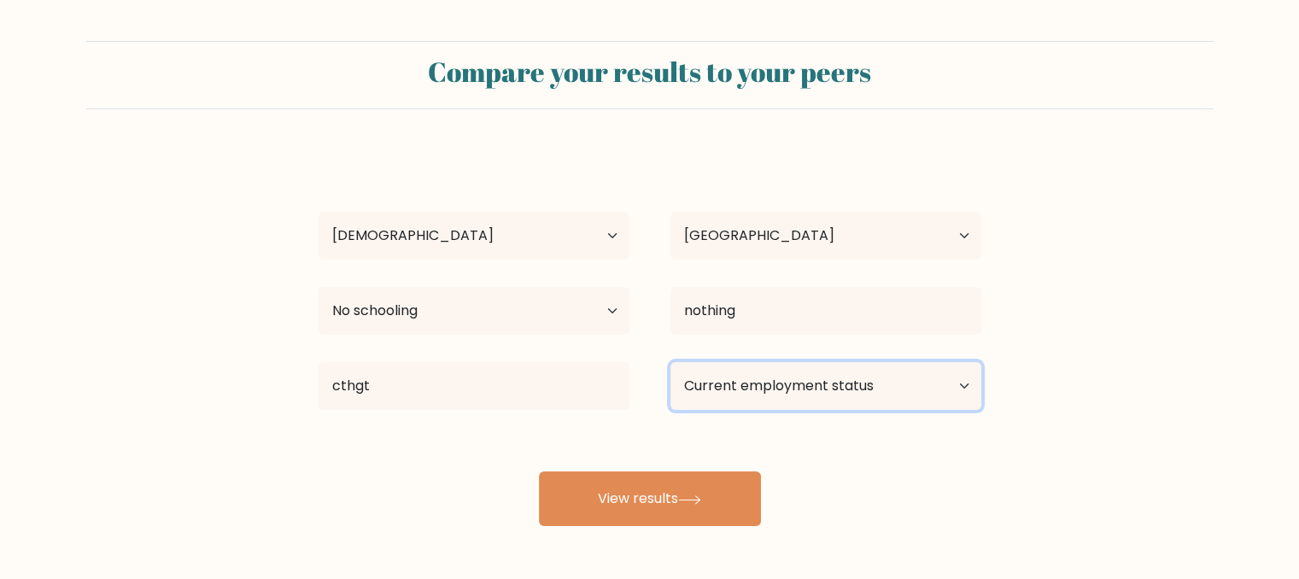
click at [754, 391] on select "Current employment status Employed Student Retired Other / prefer not to answer" at bounding box center [826, 386] width 311 height 48
select select "other"
click at [671, 362] on select "Current employment status Employed Student Retired Other / prefer not to answer" at bounding box center [826, 386] width 311 height 48
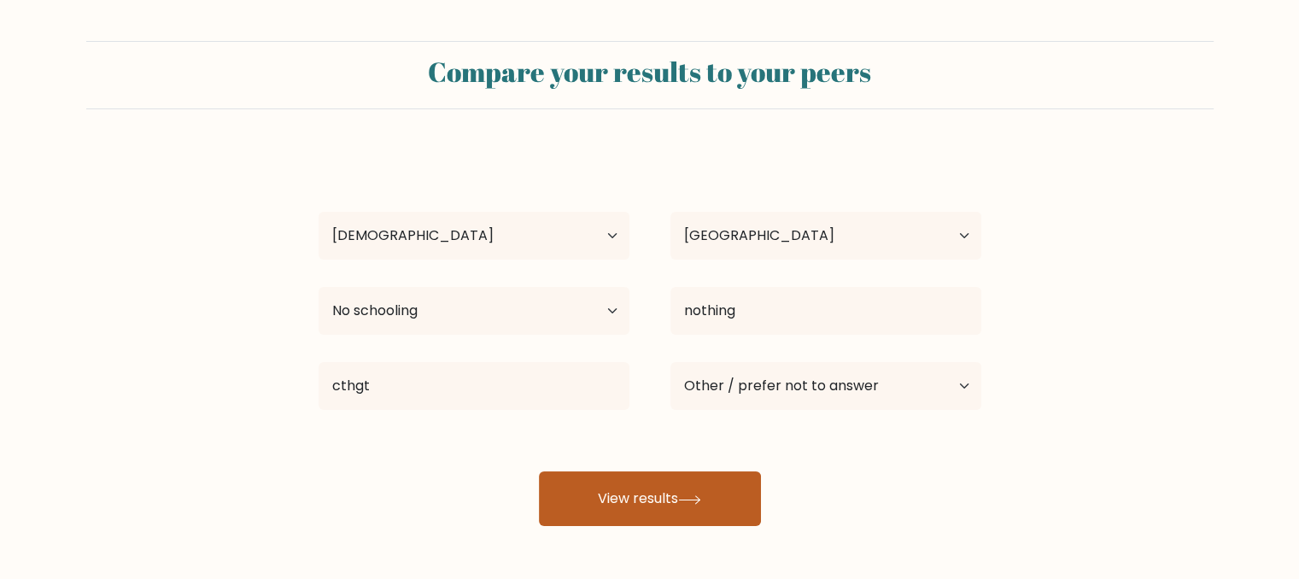
click at [649, 491] on button "View results" at bounding box center [650, 499] width 222 height 55
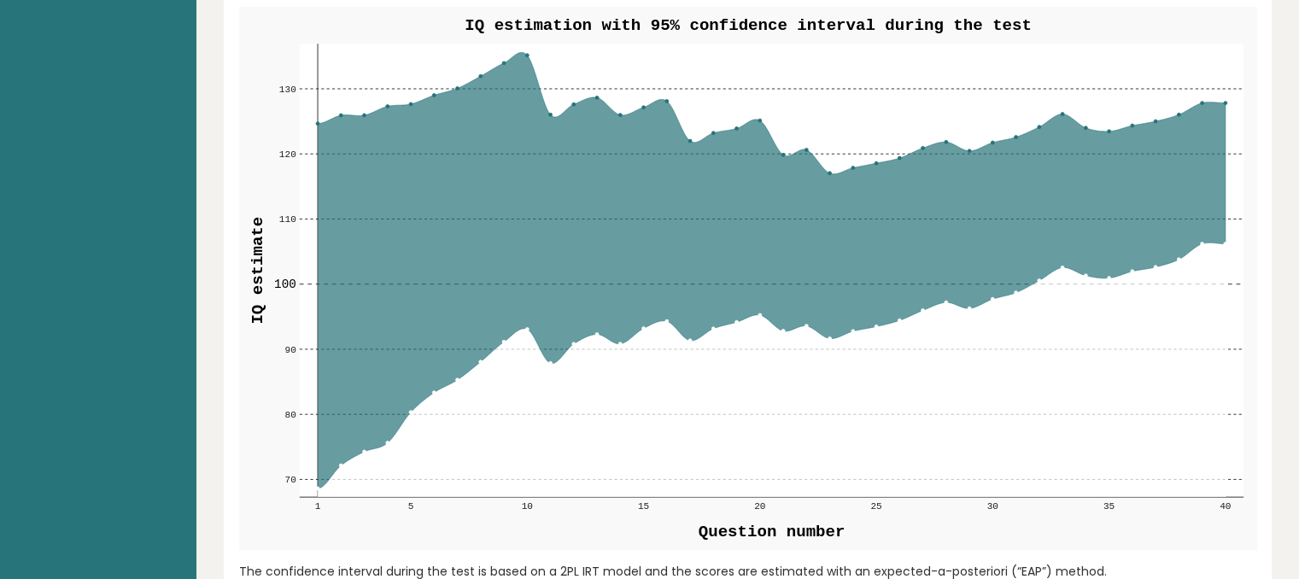
scroll to position [1985, 0]
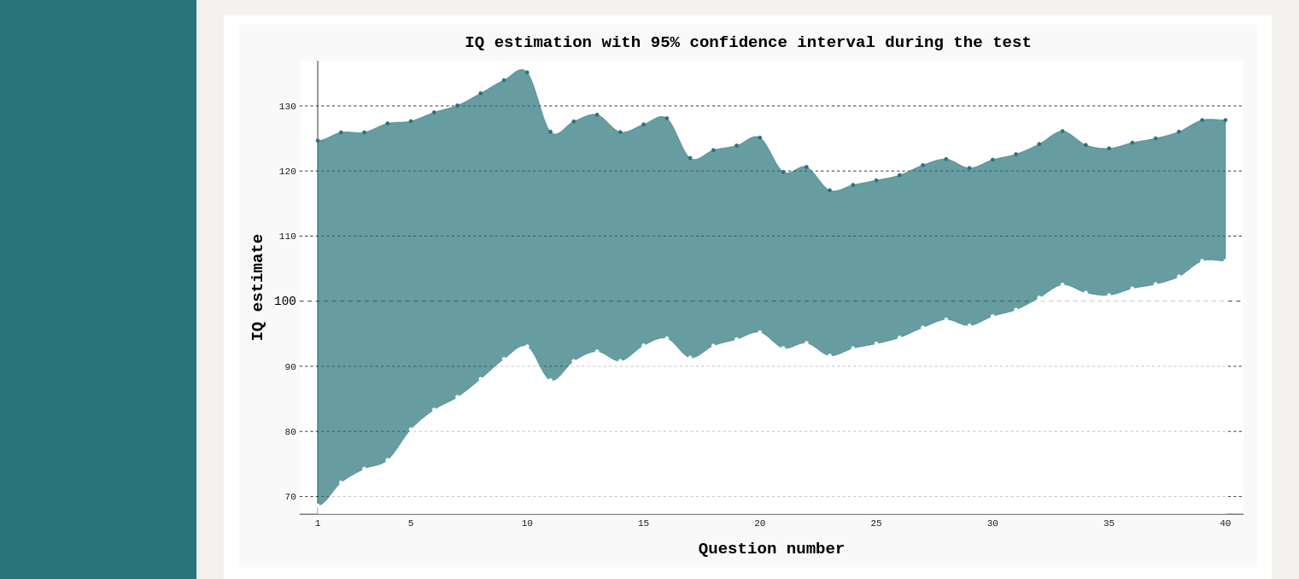
click at [1224, 118] on circle at bounding box center [1224, 119] width 3 height 3
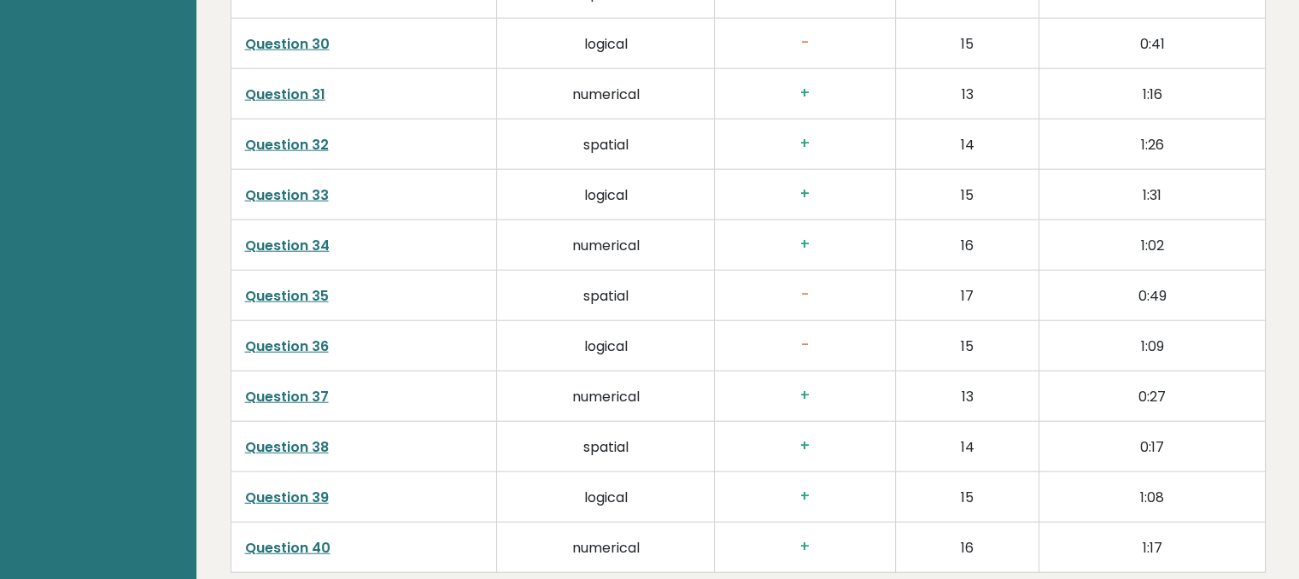
scroll to position [4408, 0]
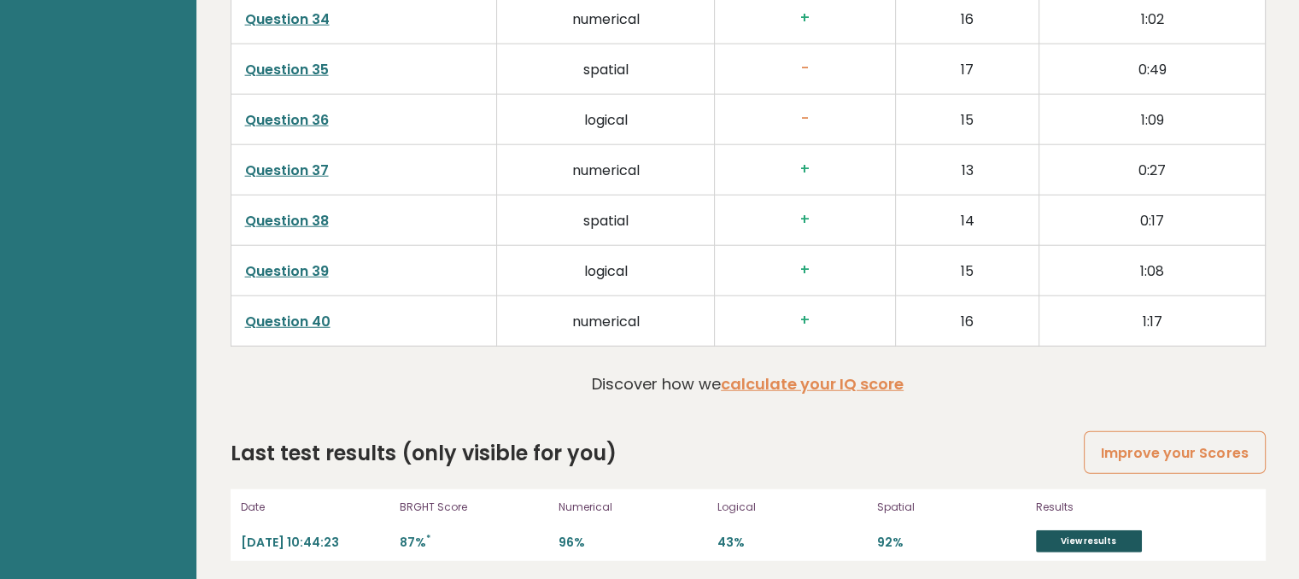
click at [1073, 536] on link "View results" at bounding box center [1089, 542] width 106 height 22
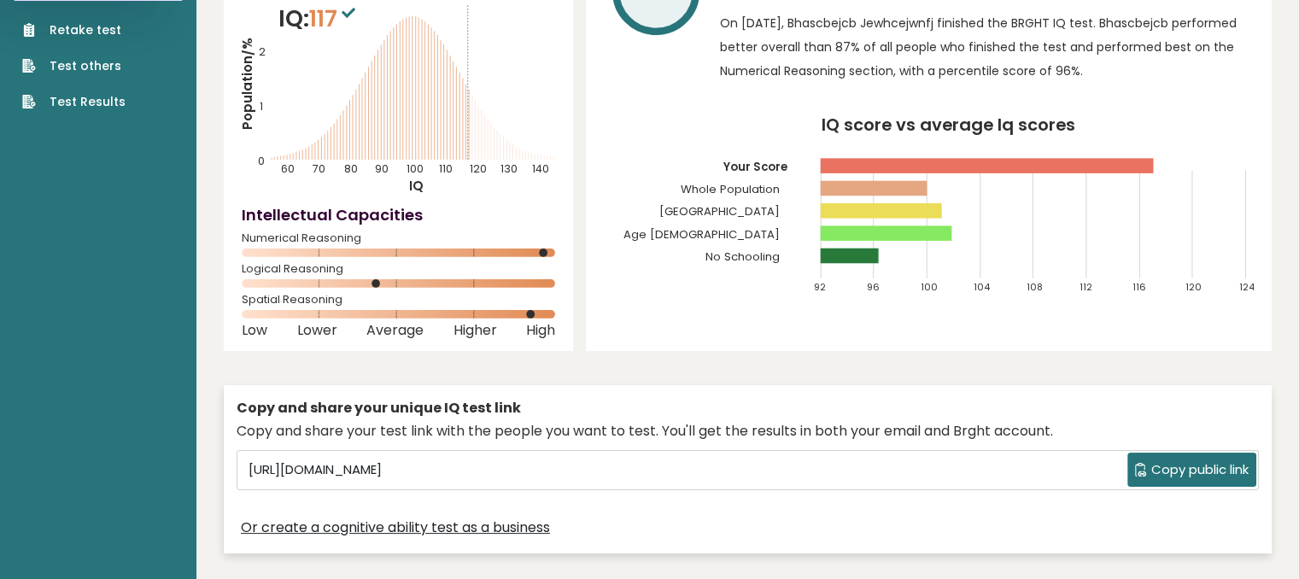
scroll to position [0, 0]
